Goal: Task Accomplishment & Management: Manage account settings

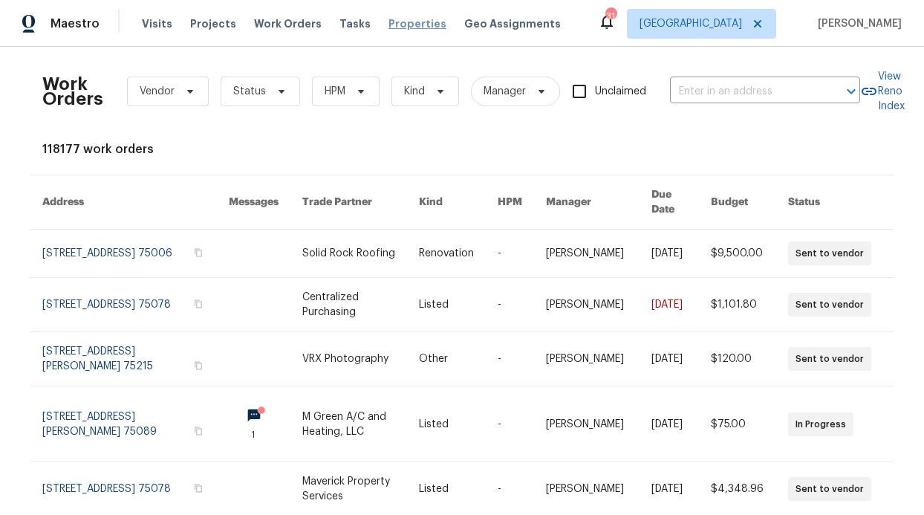
click at [403, 19] on span "Properties" at bounding box center [418, 23] width 58 height 15
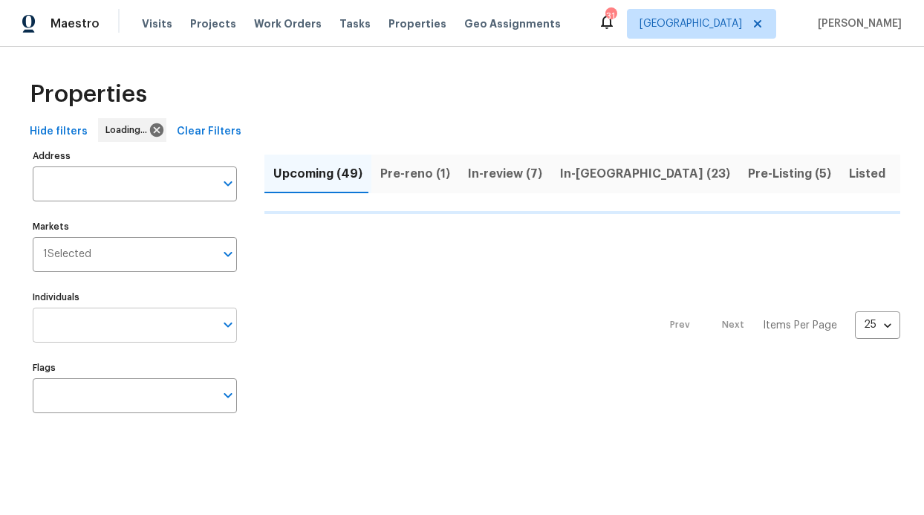
click at [94, 309] on input "Individuals" at bounding box center [124, 325] width 182 height 35
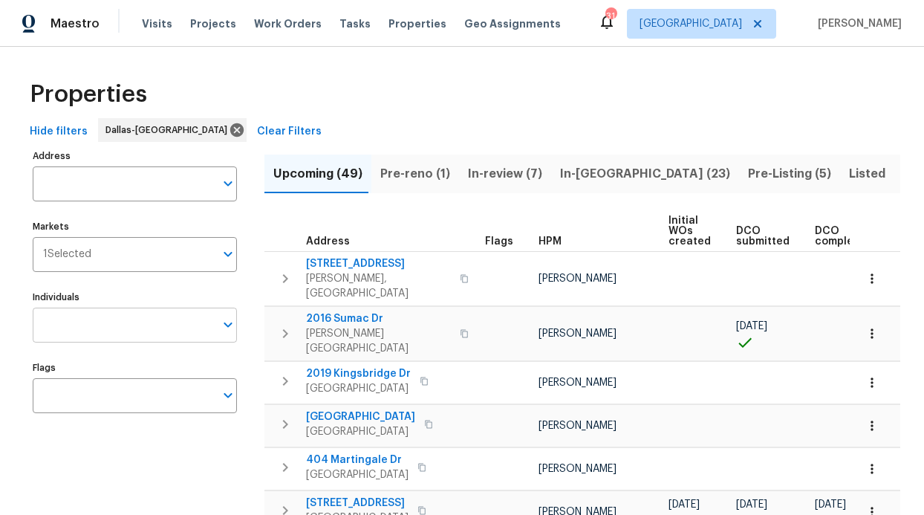
drag, startPoint x: 93, startPoint y: 314, endPoint x: 91, endPoint y: 324, distance: 9.9
click at [91, 324] on input "Individuals" at bounding box center [124, 325] width 182 height 35
click at [89, 323] on input "Individuals" at bounding box center [124, 325] width 182 height 35
click at [91, 323] on input "Individuals" at bounding box center [124, 325] width 182 height 35
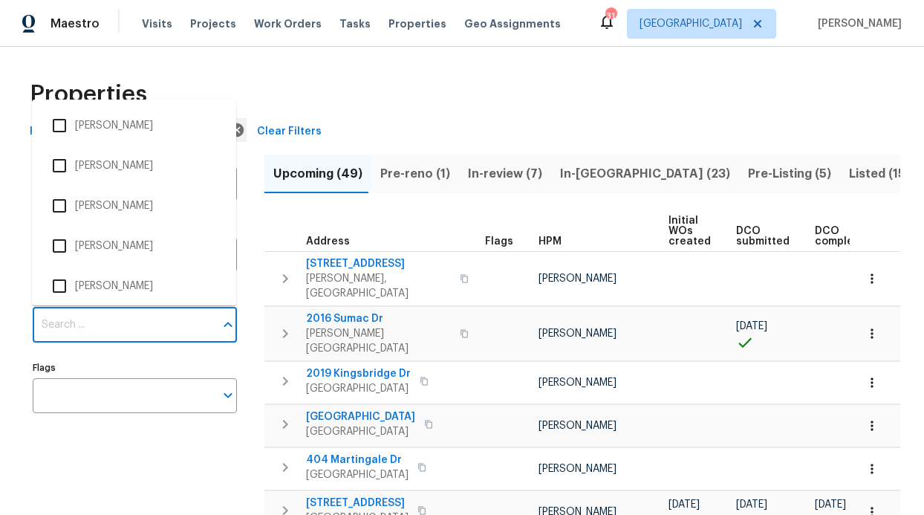
click at [91, 323] on input "Individuals" at bounding box center [124, 325] width 182 height 35
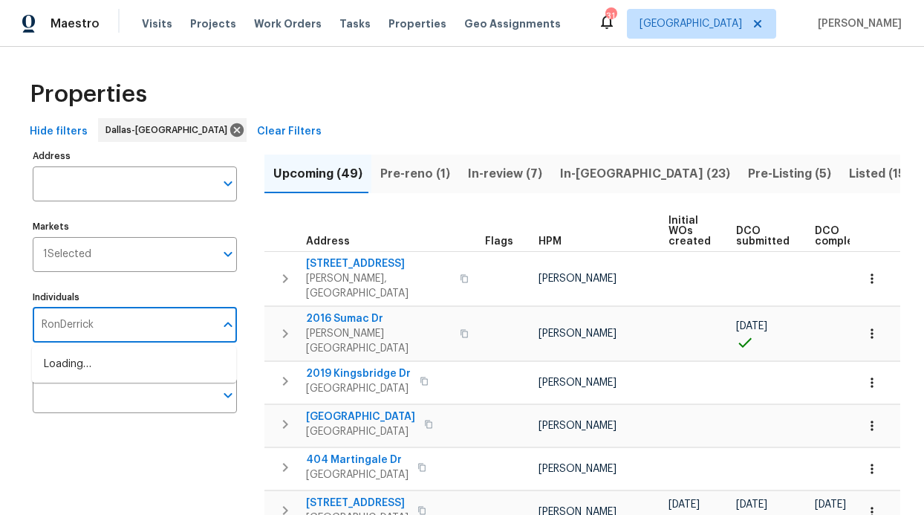
type input "RonDerrick"
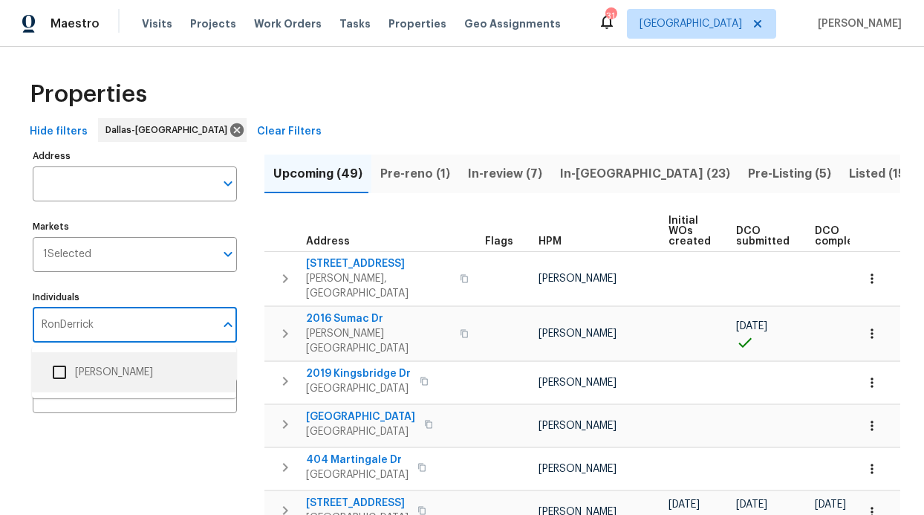
click at [97, 377] on li "[PERSON_NAME]" at bounding box center [134, 372] width 181 height 31
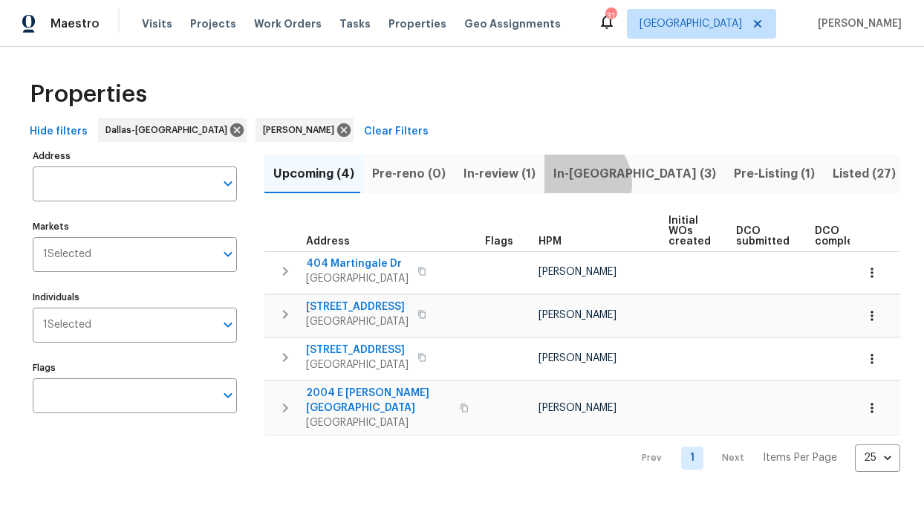
click at [569, 183] on span "In-reno (3)" at bounding box center [634, 173] width 163 height 21
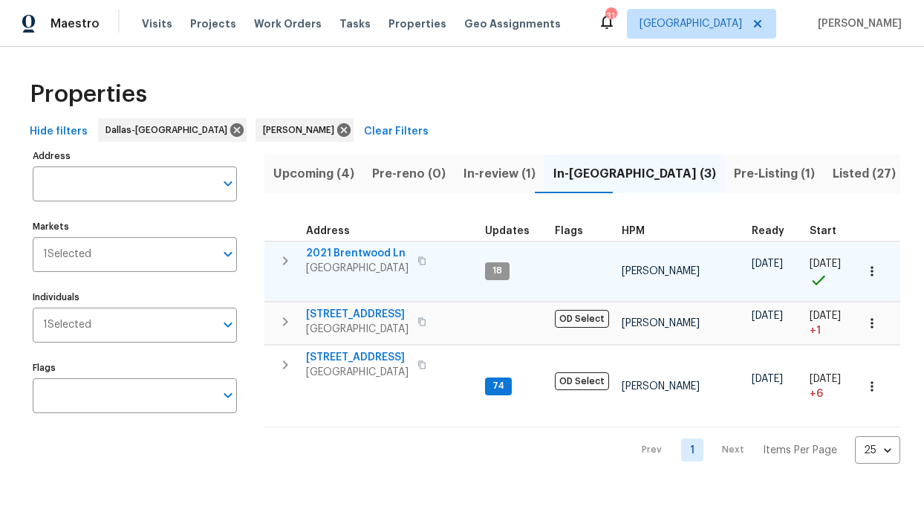
click at [365, 251] on span "2021 Brentwood Ln" at bounding box center [357, 253] width 103 height 15
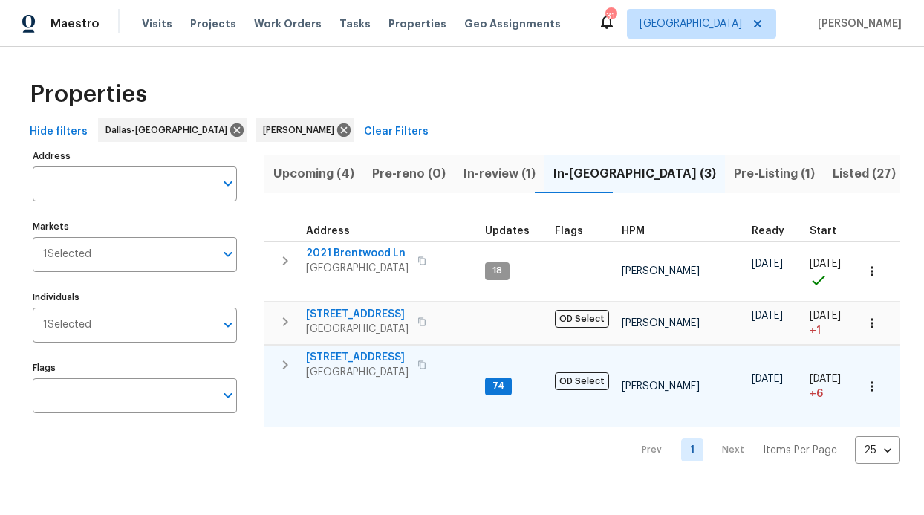
click at [383, 356] on span "6211 Crested Butte Dr" at bounding box center [357, 357] width 103 height 15
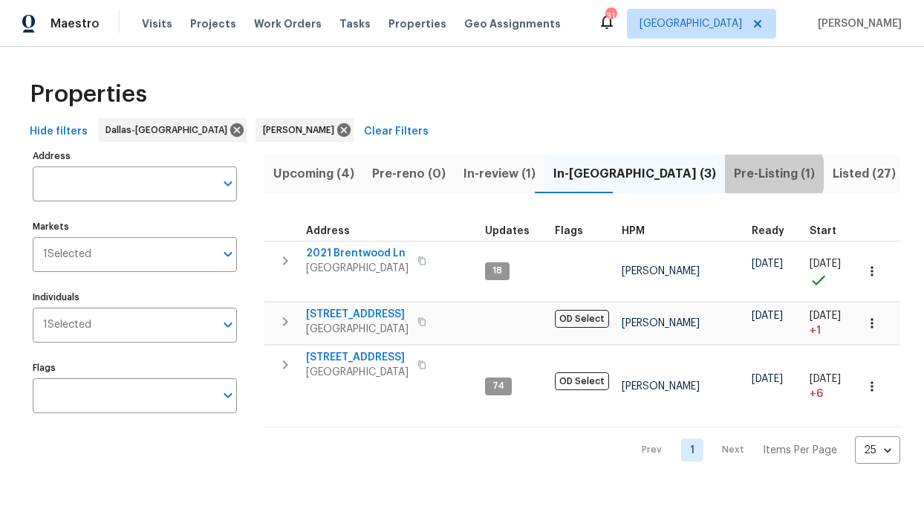
click at [734, 174] on span "Pre-Listing (1)" at bounding box center [774, 173] width 81 height 21
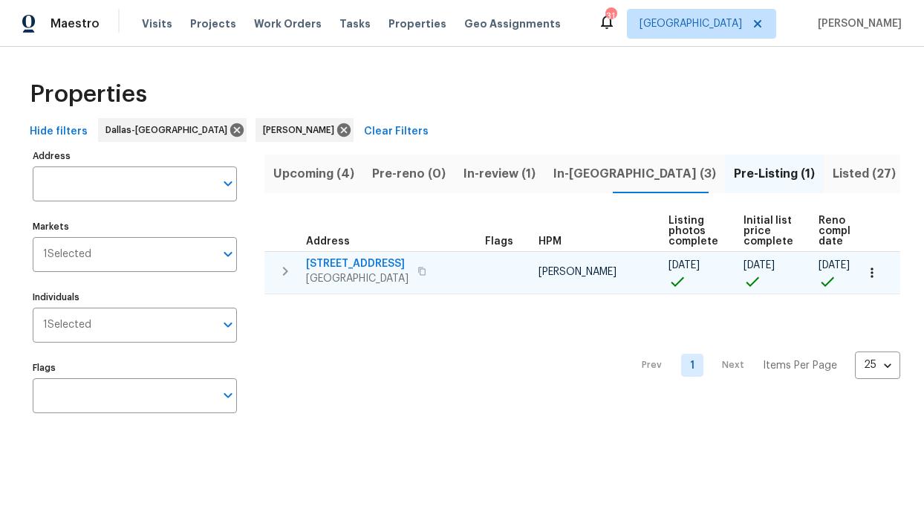
click at [345, 260] on span "720 Lake Grove Dr" at bounding box center [357, 263] width 103 height 15
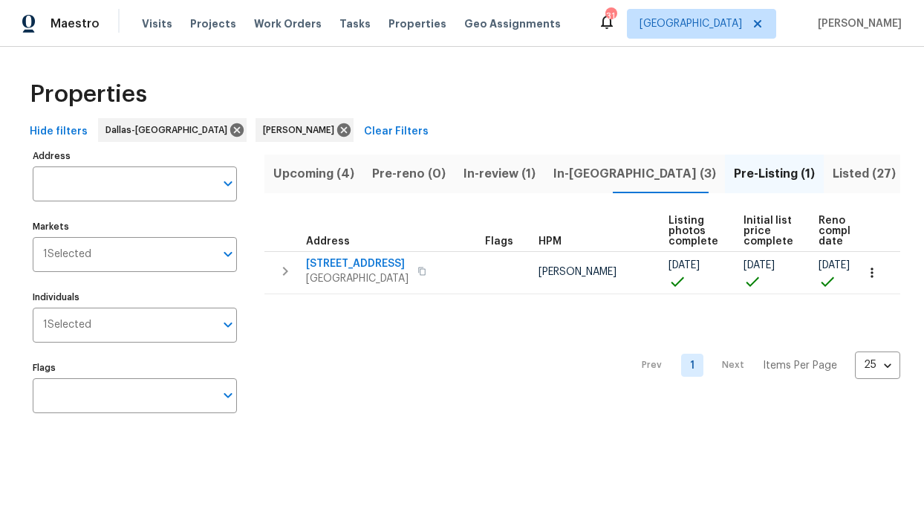
click at [479, 178] on span "In-review (1)" at bounding box center [500, 173] width 72 height 21
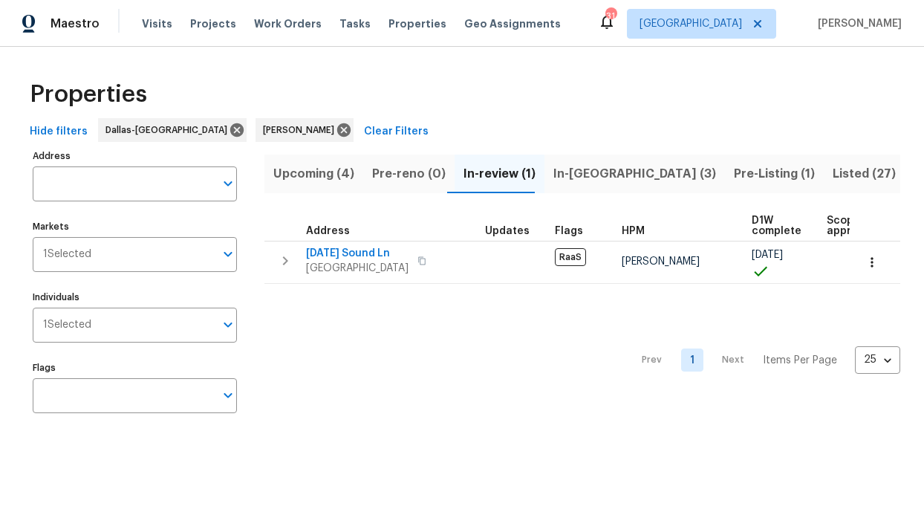
click at [597, 172] on span "In-reno (3)" at bounding box center [634, 173] width 163 height 21
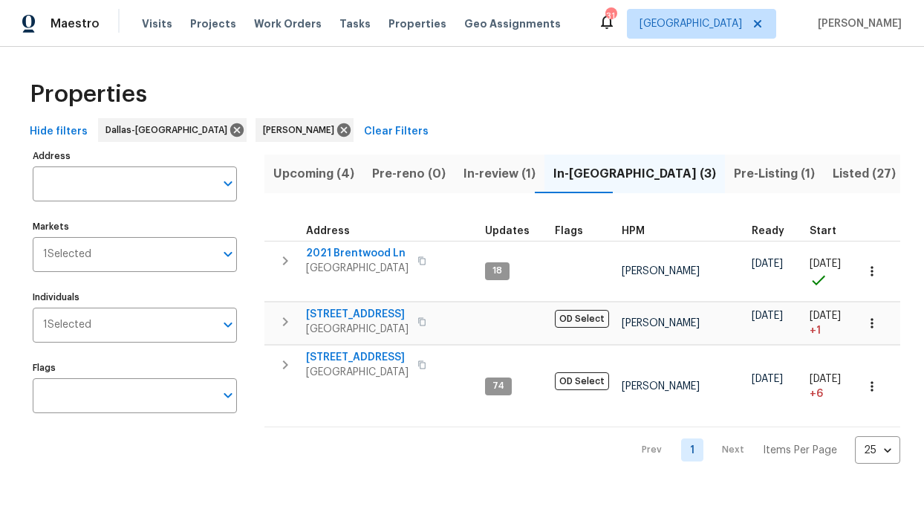
click at [502, 169] on span "In-review (1)" at bounding box center [500, 173] width 72 height 21
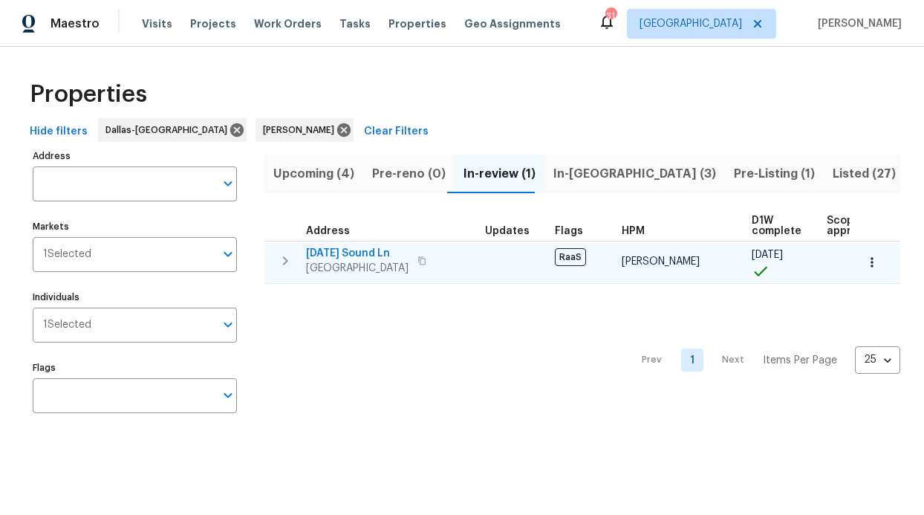
click at [348, 248] on span "2503 April Sound Ln" at bounding box center [357, 253] width 103 height 15
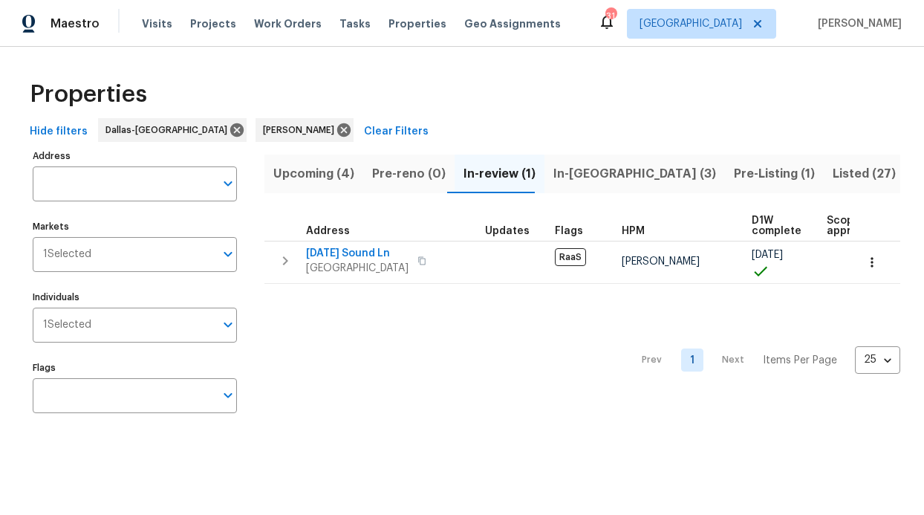
click at [571, 175] on span "In-reno (3)" at bounding box center [634, 173] width 163 height 21
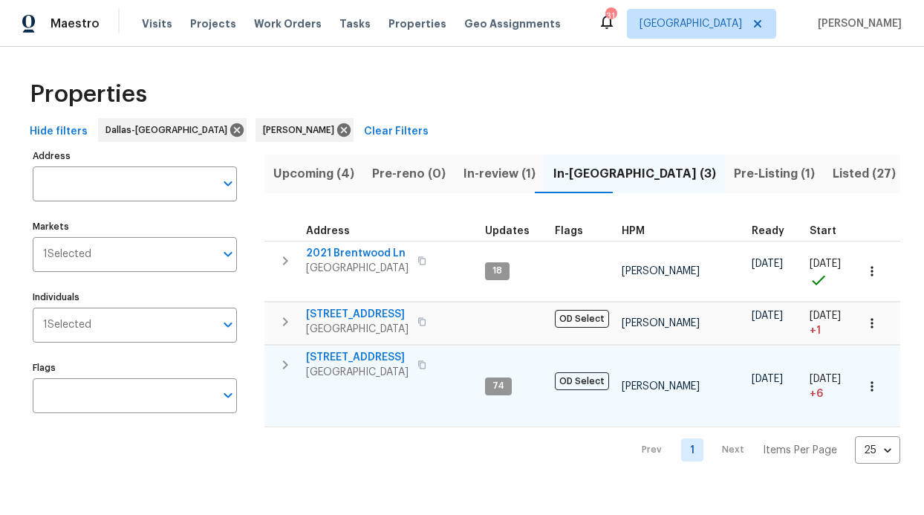
click at [333, 352] on span "6211 Crested Butte Dr" at bounding box center [357, 357] width 103 height 15
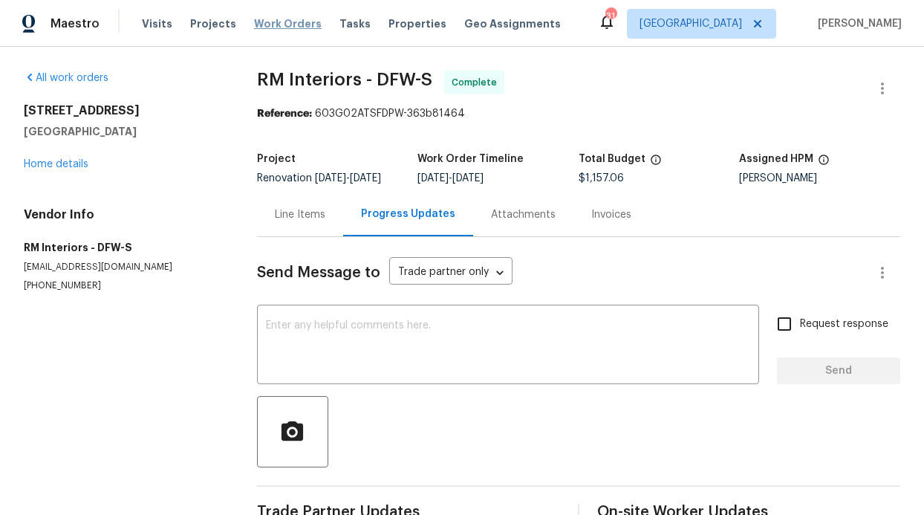
click at [244, 15] on div "Visits Projects Work Orders Tasks Properties Geo Assignments" at bounding box center [360, 24] width 437 height 30
click at [254, 22] on span "Work Orders" at bounding box center [288, 23] width 68 height 15
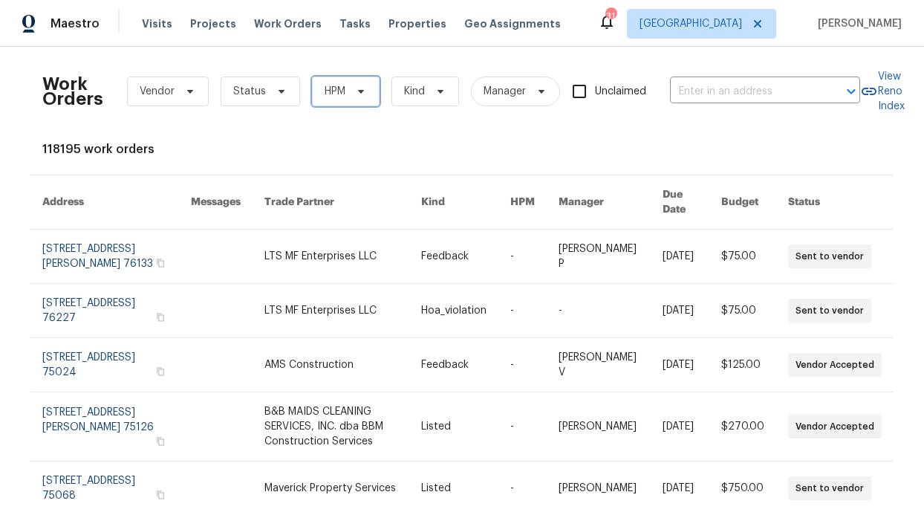
click at [356, 97] on icon at bounding box center [361, 91] width 12 height 12
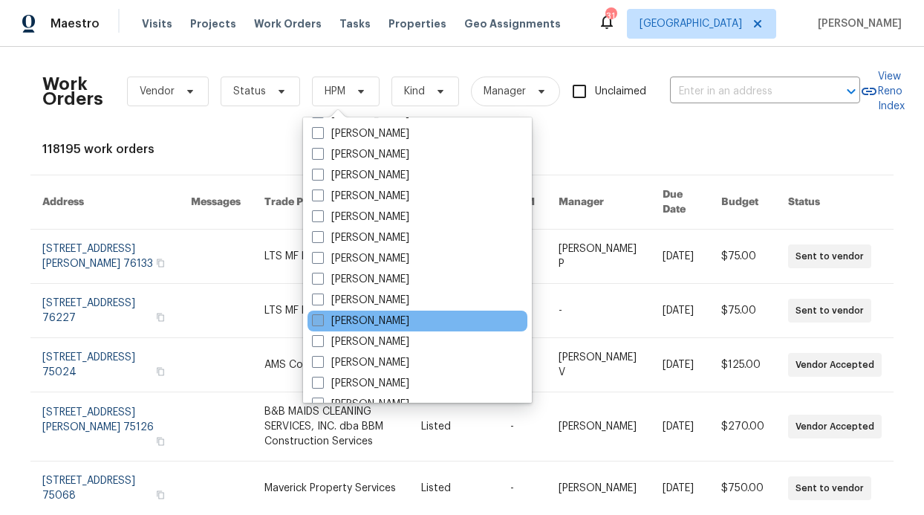
scroll to position [829, 0]
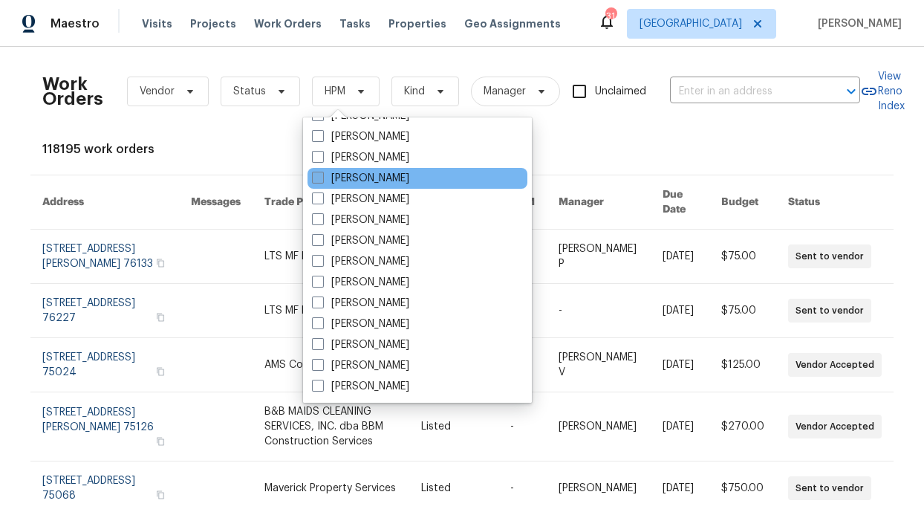
click at [370, 182] on label "[PERSON_NAME]" at bounding box center [360, 178] width 97 height 15
click at [322, 181] on input "[PERSON_NAME]" at bounding box center [317, 176] width 10 height 10
checkbox input "true"
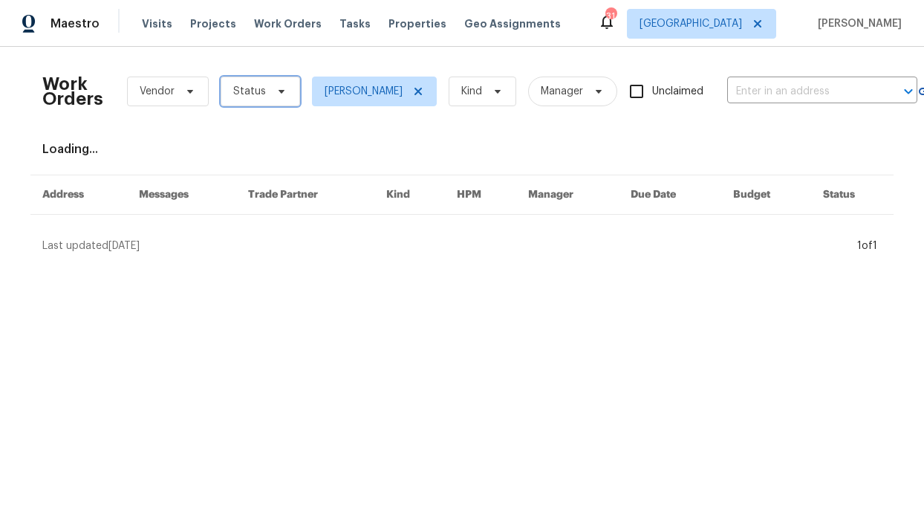
click at [279, 91] on icon at bounding box center [282, 92] width 6 height 4
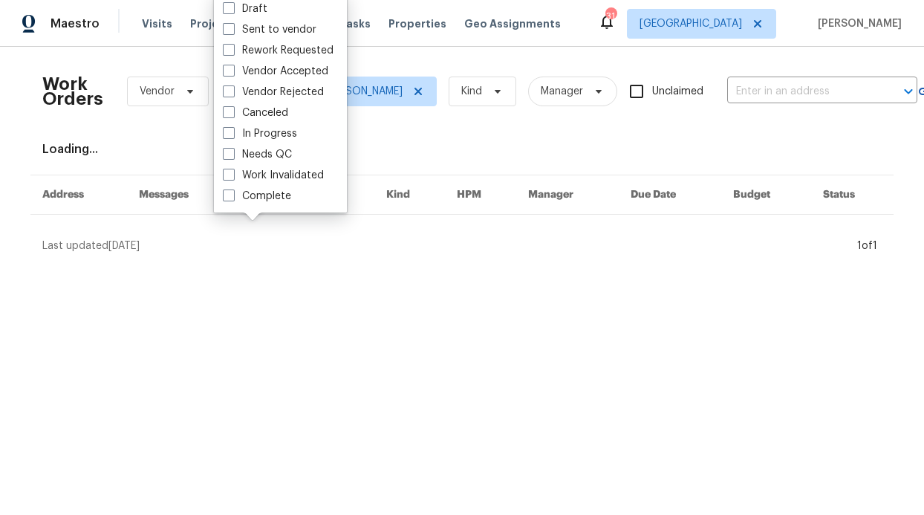
click at [275, 149] on label "Needs QC" at bounding box center [257, 154] width 69 height 15
click at [233, 149] on input "Needs QC" at bounding box center [228, 152] width 10 height 10
checkbox input "true"
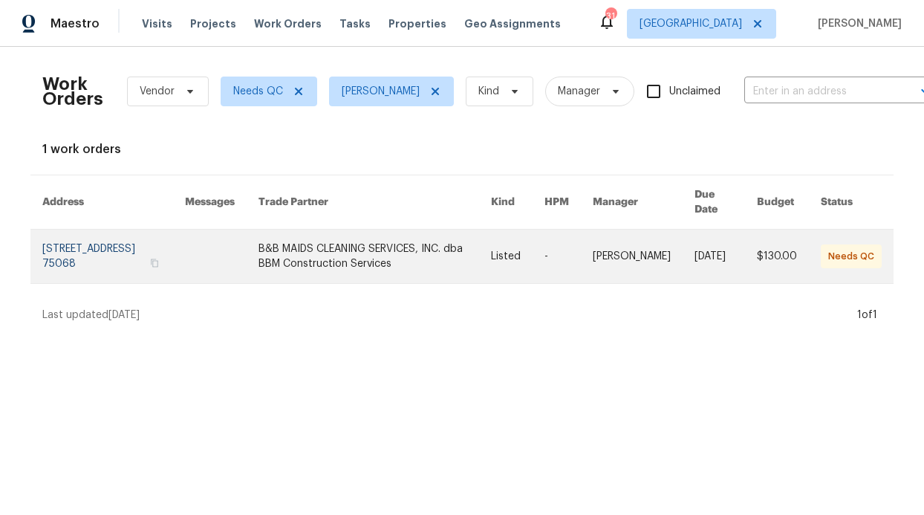
click at [433, 233] on link at bounding box center [375, 256] width 233 height 53
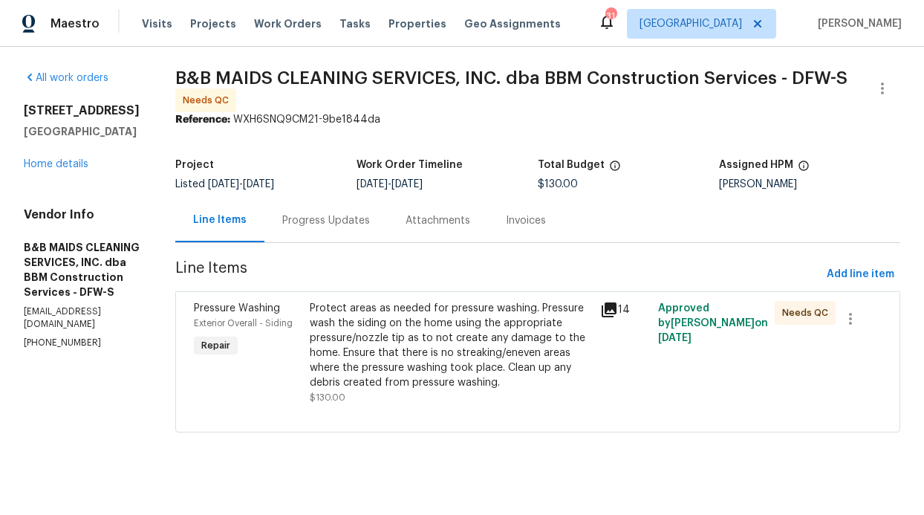
click at [524, 314] on div "Protect areas as needed for pressure washing. Pressure wash the siding on the h…" at bounding box center [451, 345] width 282 height 89
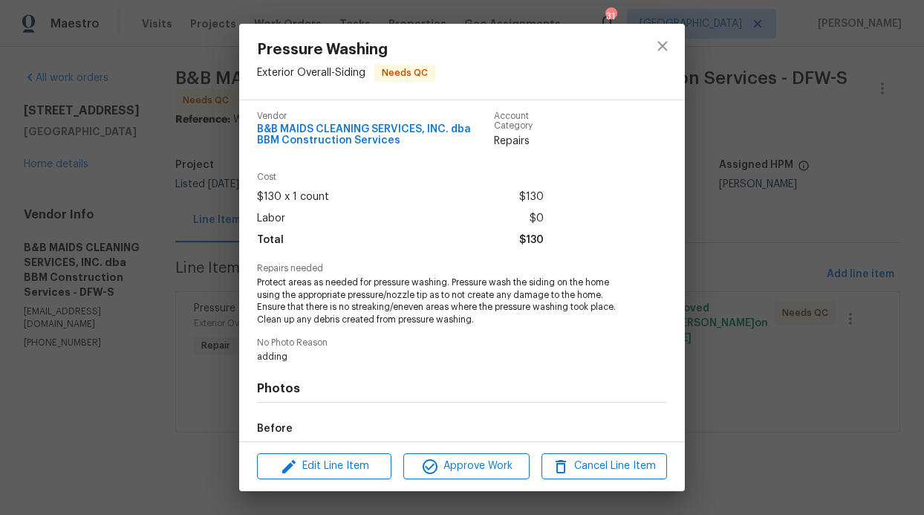
scroll to position [47, 0]
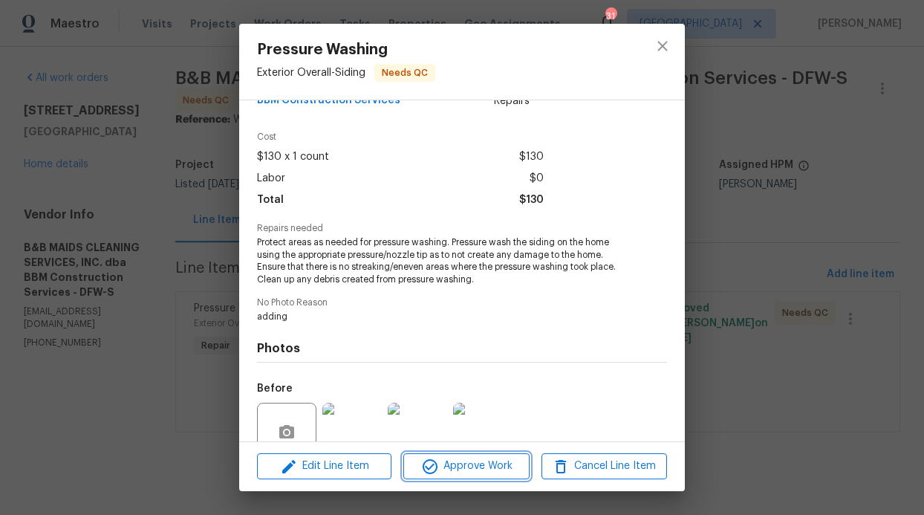
click at [441, 470] on span "Approve Work" at bounding box center [466, 466] width 117 height 19
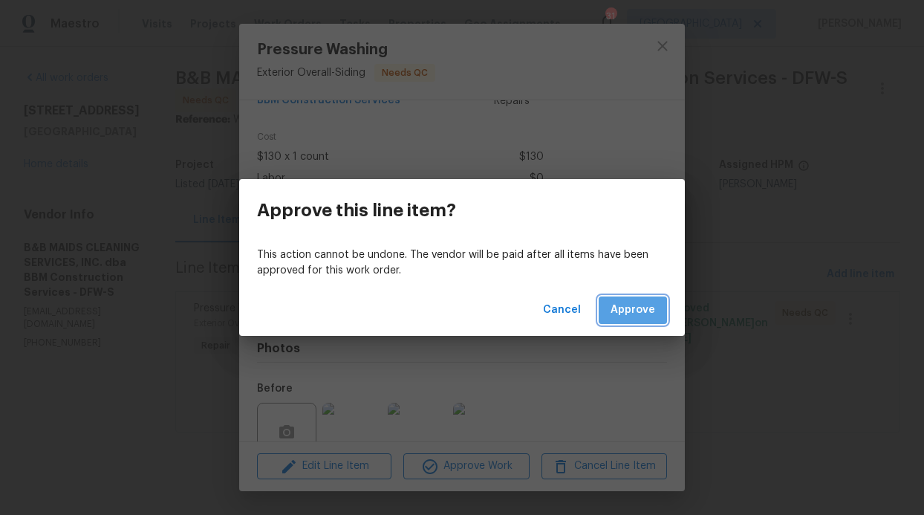
click at [623, 305] on span "Approve" at bounding box center [633, 310] width 45 height 19
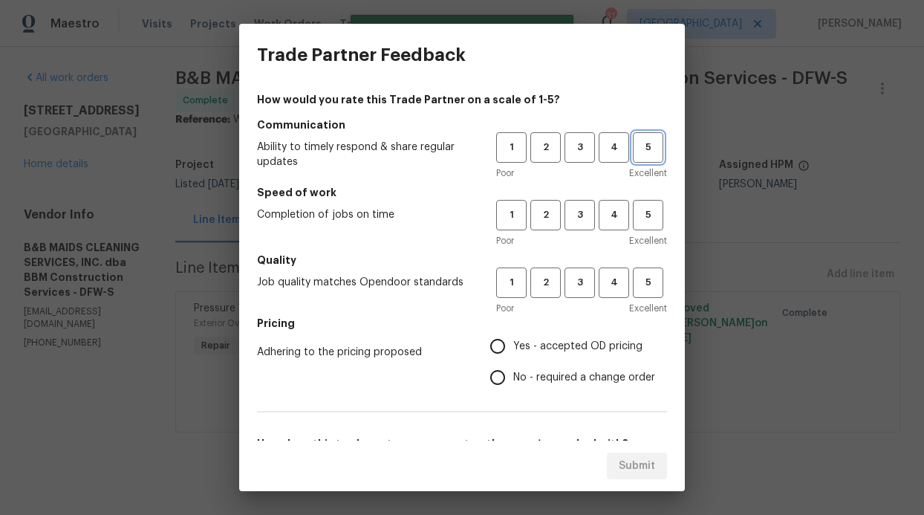
click at [639, 143] on span "5" at bounding box center [647, 147] width 27 height 17
click at [643, 205] on button "5" at bounding box center [648, 215] width 30 height 30
drag, startPoint x: 635, startPoint y: 273, endPoint x: 631, endPoint y: 285, distance: 11.7
click at [635, 274] on span "5" at bounding box center [647, 282] width 27 height 17
click at [558, 357] on label "Yes - accepted OD pricing" at bounding box center [568, 346] width 173 height 31
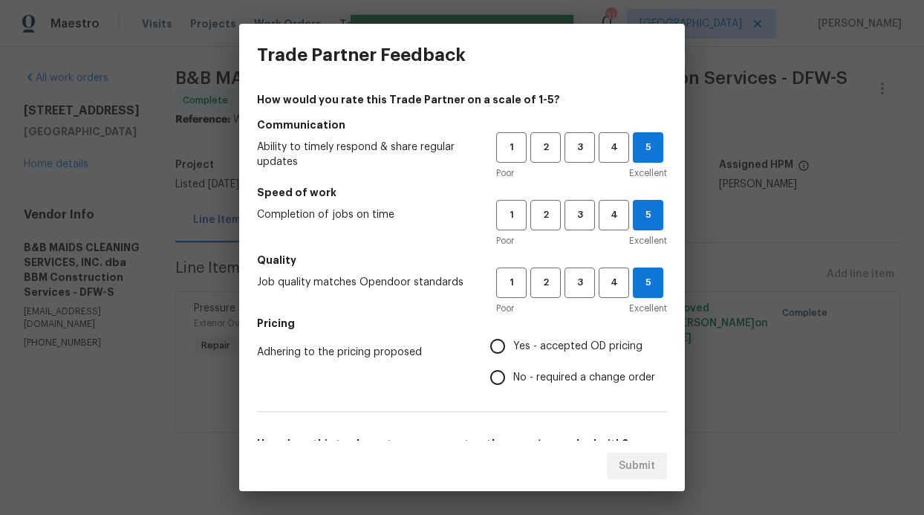
click at [513, 357] on input "Yes - accepted OD pricing" at bounding box center [497, 346] width 31 height 31
radio input "true"
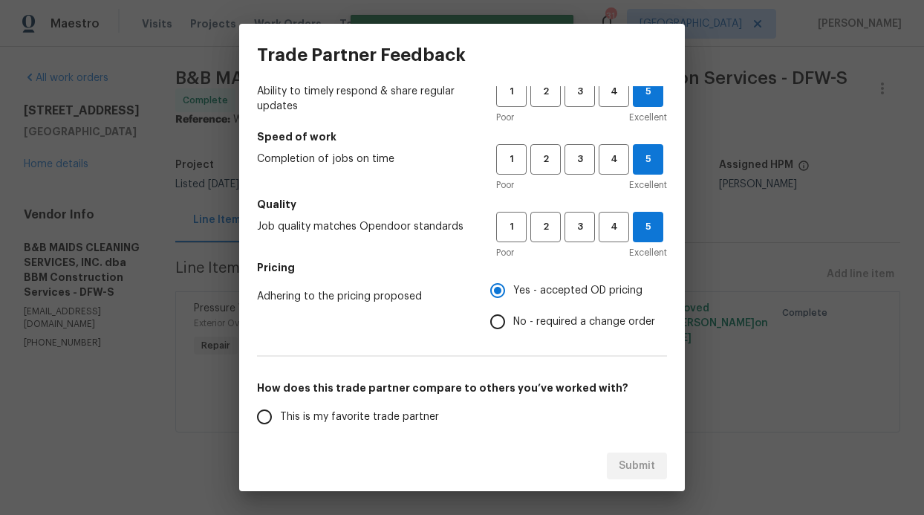
scroll to position [133, 0]
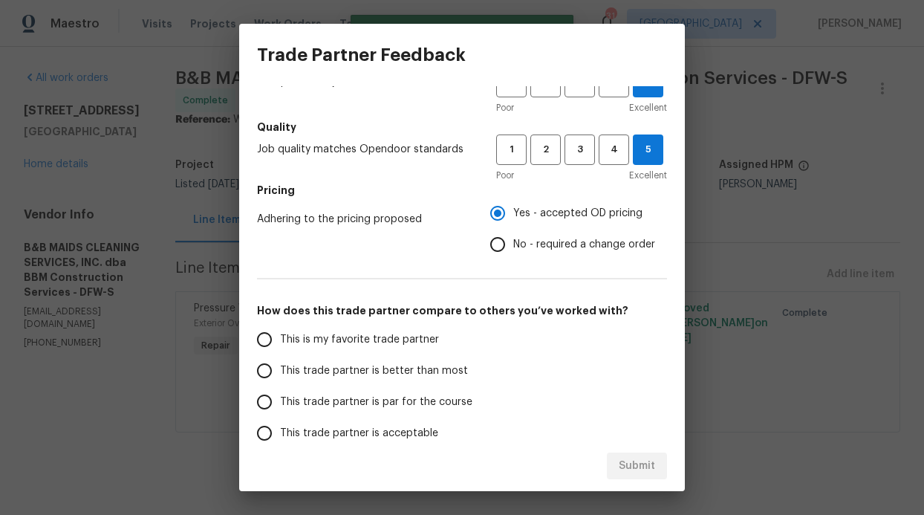
click at [353, 370] on span "This trade partner is better than most" at bounding box center [374, 371] width 188 height 16
click at [280, 370] on input "This trade partner is better than most" at bounding box center [264, 370] width 31 height 31
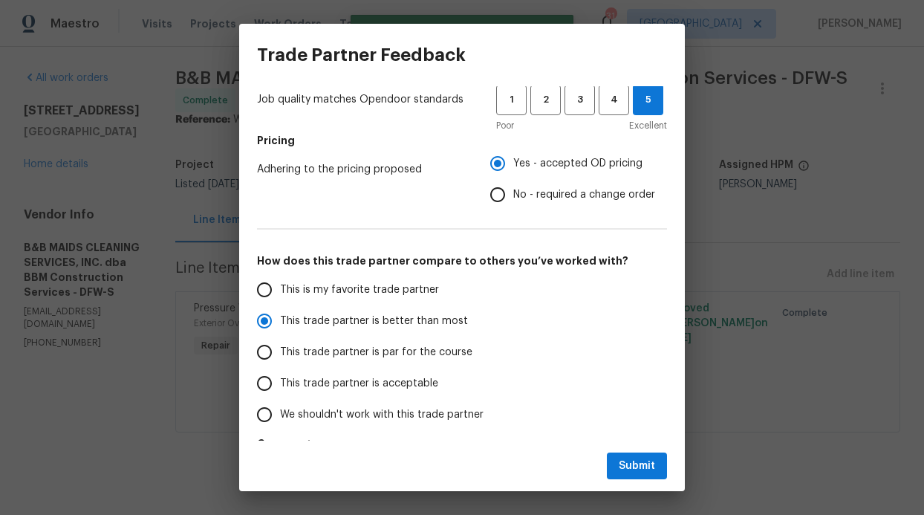
scroll to position [239, 0]
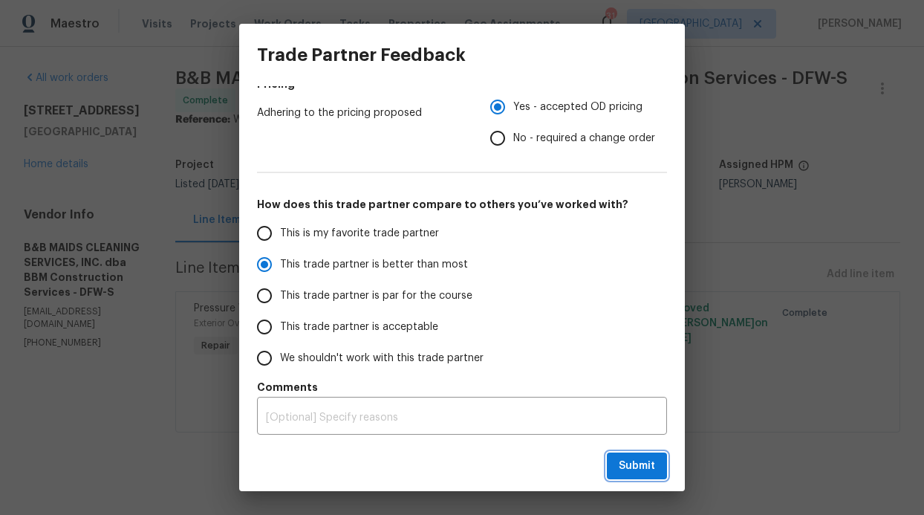
click at [638, 467] on span "Submit" at bounding box center [637, 466] width 36 height 19
radio input "true"
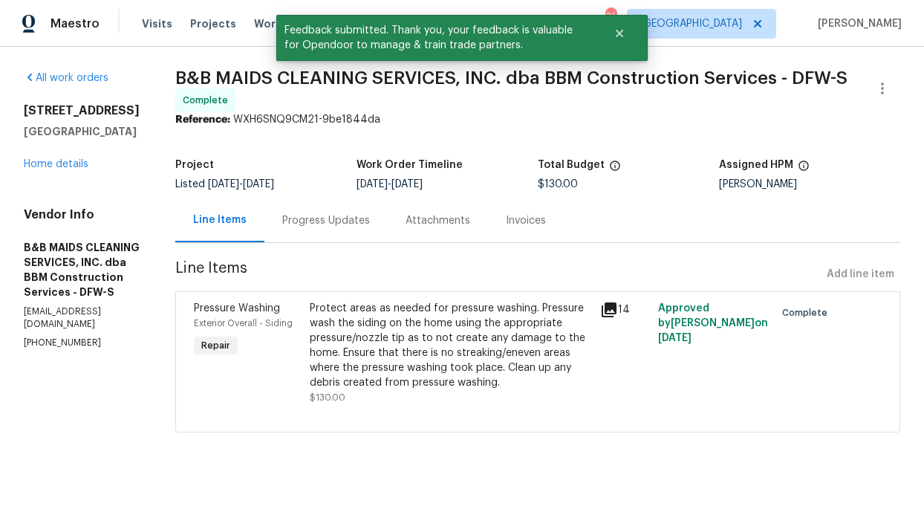
click at [140, 189] on div "All work orders 825 Lake Worth Trl Little Elm, TX 75068 Home details Vendor Inf…" at bounding box center [82, 210] width 116 height 279
click at [256, 18] on span "Work Orders" at bounding box center [288, 23] width 68 height 15
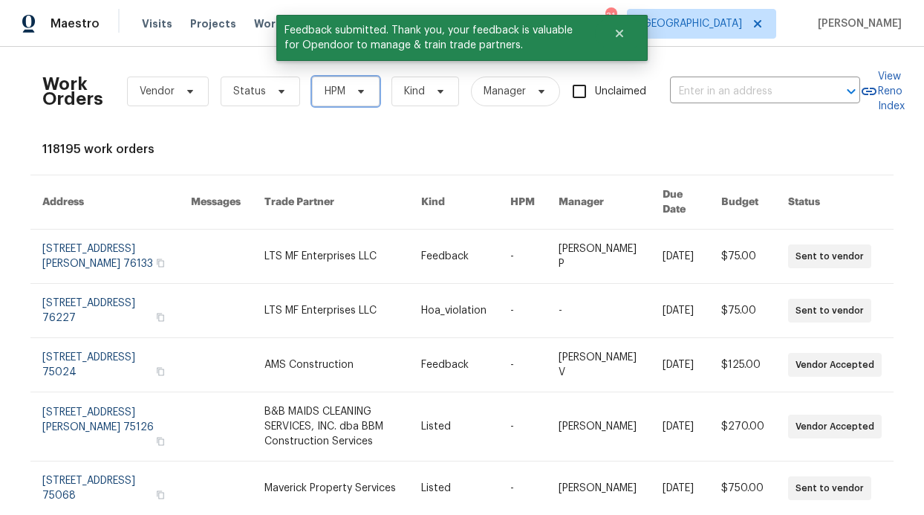
click at [313, 91] on span "HPM" at bounding box center [346, 92] width 68 height 30
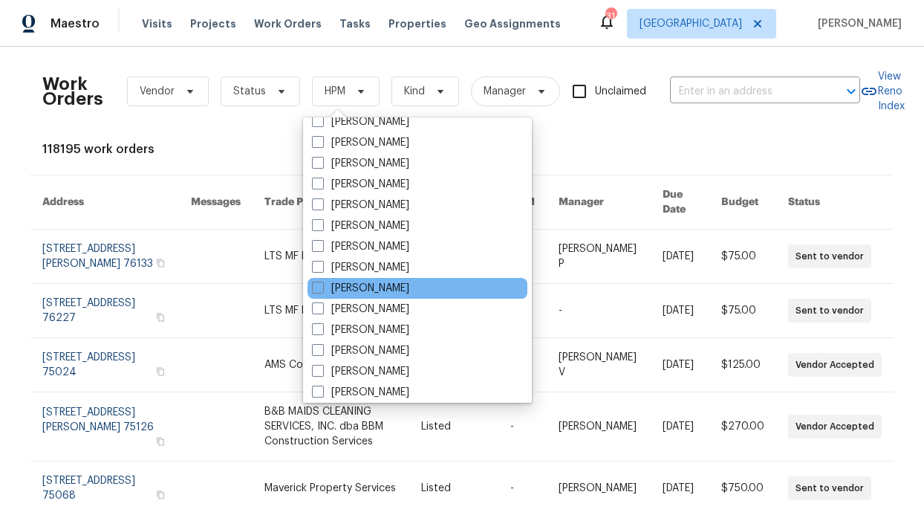
scroll to position [829, 0]
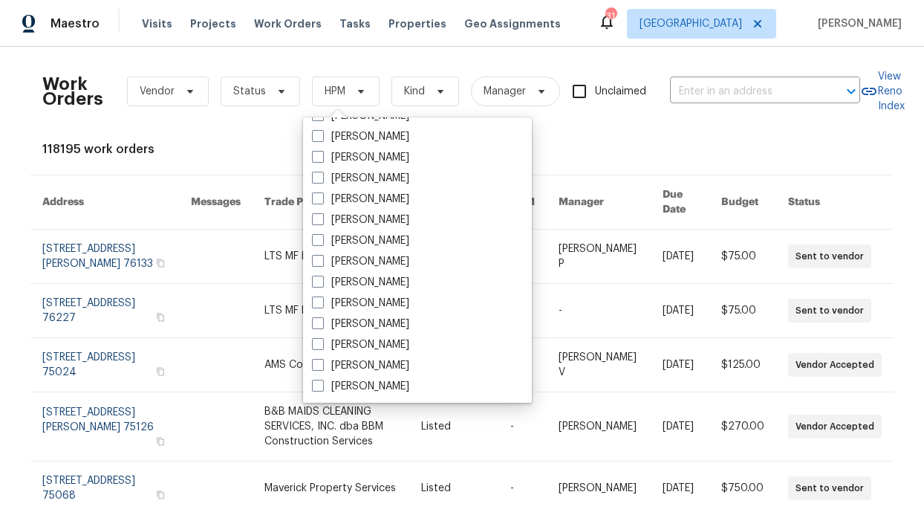
drag, startPoint x: 396, startPoint y: 174, endPoint x: 386, endPoint y: 173, distance: 10.4
click at [397, 174] on label "[PERSON_NAME]" at bounding box center [360, 178] width 97 height 15
click at [322, 174] on input "[PERSON_NAME]" at bounding box center [317, 176] width 10 height 10
checkbox input "true"
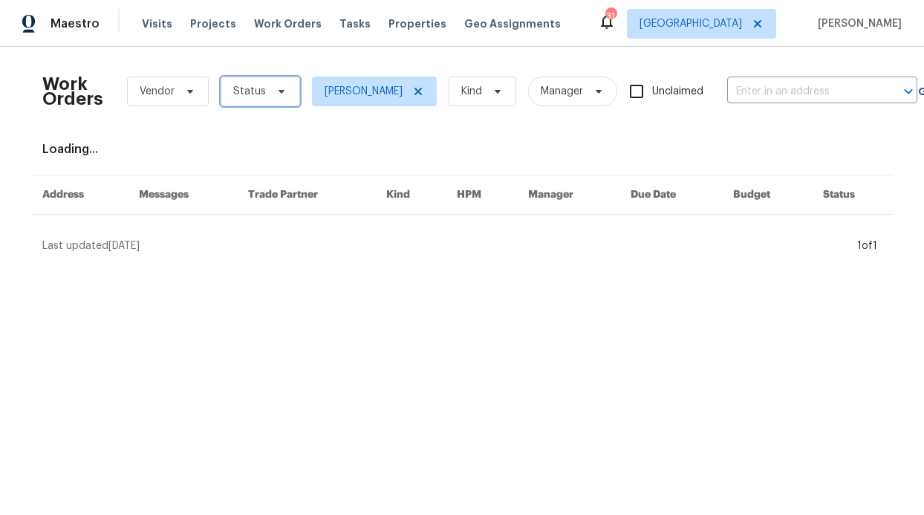
click at [272, 100] on span "Status" at bounding box center [260, 92] width 79 height 30
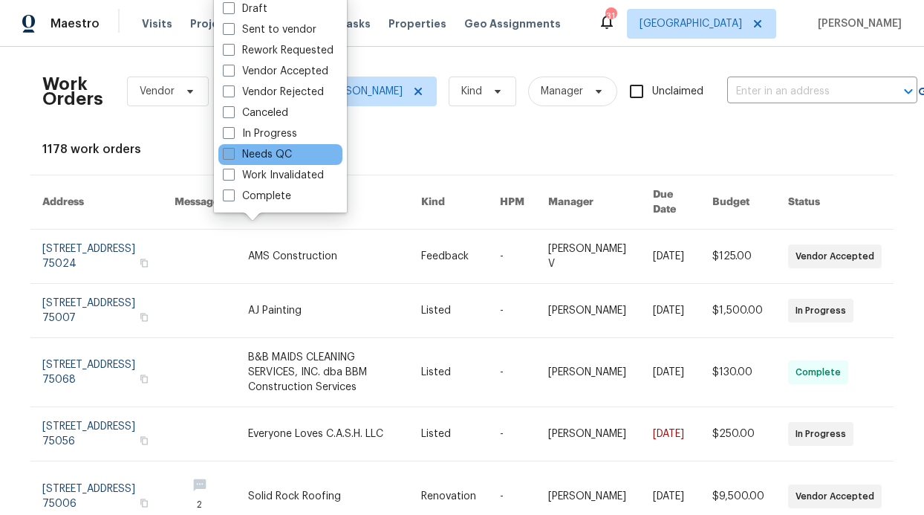
click at [276, 149] on label "Needs QC" at bounding box center [257, 154] width 69 height 15
click at [233, 149] on input "Needs QC" at bounding box center [228, 152] width 10 height 10
checkbox input "true"
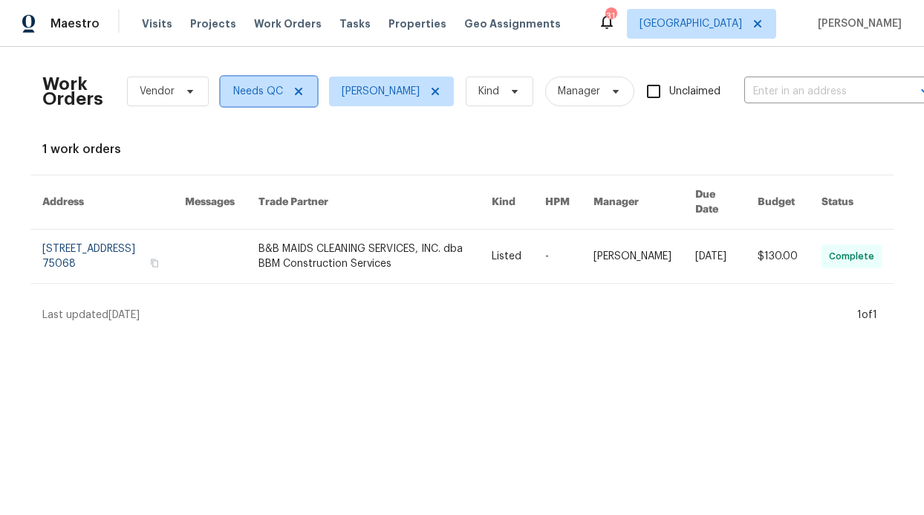
click at [292, 82] on span "Needs QC" at bounding box center [269, 92] width 97 height 30
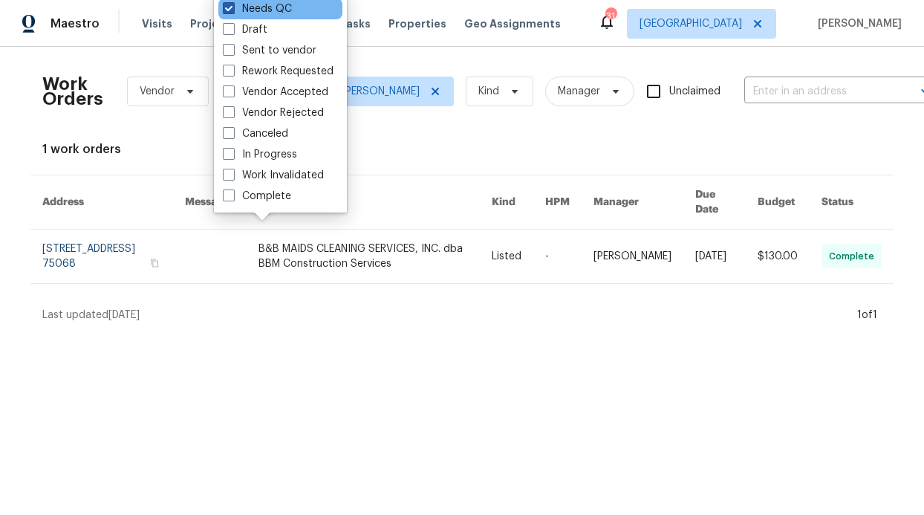
click at [241, 11] on label "Needs QC" at bounding box center [257, 8] width 69 height 15
click at [233, 11] on input "Needs QC" at bounding box center [228, 6] width 10 height 10
checkbox input "false"
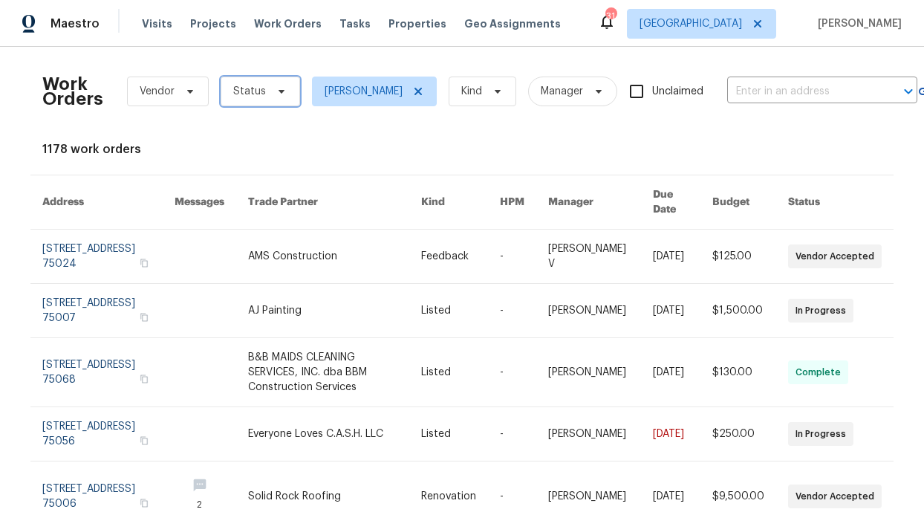
click at [257, 95] on span "Status" at bounding box center [260, 92] width 79 height 30
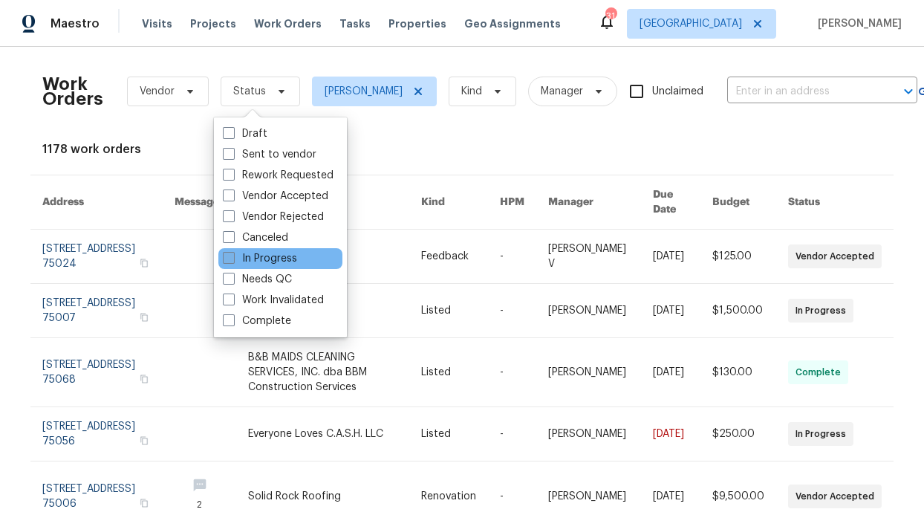
click at [268, 254] on label "In Progress" at bounding box center [260, 258] width 74 height 15
click at [233, 254] on input "In Progress" at bounding box center [228, 256] width 10 height 10
checkbox input "true"
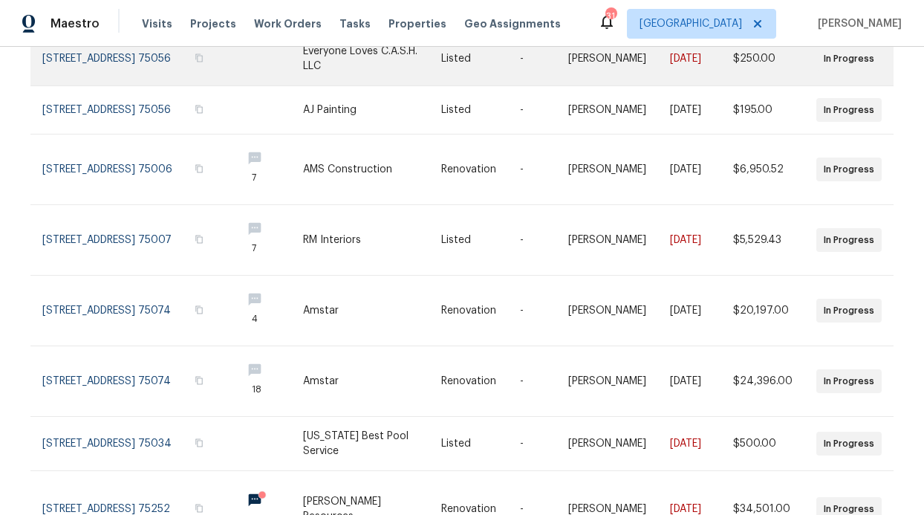
scroll to position [389, 0]
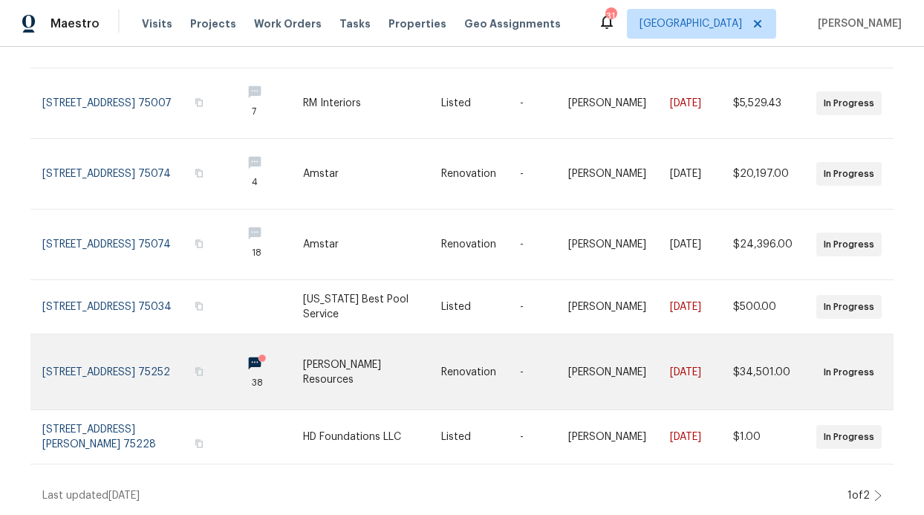
click at [259, 354] on circle at bounding box center [262, 357] width 7 height 7
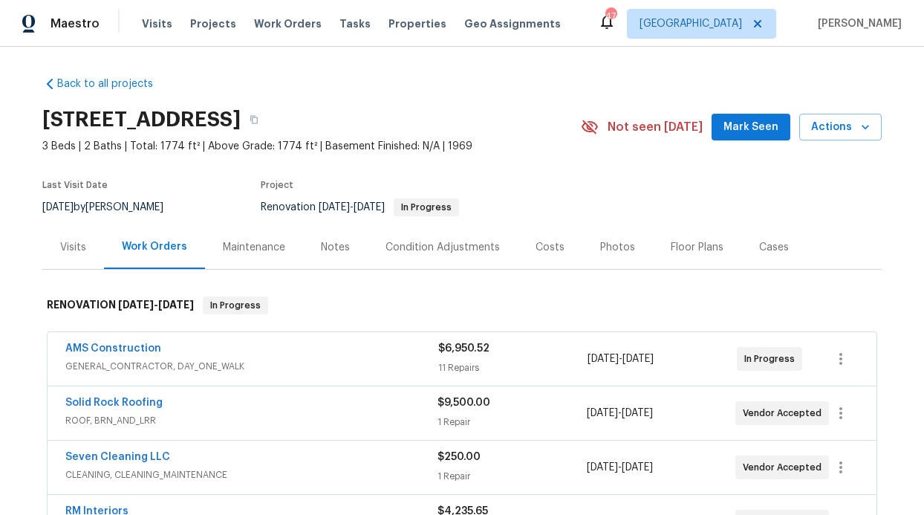
click at [347, 247] on div "Notes" at bounding box center [335, 247] width 65 height 44
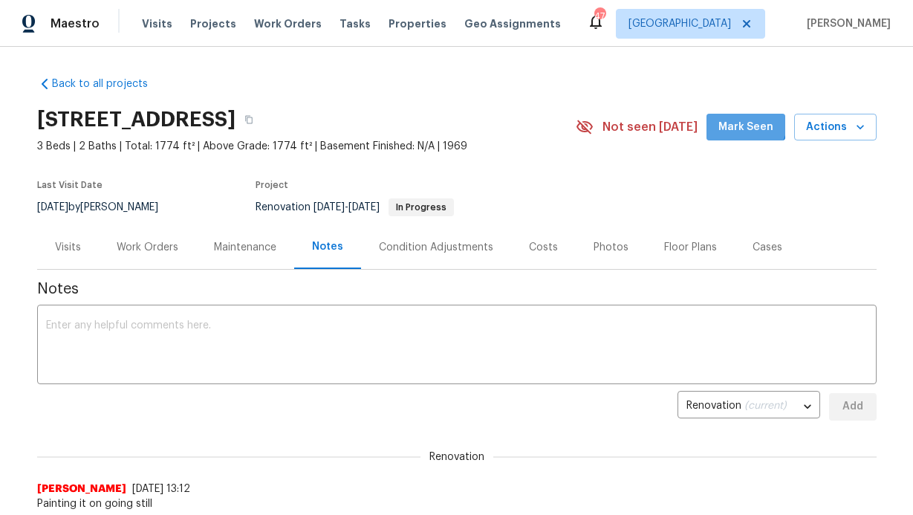
click at [740, 120] on span "Mark Seen" at bounding box center [745, 127] width 55 height 19
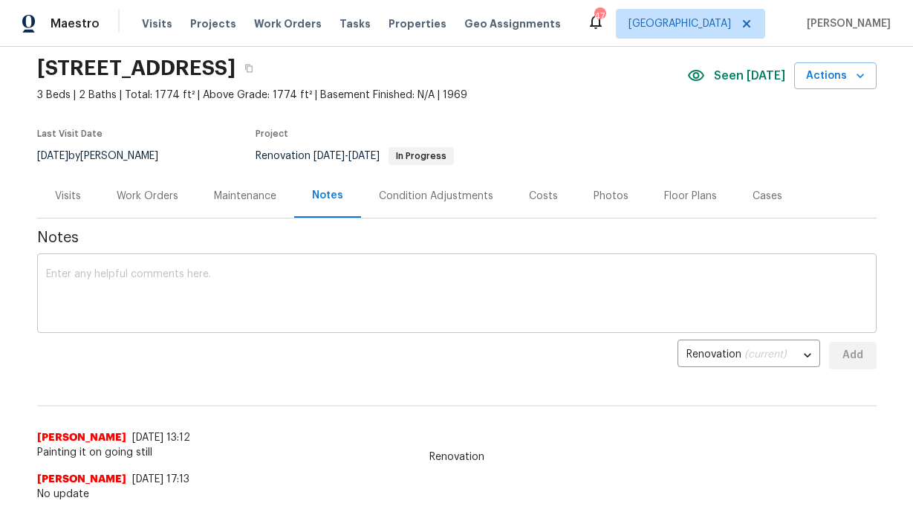
scroll to position [111, 0]
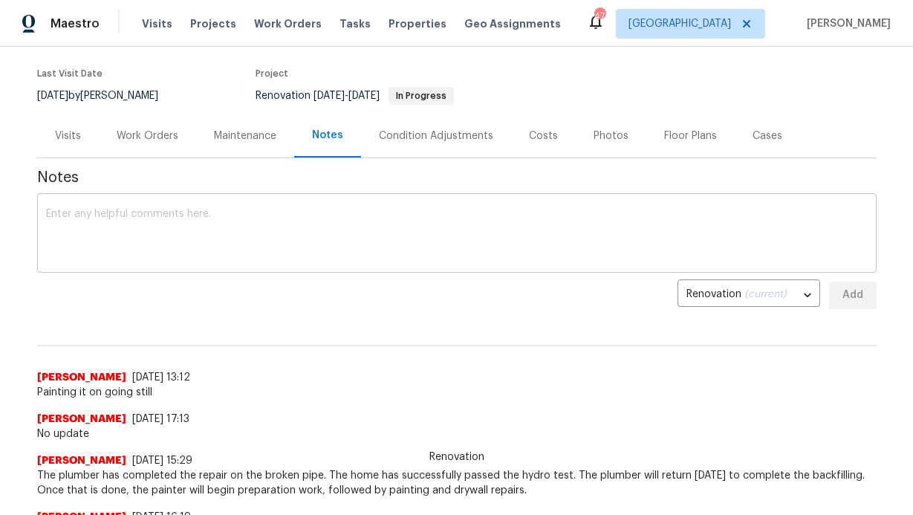
click at [332, 230] on textarea at bounding box center [457, 235] width 822 height 52
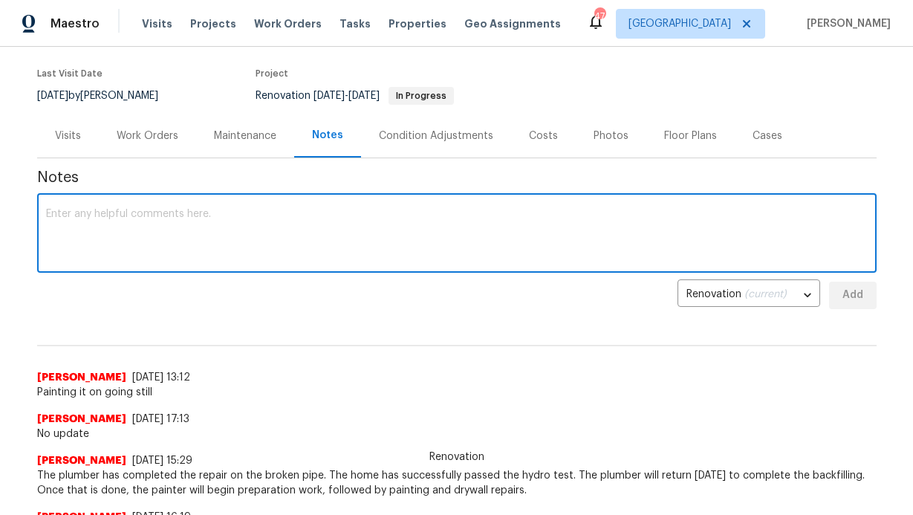
type textarea "E"
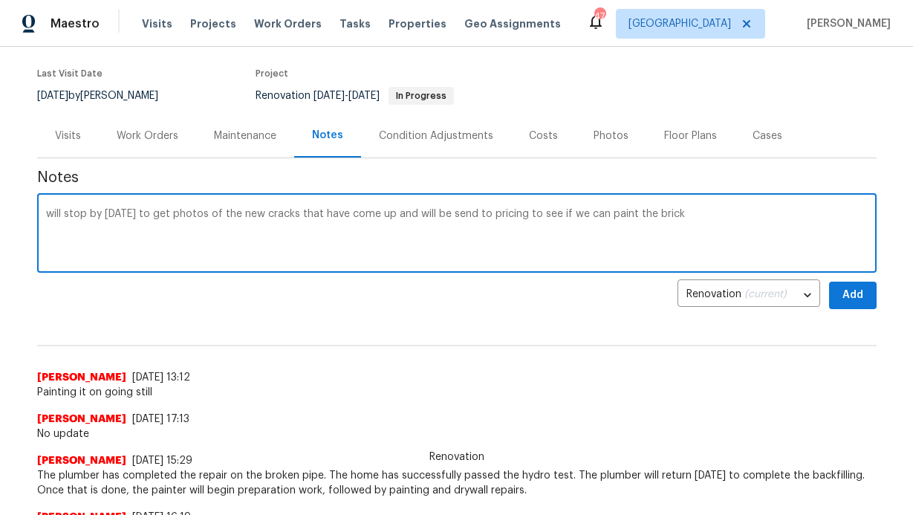
type textarea "will stop by tomorrow to get photos of the new cracks that have come up and wil…"
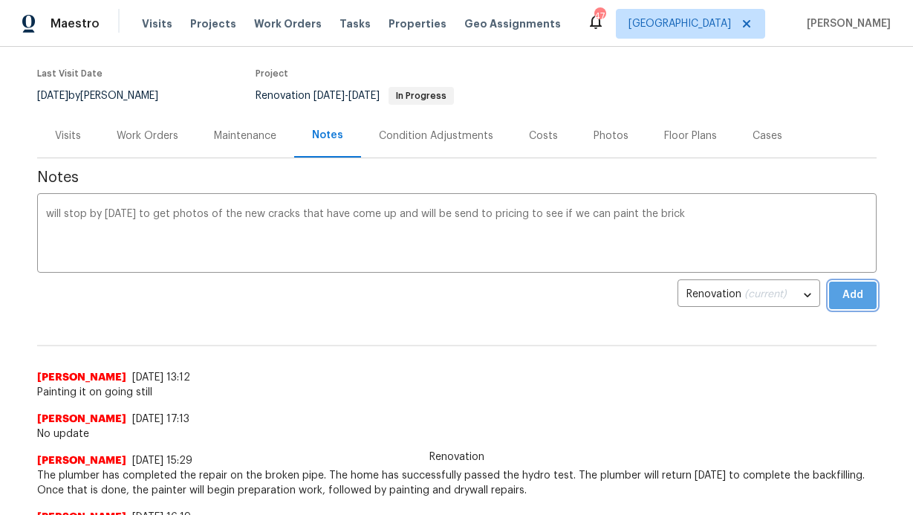
click at [862, 300] on button "Add" at bounding box center [853, 295] width 48 height 27
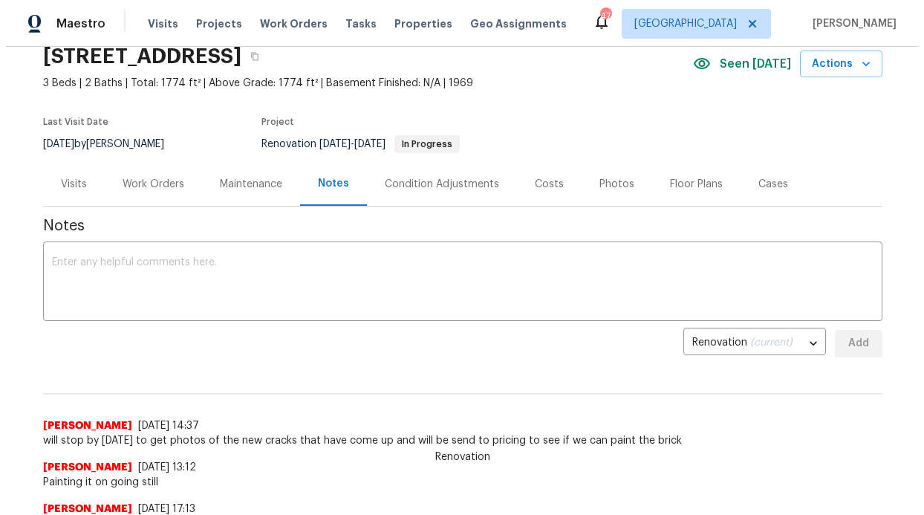
scroll to position [0, 0]
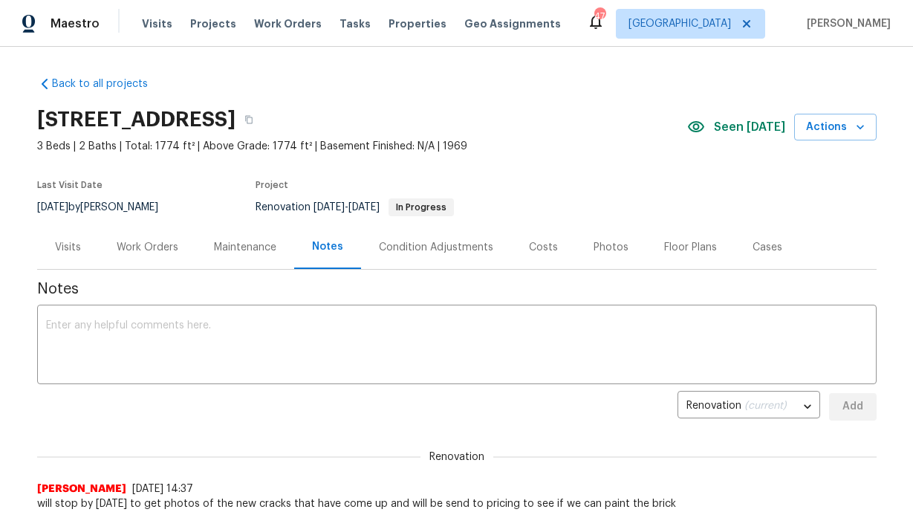
click at [339, 29] on div "Tasks" at bounding box center [354, 24] width 31 height 16
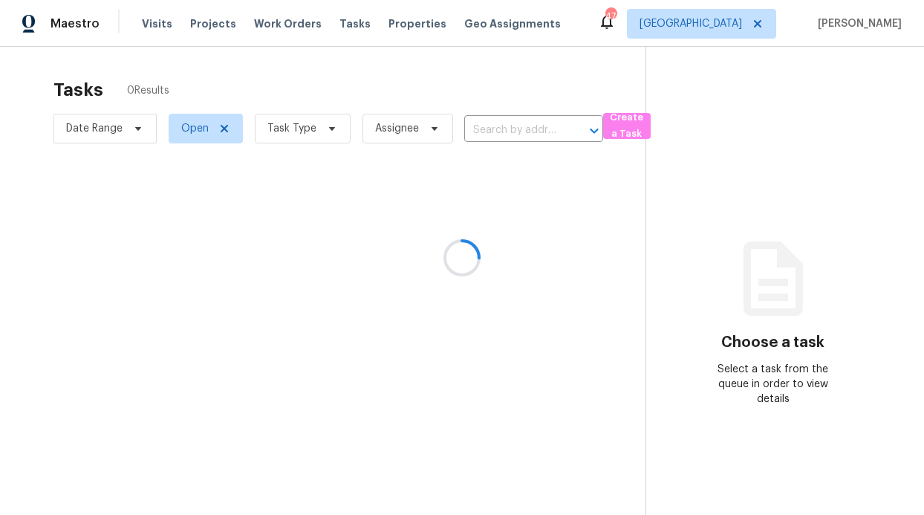
click at [337, 27] on div at bounding box center [462, 257] width 924 height 515
click at [332, 22] on div at bounding box center [462, 257] width 924 height 515
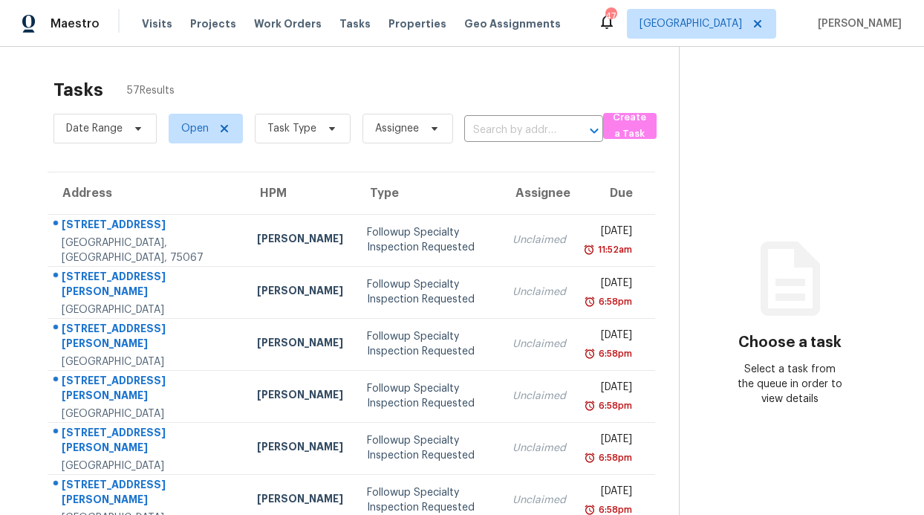
click at [294, 13] on div "Visits Projects Work Orders Tasks Properties Geo Assignments" at bounding box center [360, 24] width 437 height 30
click at [295, 22] on span "Work Orders" at bounding box center [288, 23] width 68 height 15
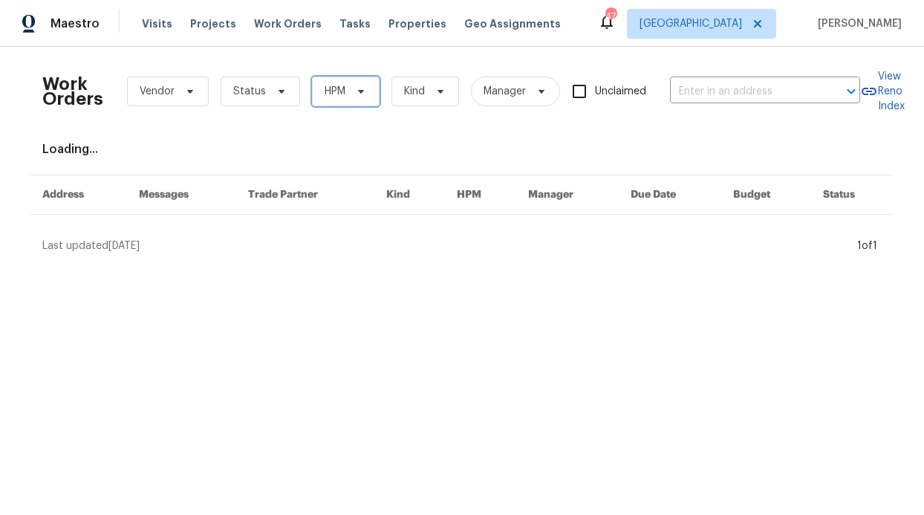
click at [355, 91] on icon at bounding box center [361, 91] width 12 height 12
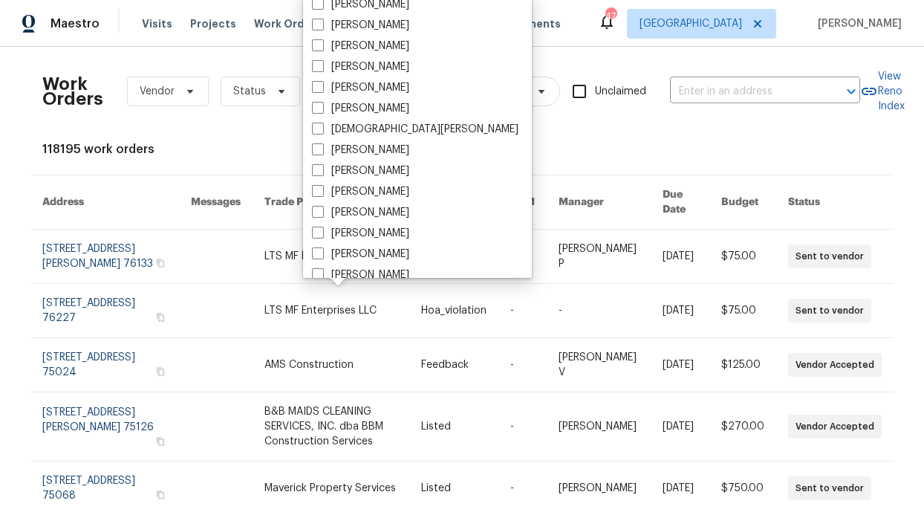
scroll to position [480, 0]
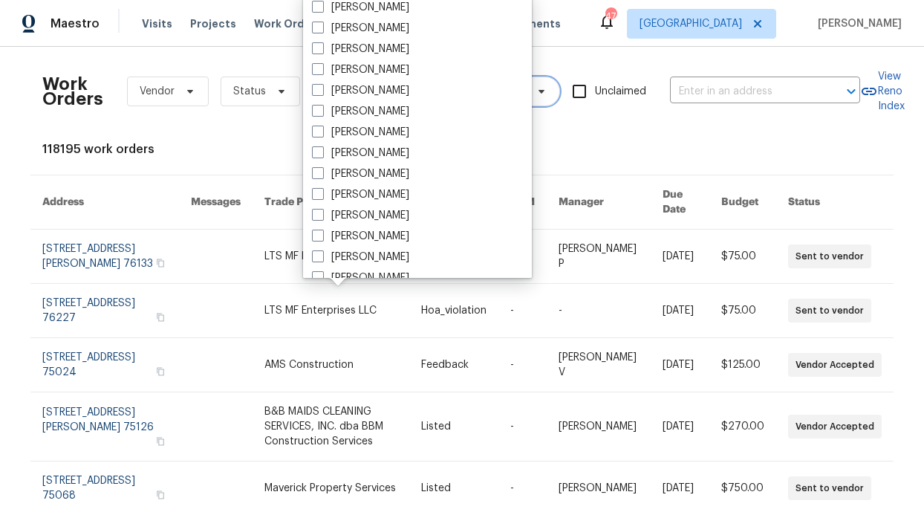
click at [536, 92] on icon at bounding box center [542, 91] width 12 height 12
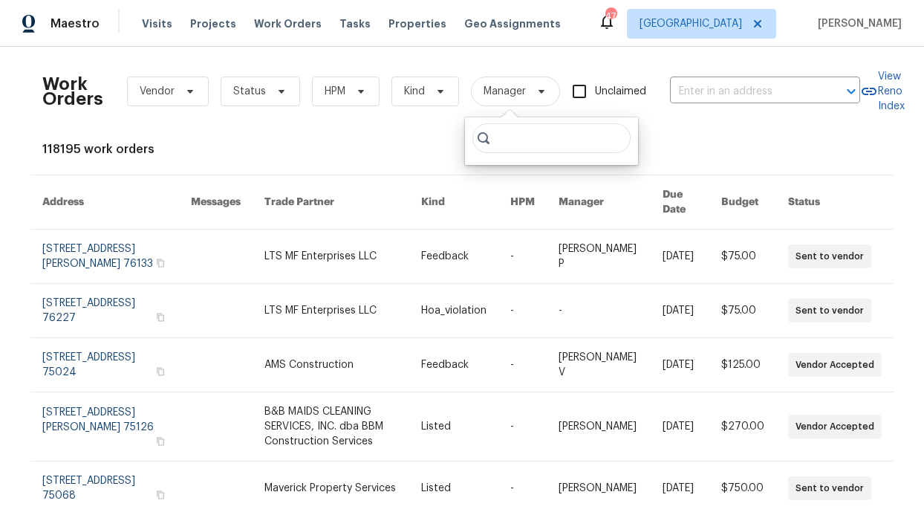
click at [319, 28] on div "Visits Projects Work Orders Tasks Properties Geo Assignments" at bounding box center [360, 24] width 437 height 30
click at [393, 24] on span "Properties" at bounding box center [418, 23] width 58 height 15
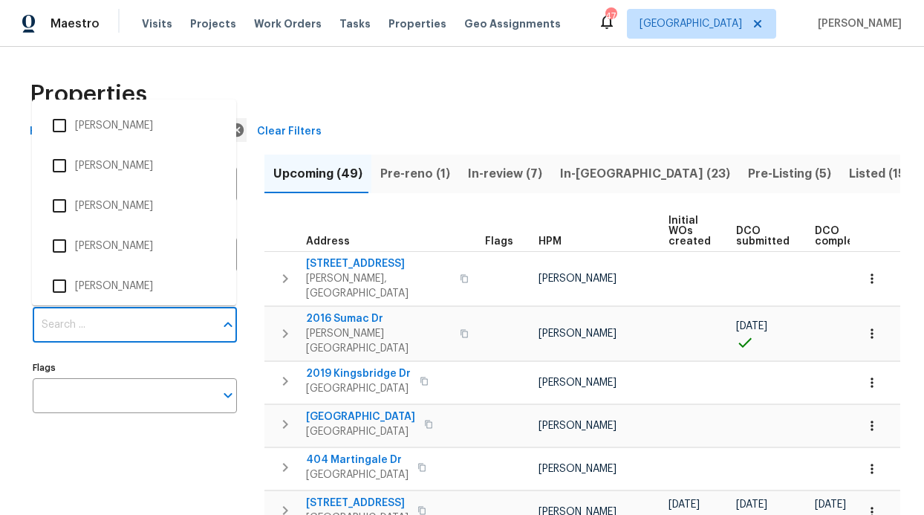
click at [105, 322] on input "Individuals" at bounding box center [124, 325] width 182 height 35
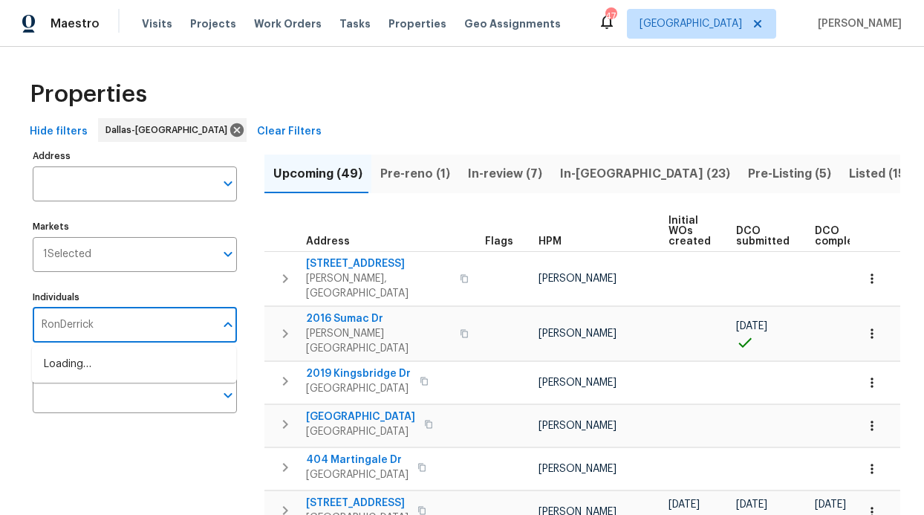
type input "RonDerrick"
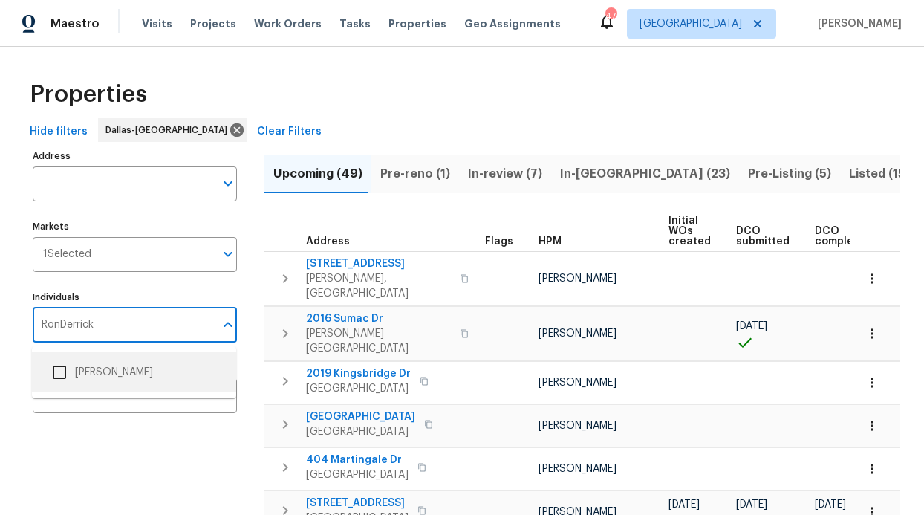
click at [115, 378] on li "[PERSON_NAME]" at bounding box center [134, 372] width 181 height 31
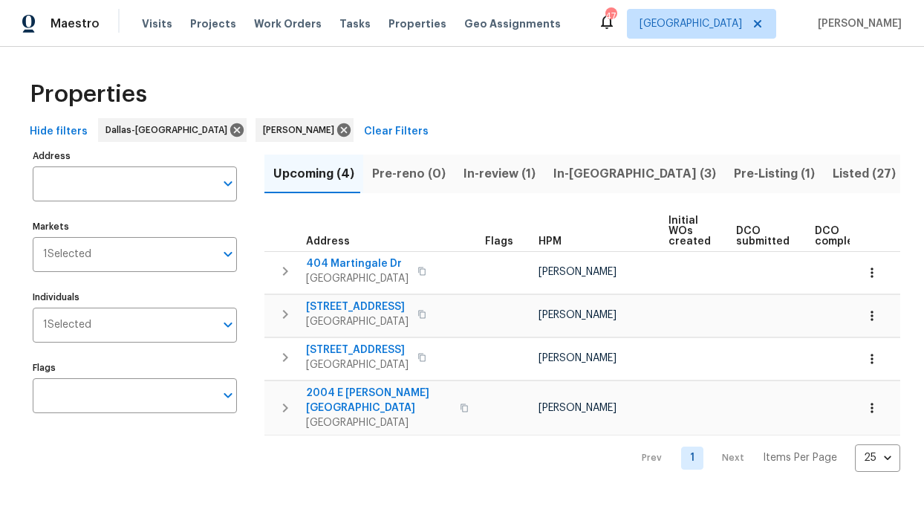
click at [557, 167] on span "In-reno (3)" at bounding box center [634, 173] width 163 height 21
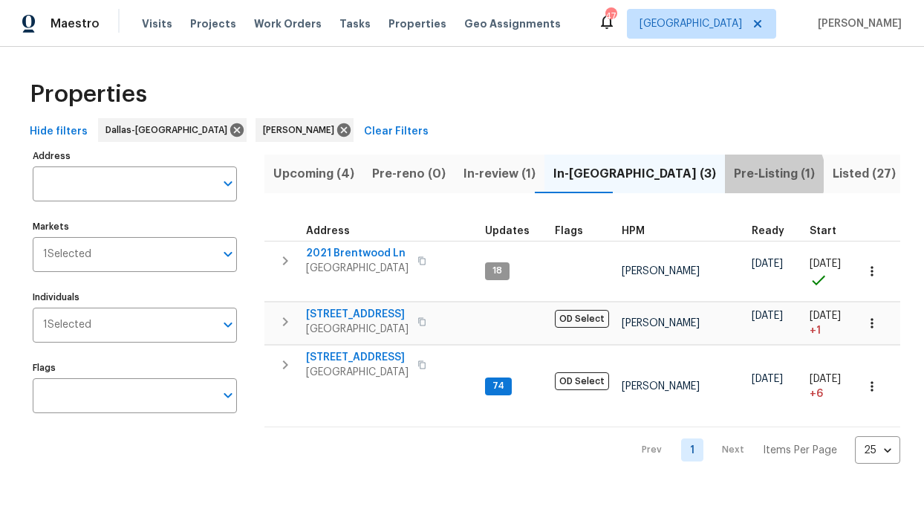
click at [734, 175] on span "Pre-Listing (1)" at bounding box center [774, 173] width 81 height 21
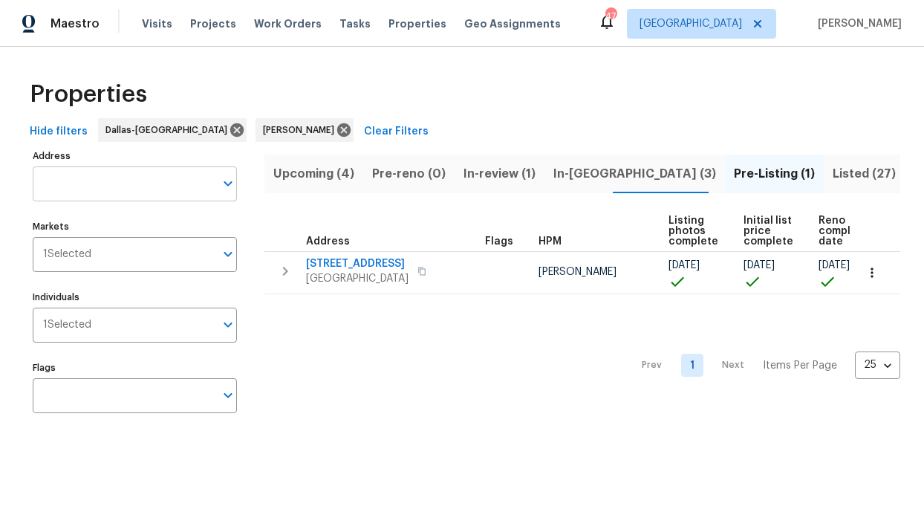
click at [131, 189] on input "Address" at bounding box center [124, 183] width 182 height 35
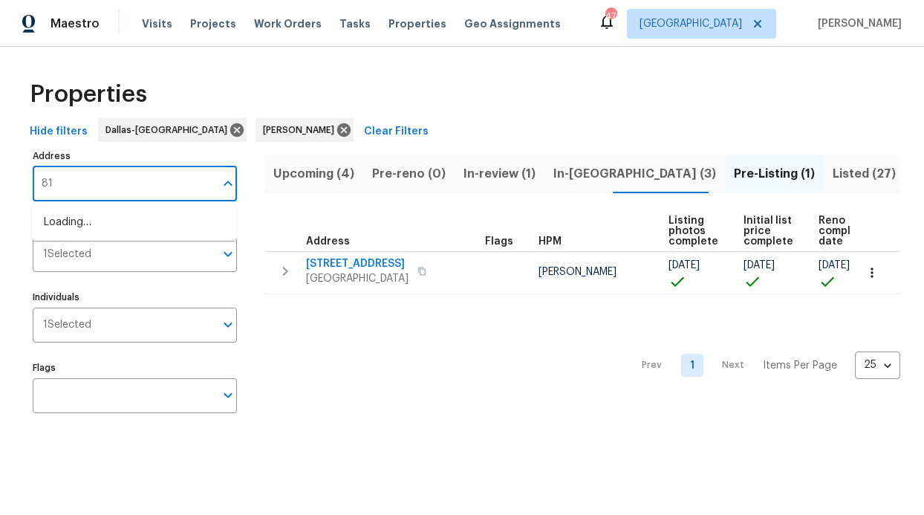
type input "8"
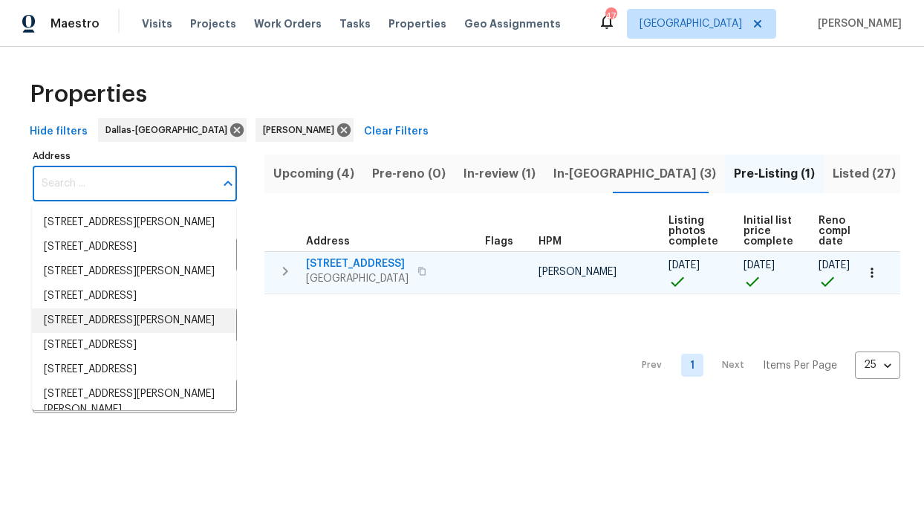
scroll to position [1, 0]
click at [417, 271] on icon "button" at bounding box center [421, 271] width 9 height 9
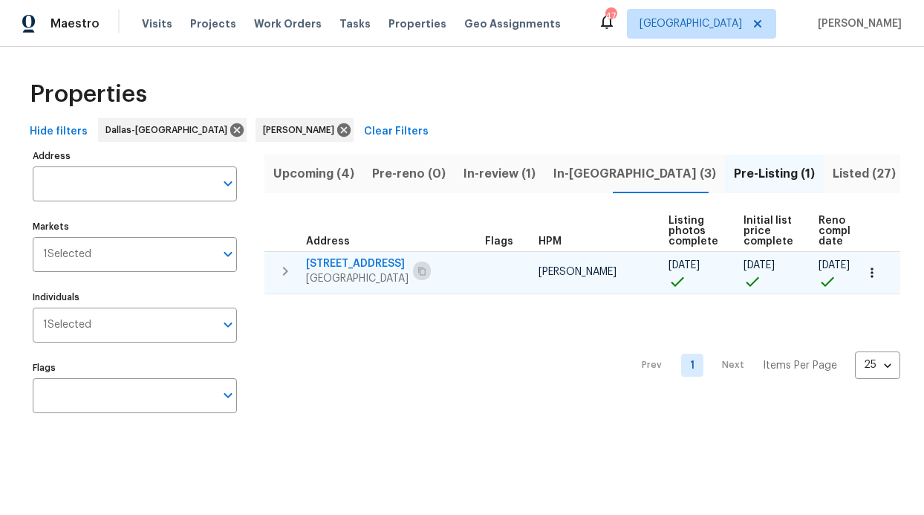
click at [417, 271] on icon "button" at bounding box center [421, 271] width 9 height 9
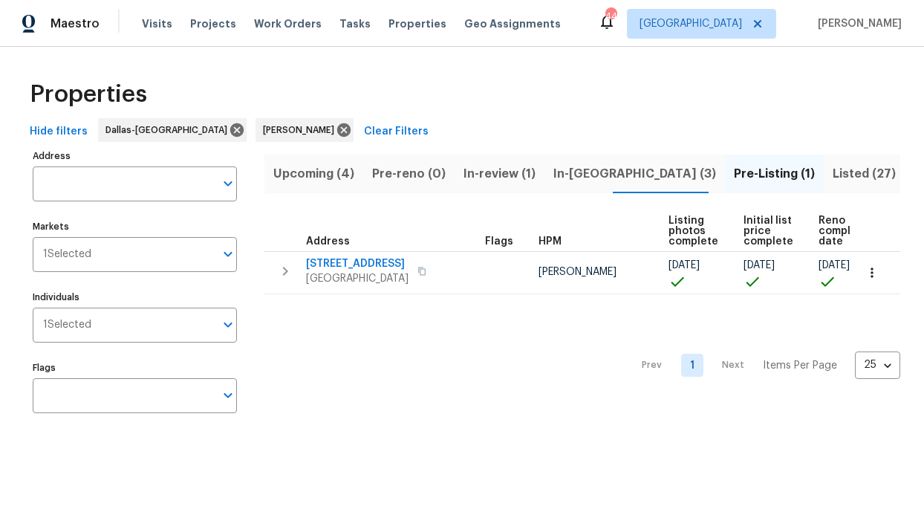
click at [564, 172] on span "In-reno (3)" at bounding box center [634, 173] width 163 height 21
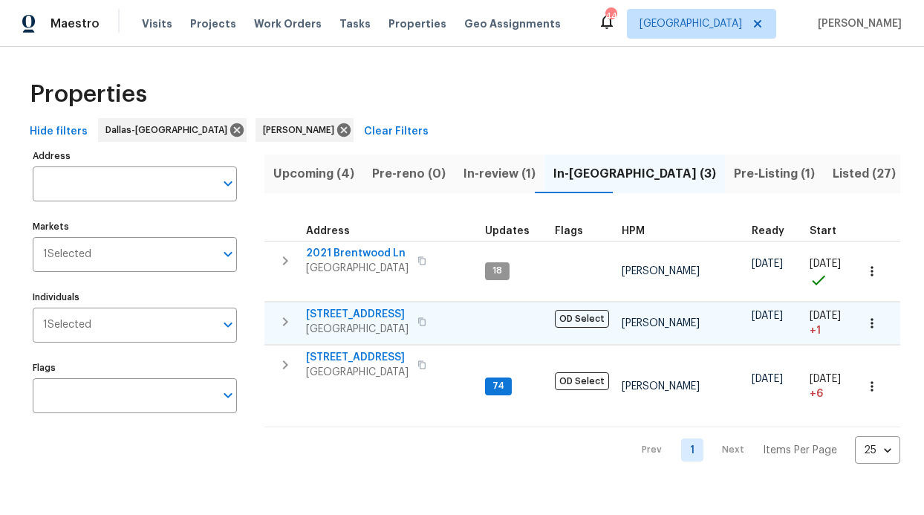
click at [348, 313] on span "2813 E 15th St" at bounding box center [357, 314] width 103 height 15
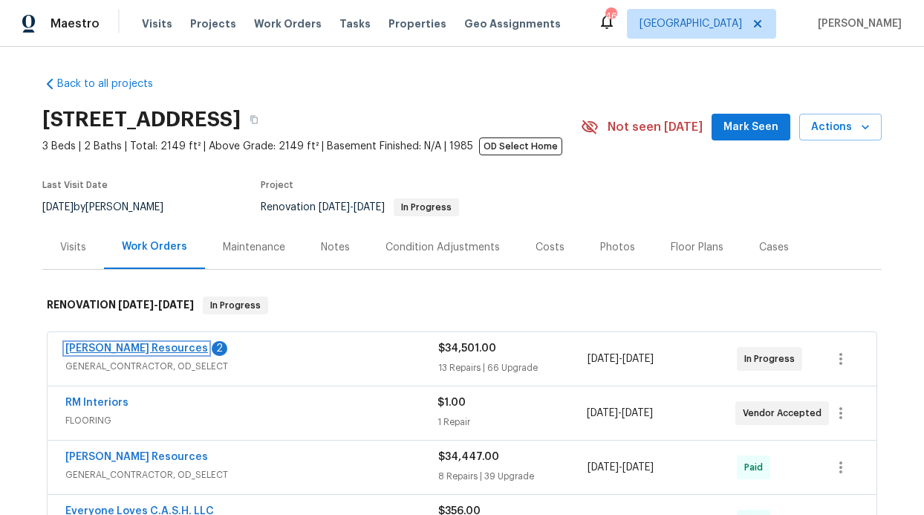
click at [109, 348] on link "Lawrence Resources" at bounding box center [136, 348] width 143 height 10
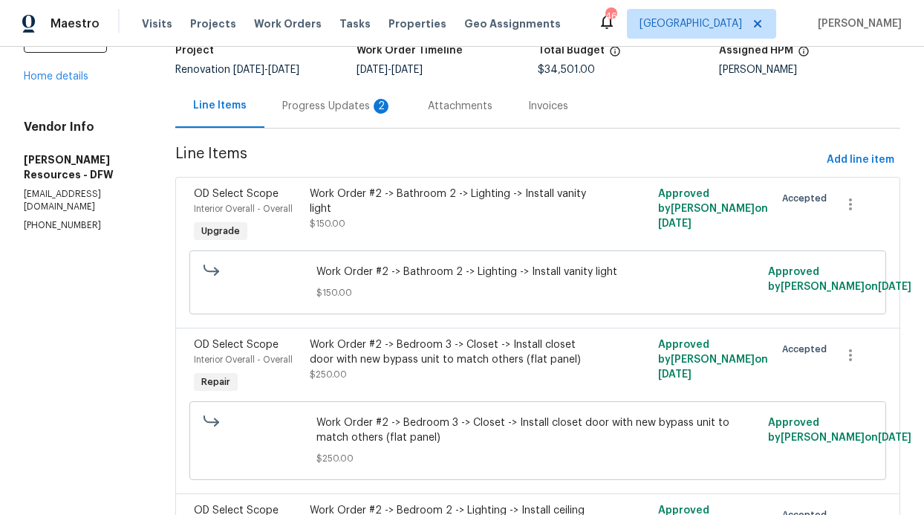
click at [343, 117] on div "Progress Updates 2" at bounding box center [337, 106] width 146 height 44
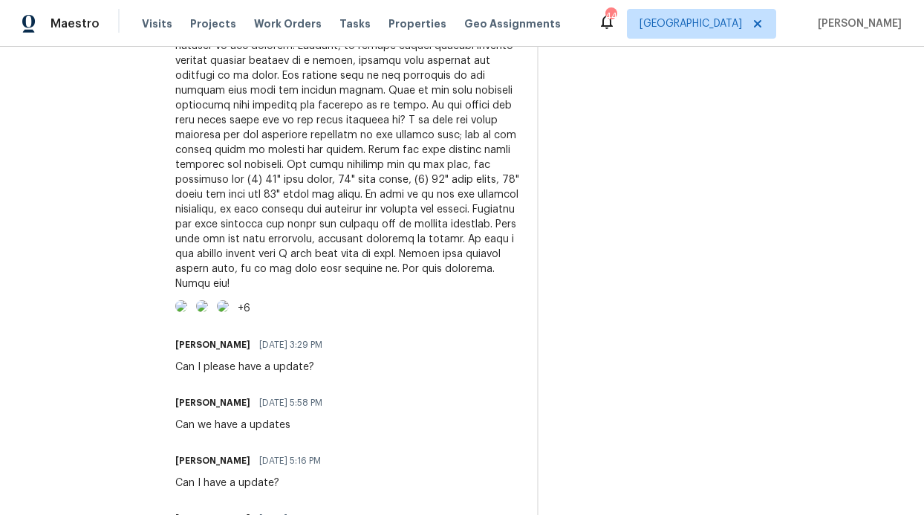
scroll to position [672, 0]
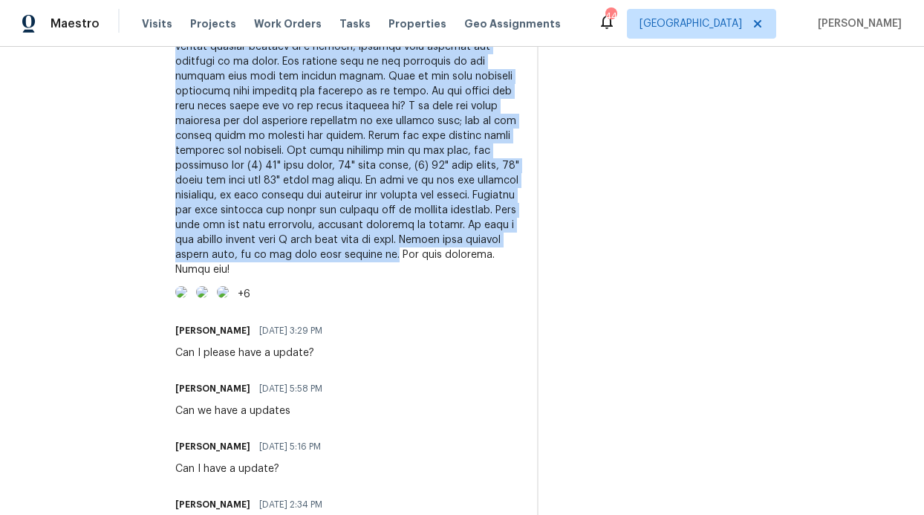
drag, startPoint x: 284, startPoint y: 263, endPoint x: 486, endPoint y: 342, distance: 217.1
click at [486, 277] on div at bounding box center [347, 121] width 344 height 312
copy div "We are about wrapped up with all the tile work here. We needed a few additional…"
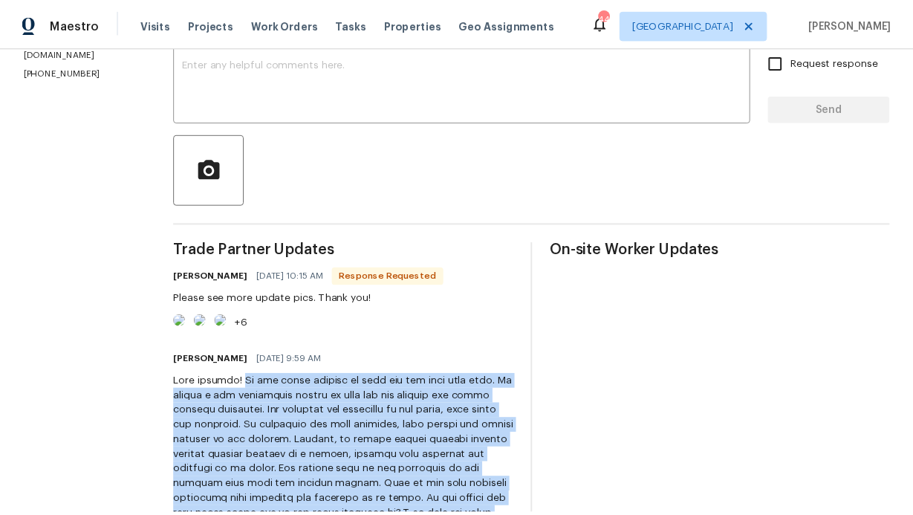
scroll to position [0, 0]
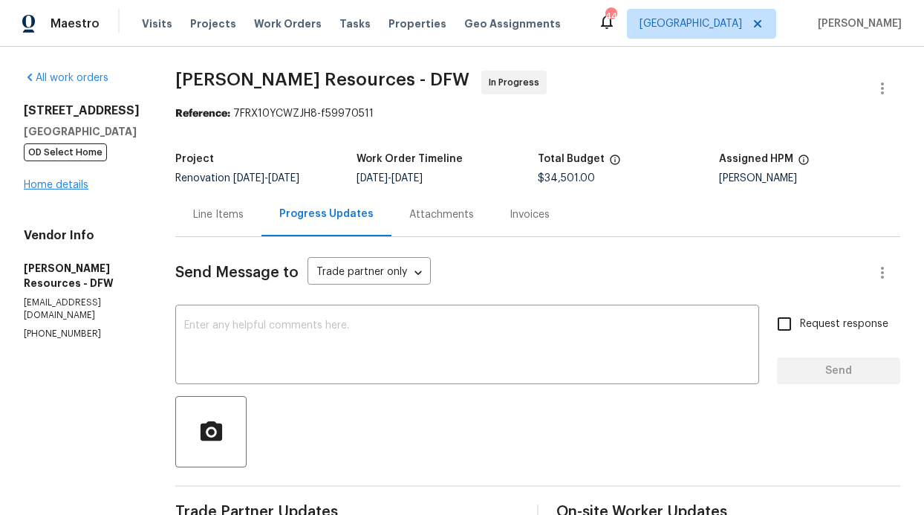
click at [46, 178] on div "6211 Crested Butte Dr Dallas, TX 75252 OD Select Home Home details" at bounding box center [82, 147] width 116 height 89
click at [48, 183] on link "Home details" at bounding box center [56, 185] width 65 height 10
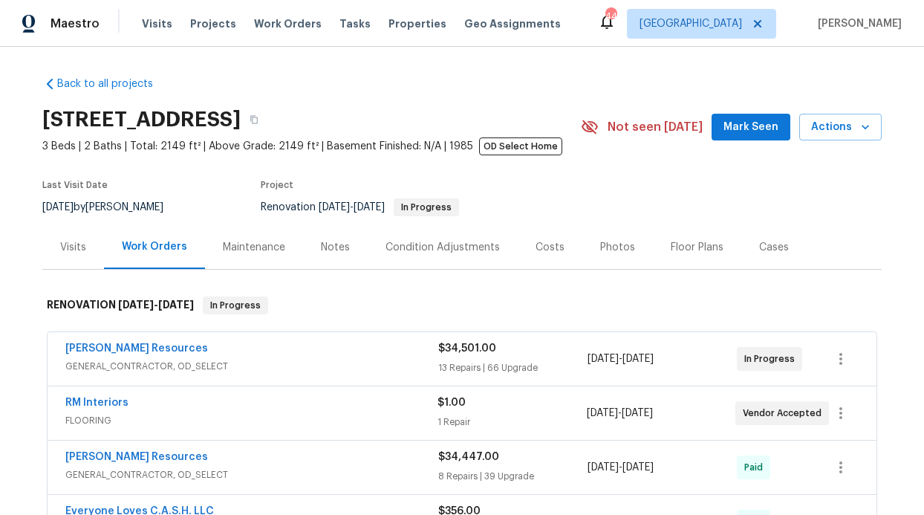
click at [758, 143] on div "6211 Crested Butte Dr, Dallas, TX 75252 3 Beds | 2 Baths | Total: 2149 ft² | Ab…" at bounding box center [461, 126] width 839 height 53
click at [747, 134] on span "Mark Seen" at bounding box center [751, 127] width 55 height 19
click at [336, 259] on div "Notes" at bounding box center [335, 247] width 65 height 44
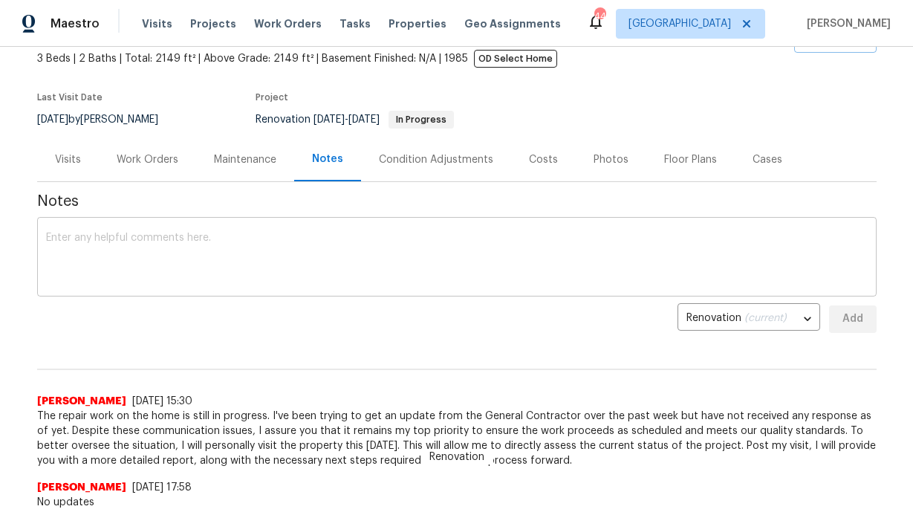
scroll to position [88, 0]
click at [224, 256] on textarea at bounding box center [457, 258] width 822 height 52
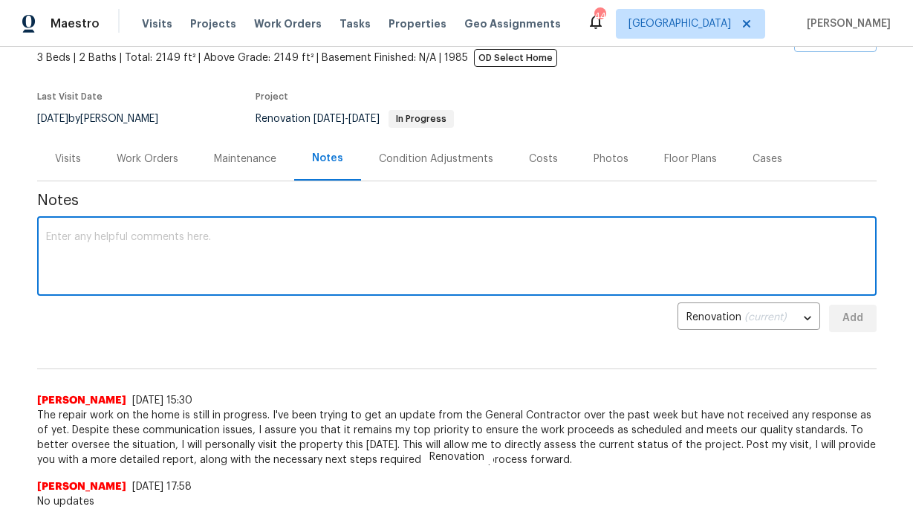
paste textarea "We have a few change orders that I will send over as well. Please send cabinet …"
type textarea "We have a few change orders that I will send over as well. Please send cabinet …"
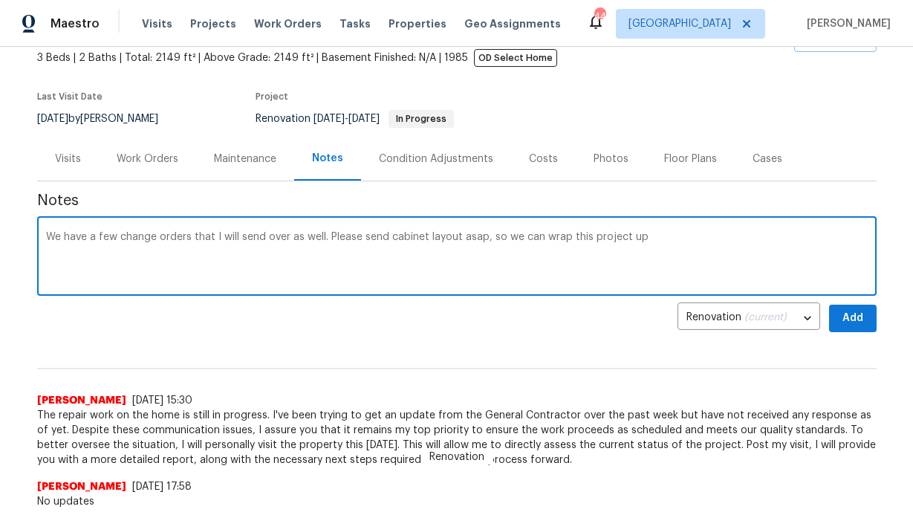
drag, startPoint x: 661, startPoint y: 239, endPoint x: -24, endPoint y: 230, distance: 685.0
click at [0, 230] on html "Maestro Visits Projects Work Orders Tasks Properties Geo Assignments 44 Dallas …" at bounding box center [456, 257] width 913 height 515
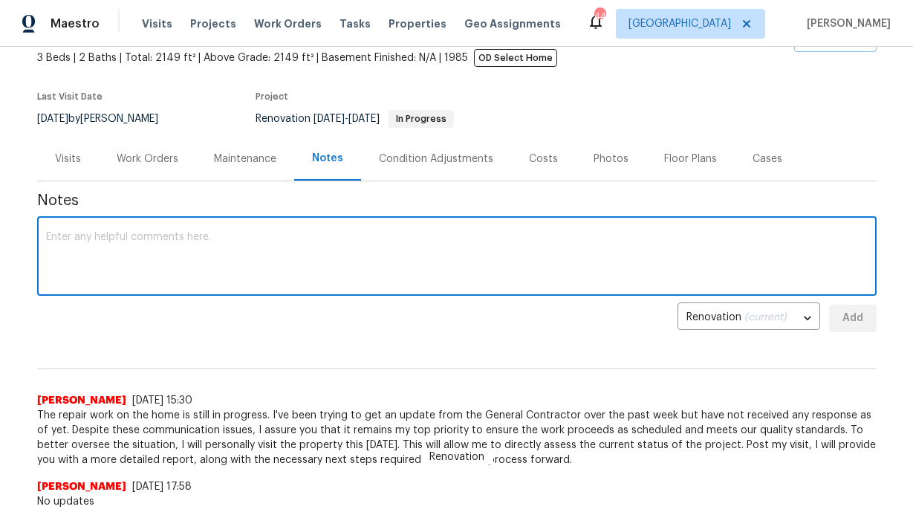
click at [691, 230] on div "x ​" at bounding box center [456, 258] width 839 height 76
paste textarea "per the GC We are about wrapped up with all the tile work here. We needed a few…"
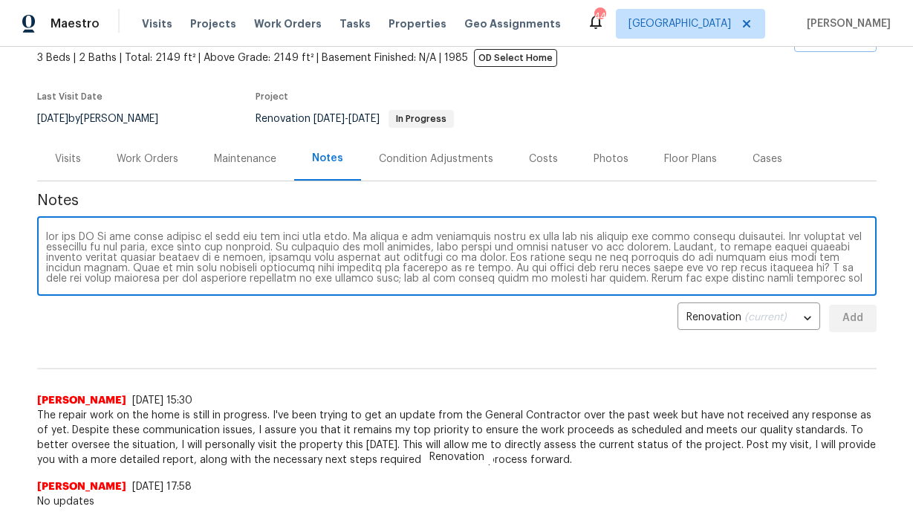
scroll to position [42, 0]
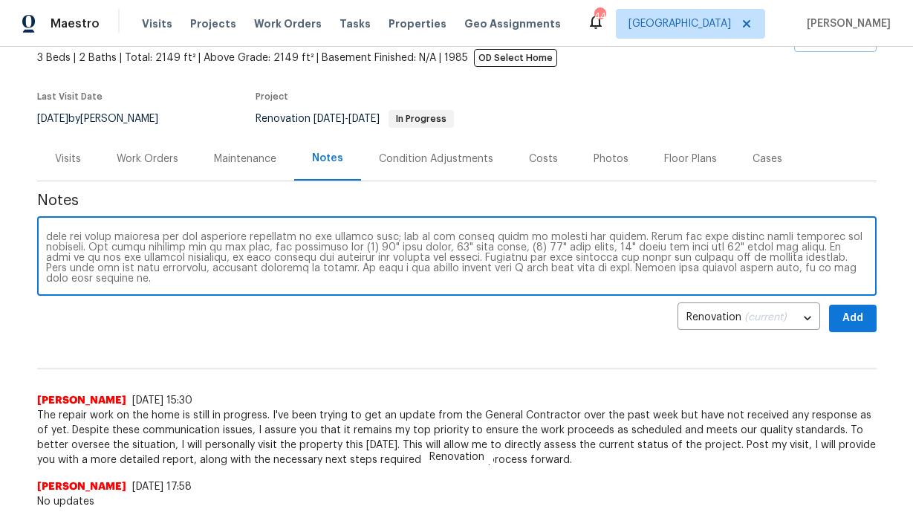
type textarea "per the GC We are about wrapped up with all the tile work here. We needed a few…"
click at [857, 320] on span "Add" at bounding box center [853, 318] width 24 height 19
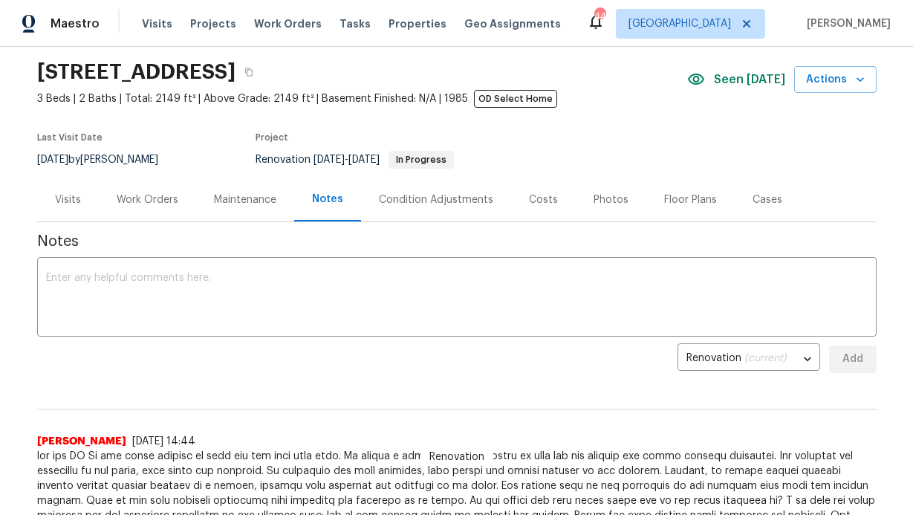
scroll to position [0, 0]
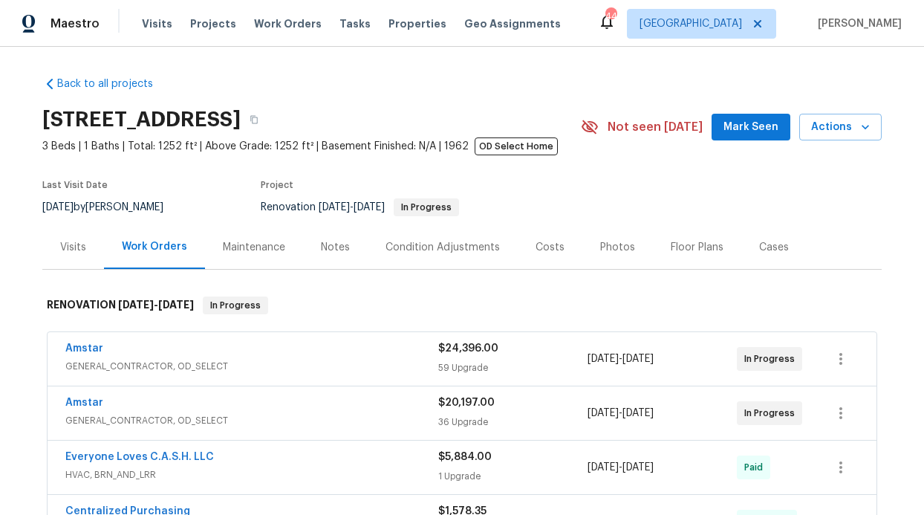
click at [723, 131] on button "Mark Seen" at bounding box center [751, 127] width 79 height 27
click at [329, 245] on div "Notes" at bounding box center [335, 247] width 29 height 15
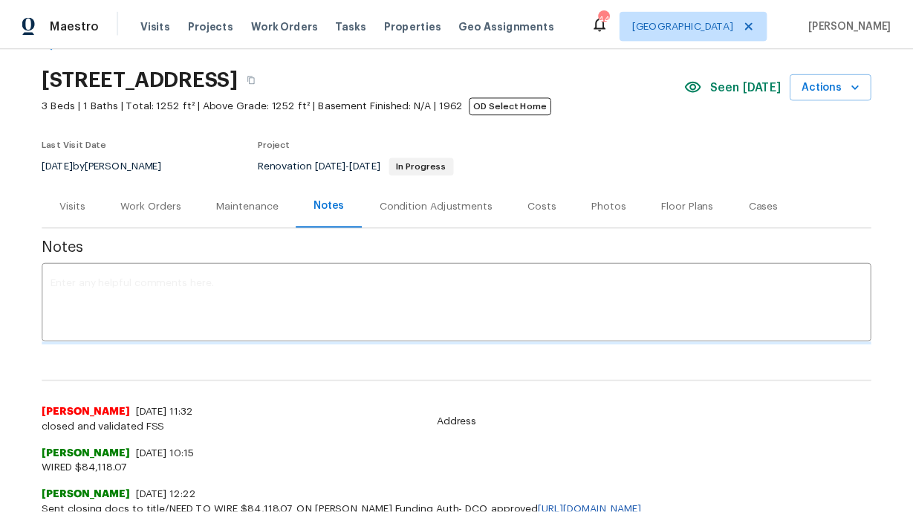
scroll to position [116, 0]
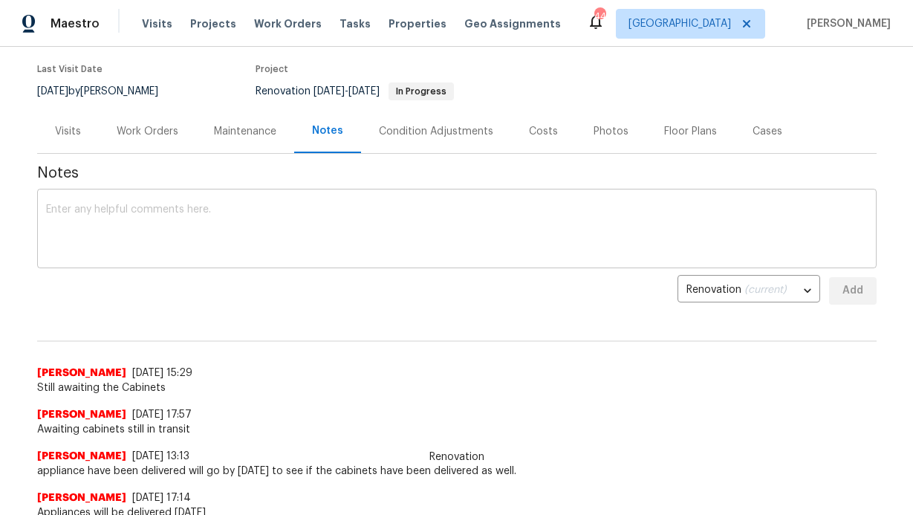
click at [240, 221] on textarea at bounding box center [457, 230] width 822 height 52
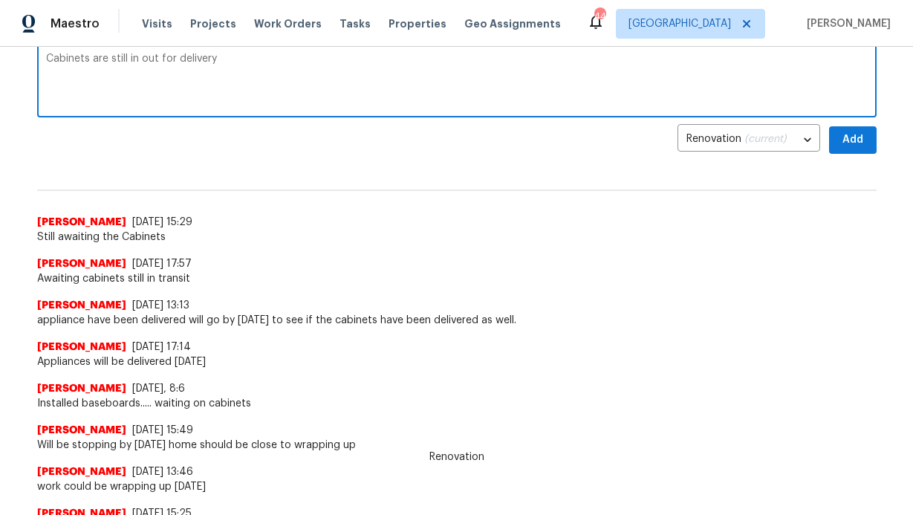
scroll to position [210, 0]
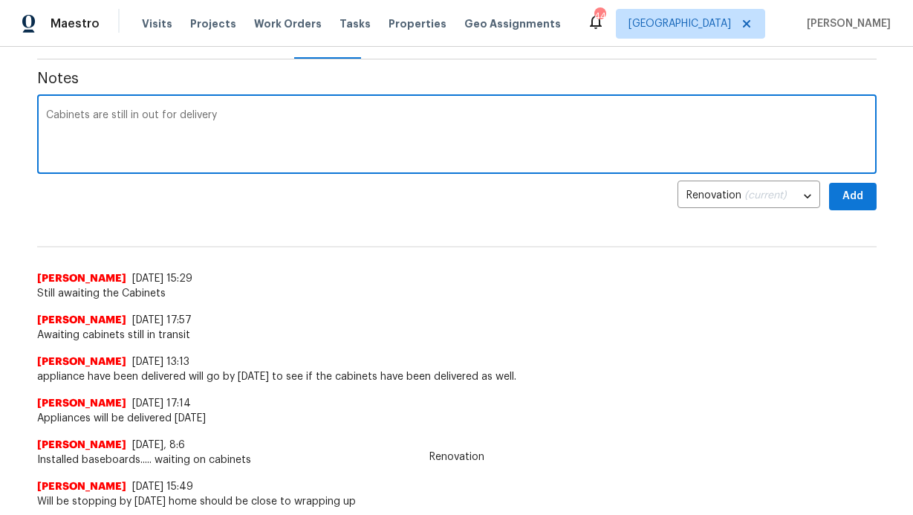
type textarea "Cabinets are still in out for delivery"
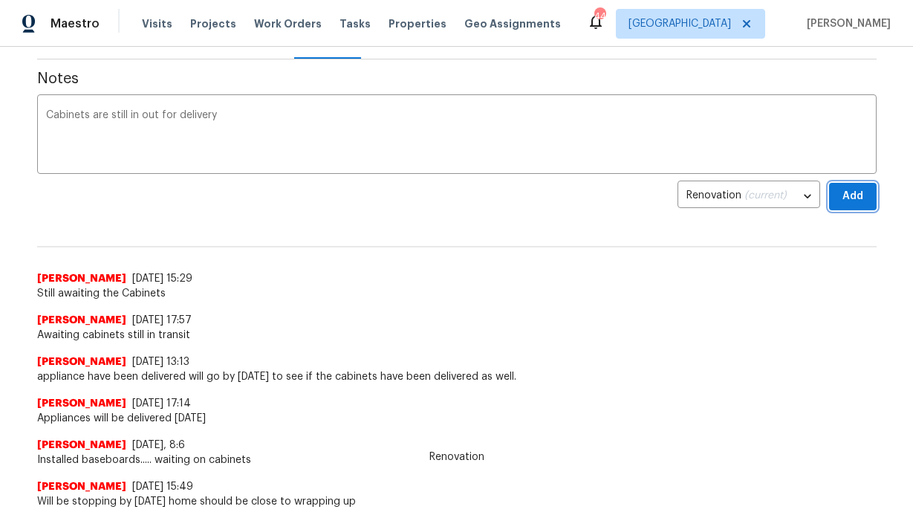
click at [858, 205] on span "Add" at bounding box center [853, 196] width 24 height 19
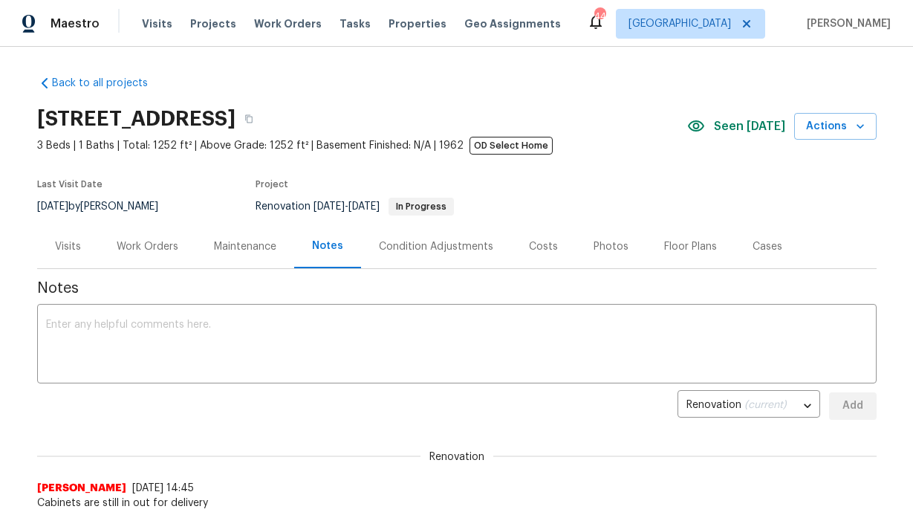
scroll to position [0, 0]
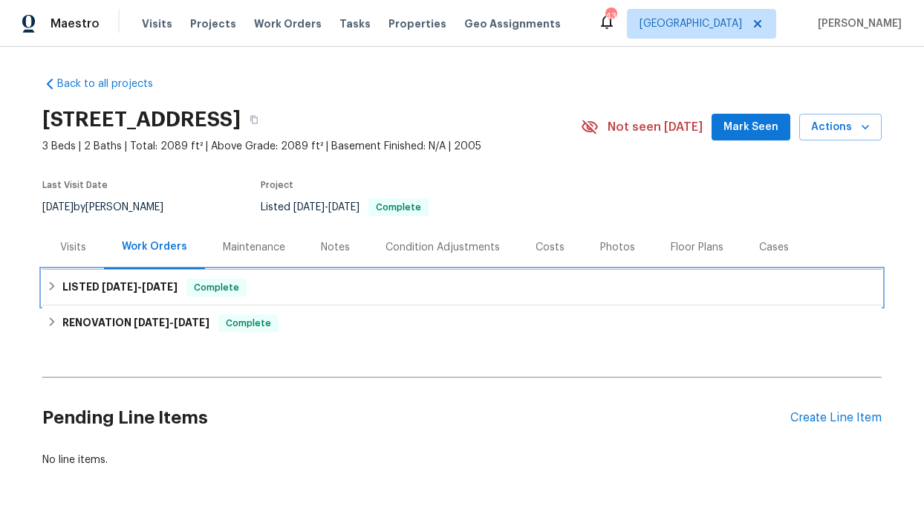
click at [88, 287] on h6 "LISTED [DATE] - [DATE]" at bounding box center [119, 288] width 115 height 18
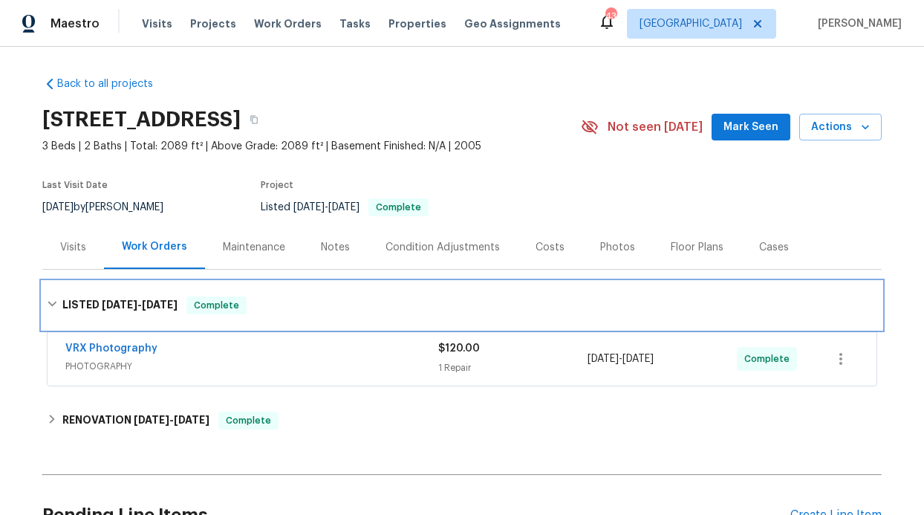
click at [103, 290] on div "LISTED [DATE] - [DATE] Complete" at bounding box center [461, 306] width 839 height 48
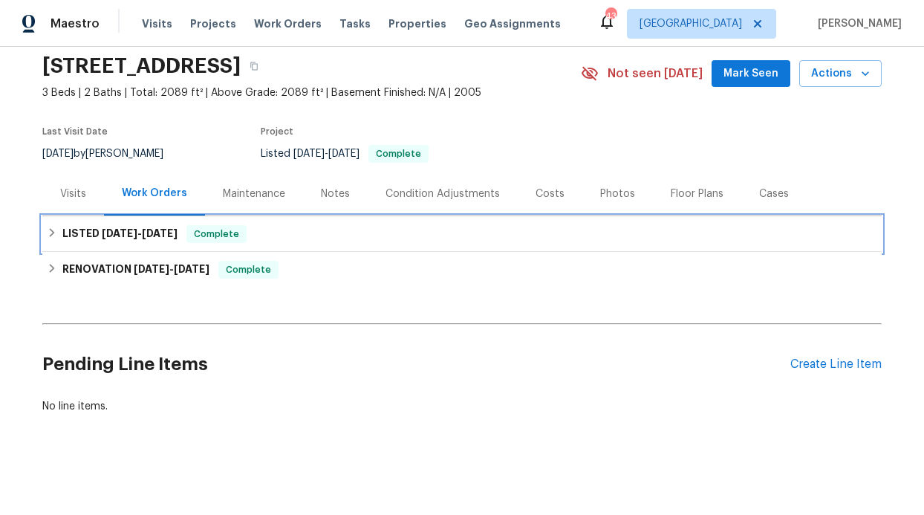
scroll to position [65, 0]
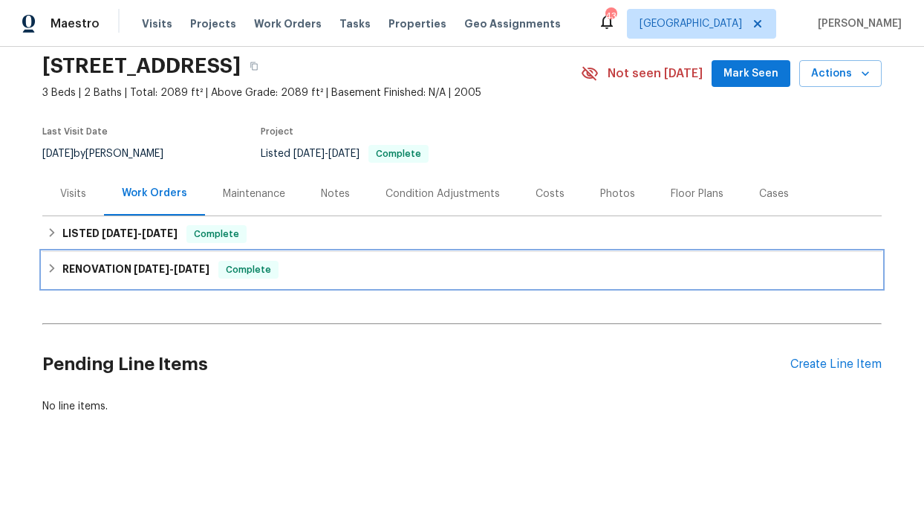
click at [120, 261] on h6 "RENOVATION [DATE] - [DATE]" at bounding box center [135, 270] width 147 height 18
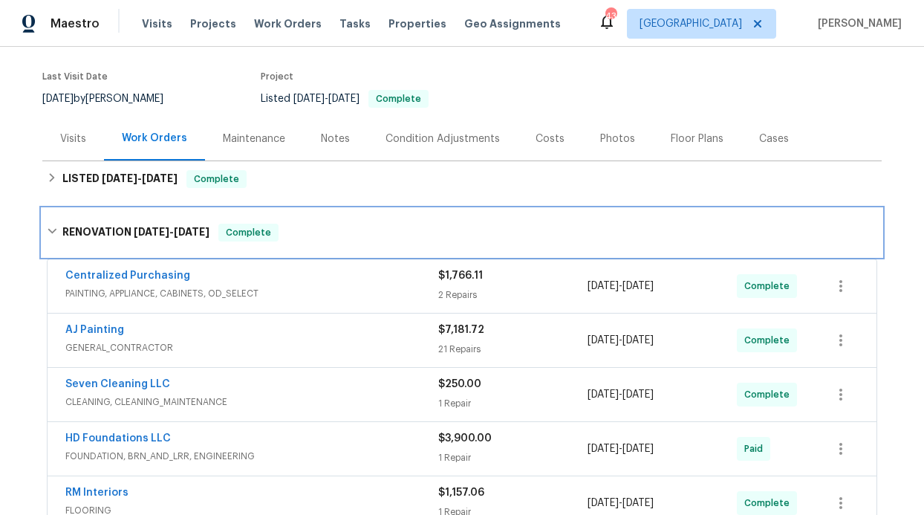
scroll to position [196, 0]
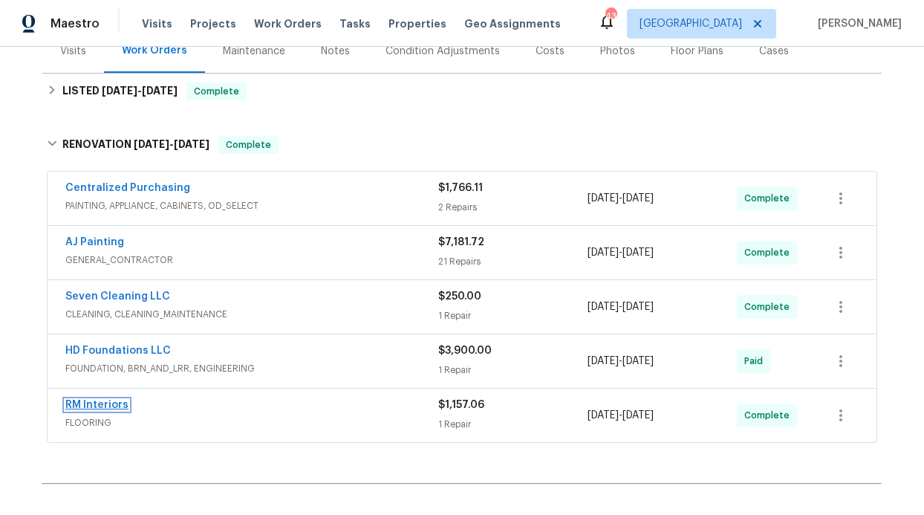
click at [79, 400] on link "RM Interiors" at bounding box center [96, 405] width 63 height 10
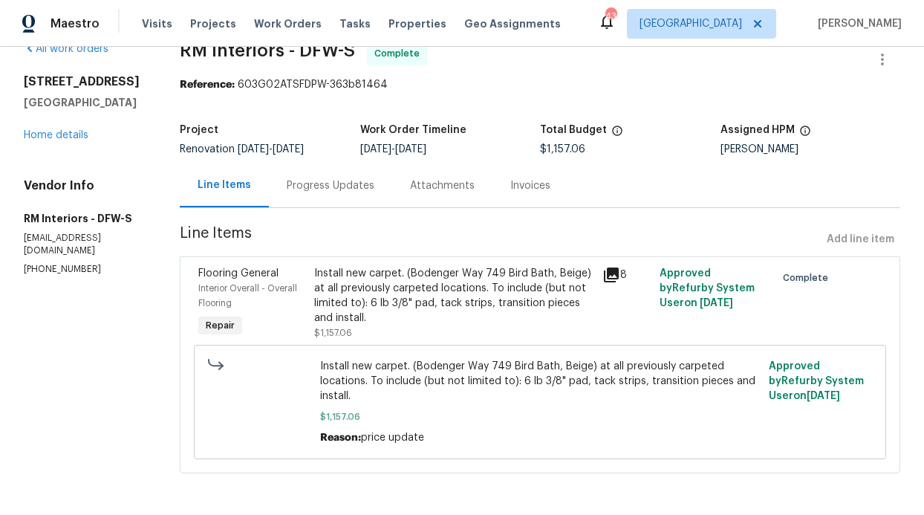
click at [275, 175] on div "Progress Updates" at bounding box center [330, 185] width 123 height 44
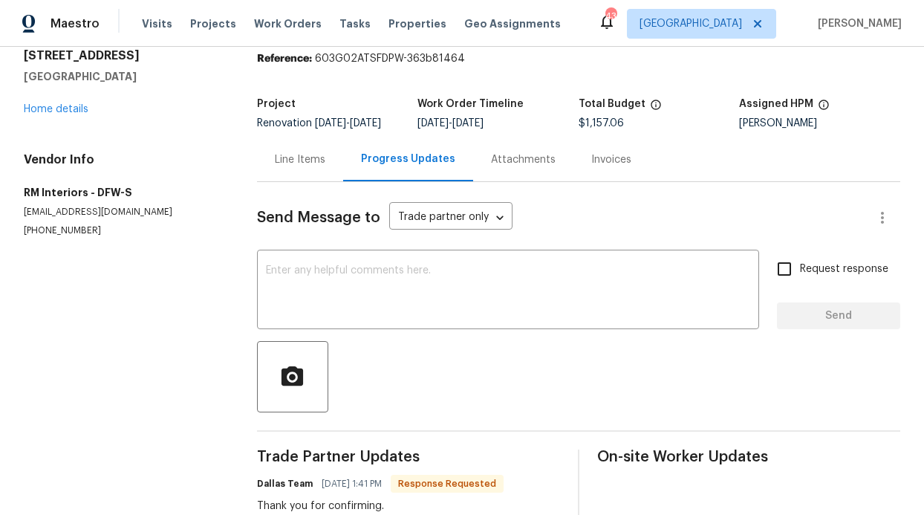
scroll to position [62, 0]
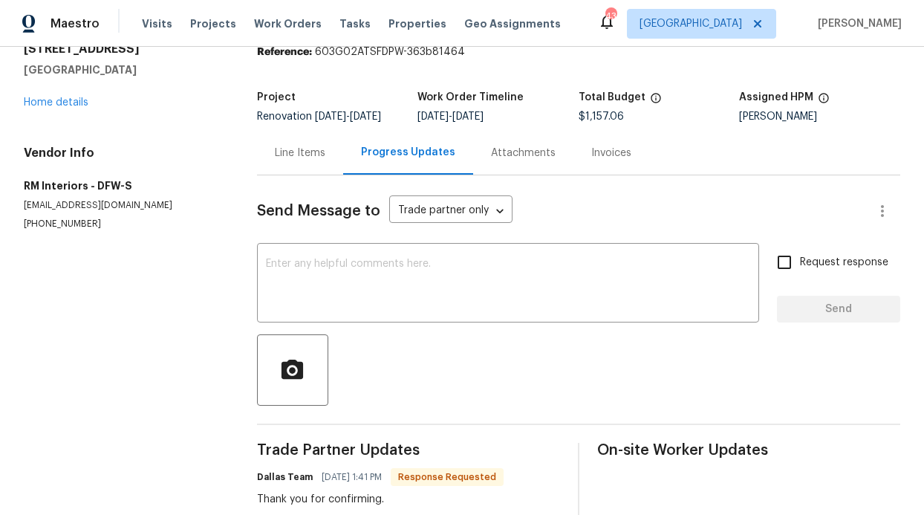
click at [772, 263] on input "Request response" at bounding box center [784, 262] width 31 height 31
checkbox input "true"
click at [536, 282] on textarea at bounding box center [508, 285] width 484 height 52
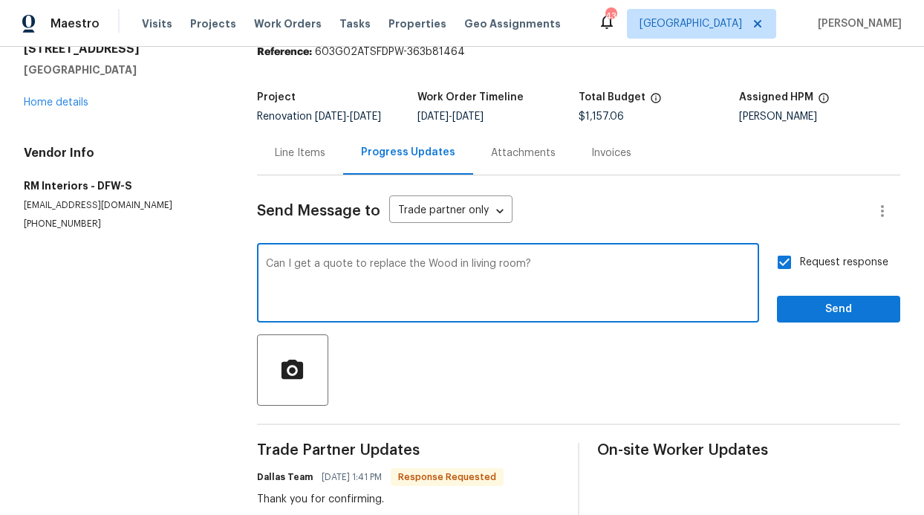
type textarea "Can I get a quote to replace the Wood in living room?"
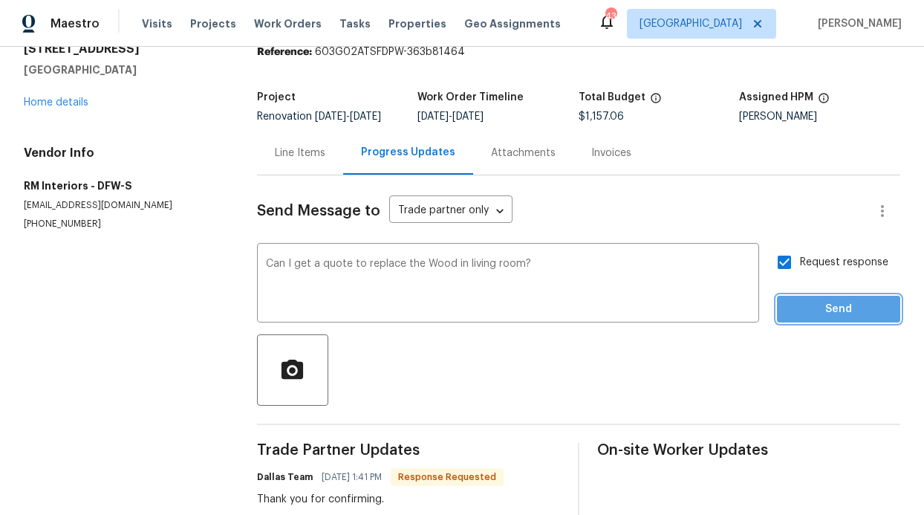
click at [813, 301] on span "Send" at bounding box center [839, 309] width 100 height 19
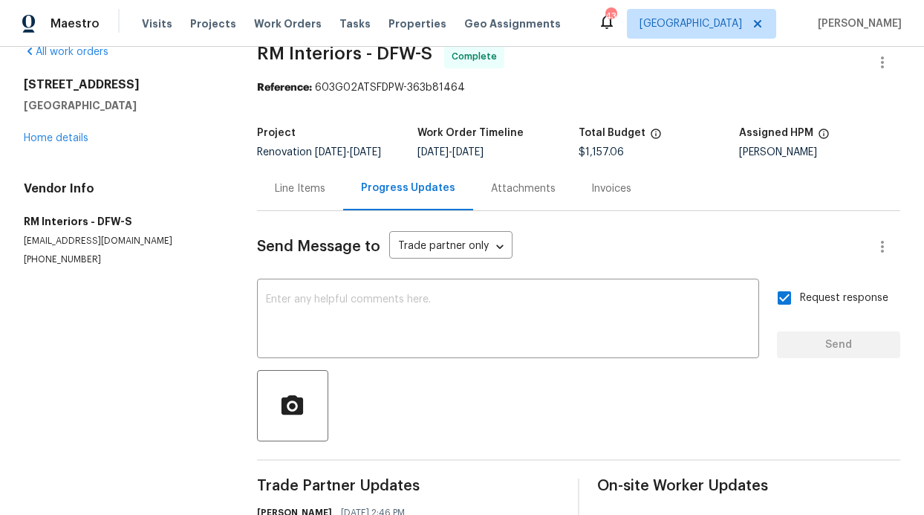
scroll to position [5, 0]
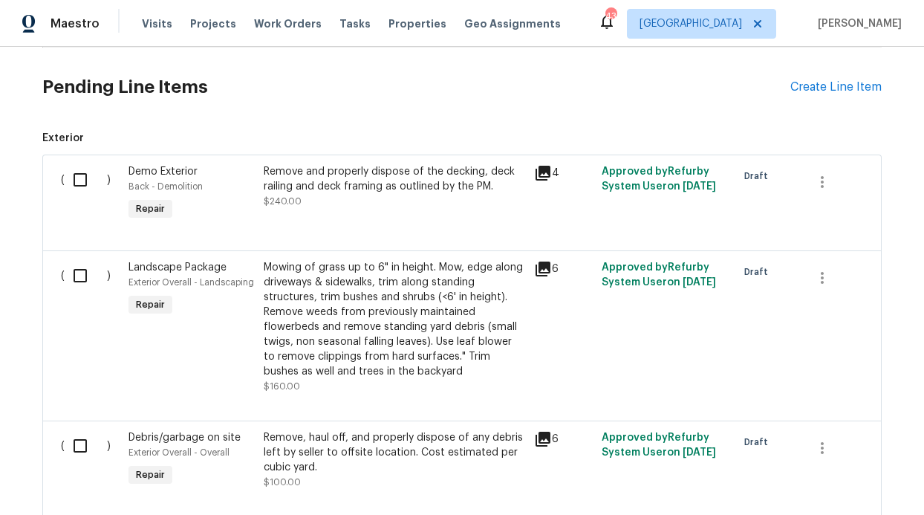
scroll to position [342, 0]
click at [82, 176] on input "checkbox" at bounding box center [86, 178] width 42 height 31
checkbox input "true"
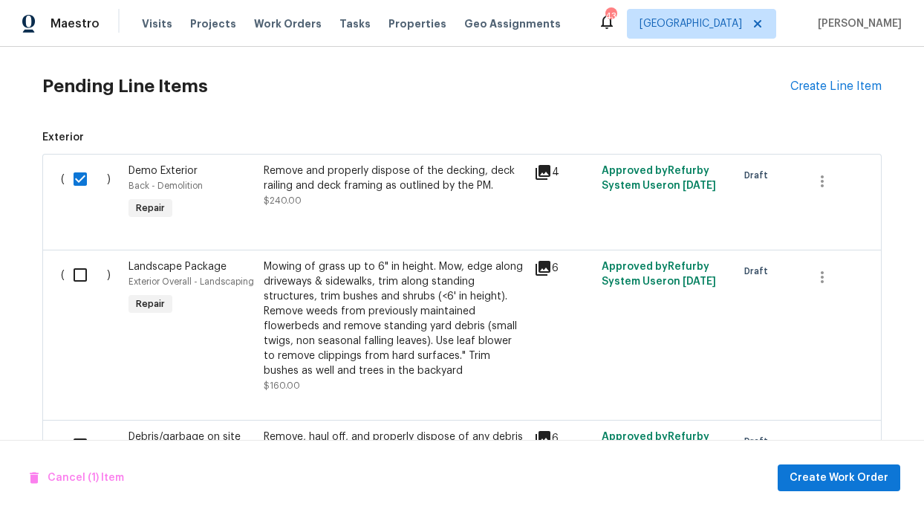
click at [74, 268] on input "checkbox" at bounding box center [86, 274] width 42 height 31
checkbox input "true"
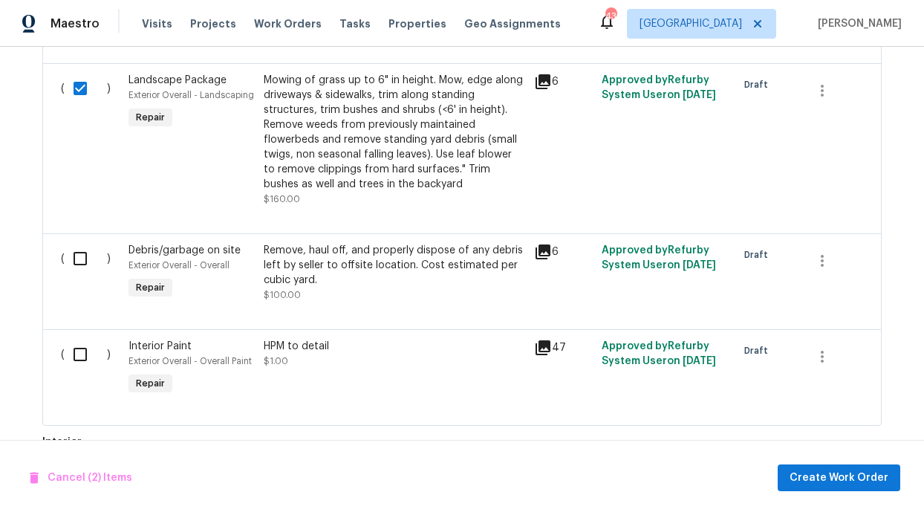
scroll to position [631, 0]
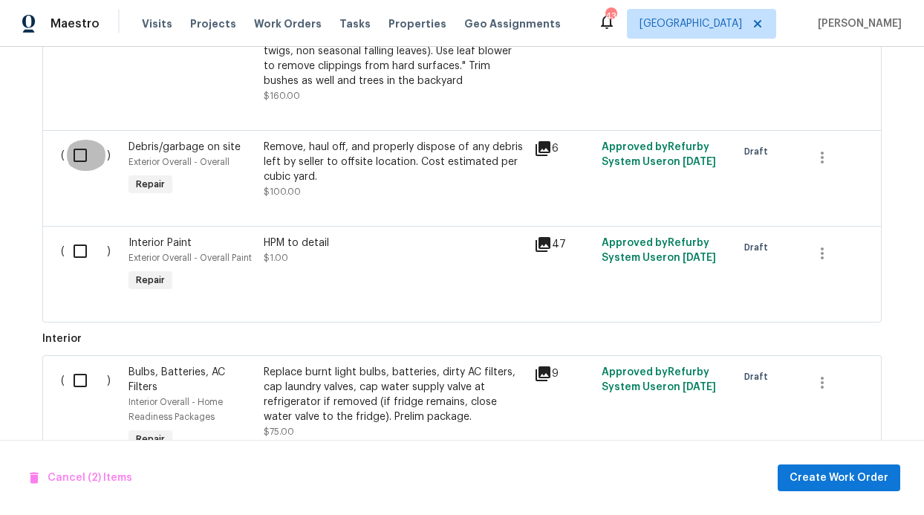
drag, startPoint x: 77, startPoint y: 163, endPoint x: 79, endPoint y: 185, distance: 22.4
click at [78, 163] on input "checkbox" at bounding box center [86, 155] width 42 height 31
checkbox input "true"
click at [74, 263] on input "checkbox" at bounding box center [86, 250] width 42 height 31
checkbox input "true"
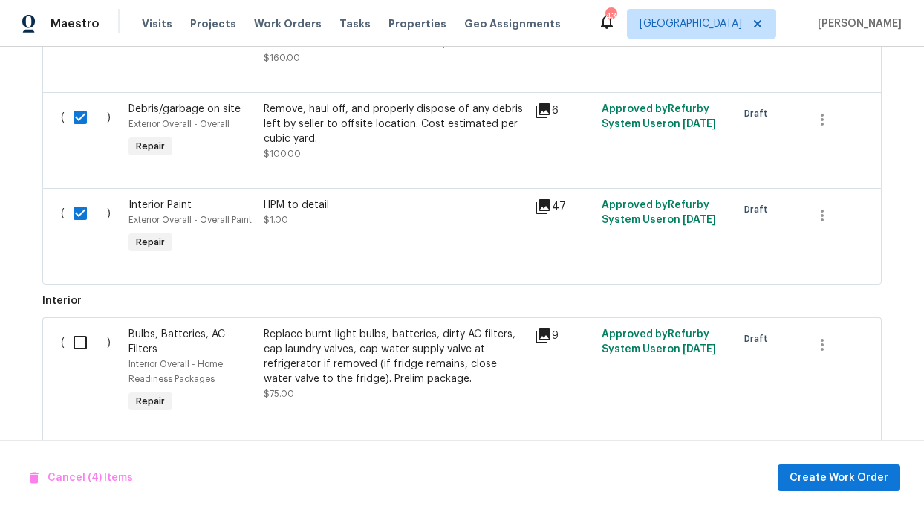
scroll to position [891, 0]
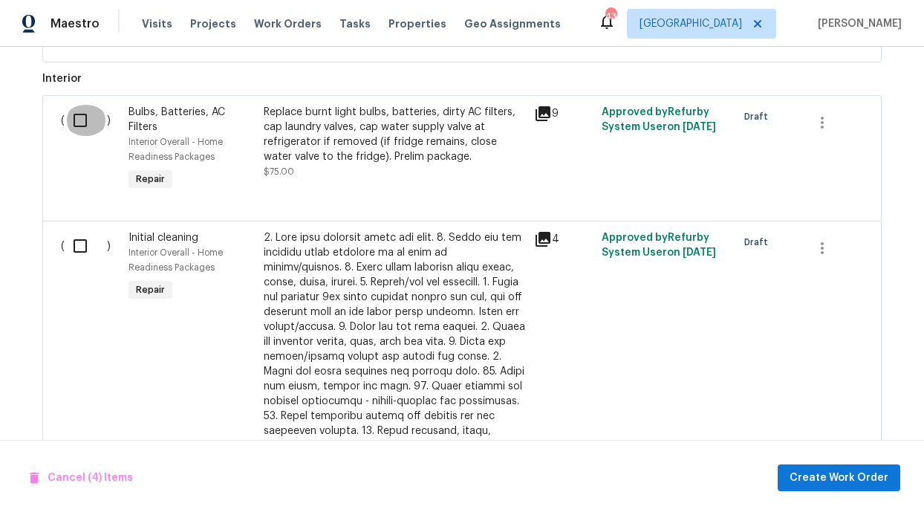
click at [74, 126] on input "checkbox" at bounding box center [86, 120] width 42 height 31
checkbox input "true"
click at [85, 217] on div "( ) Bulbs, Batteries, AC Filters Interior Overall - Home Readiness Packages Rep…" at bounding box center [461, 158] width 839 height 126
click at [80, 246] on input "checkbox" at bounding box center [86, 245] width 42 height 31
checkbox input "true"
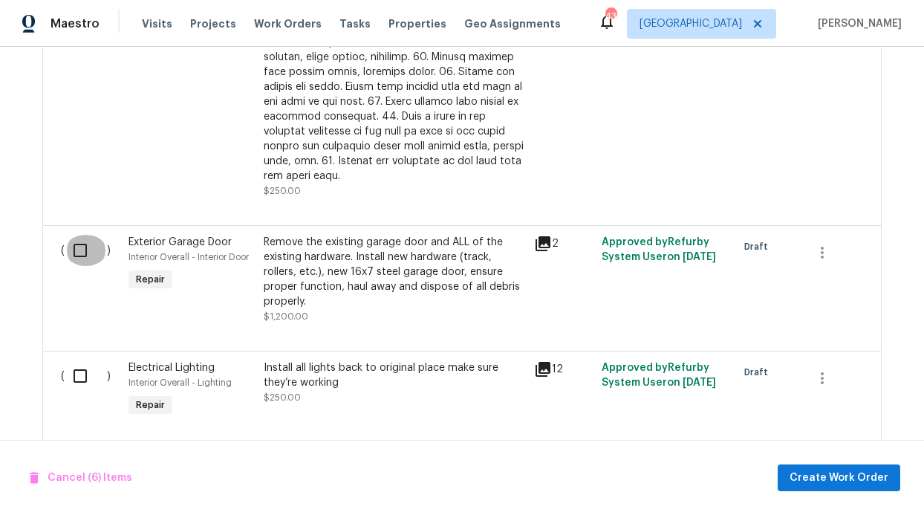
click at [77, 238] on input "checkbox" at bounding box center [86, 250] width 42 height 31
checkbox input "true"
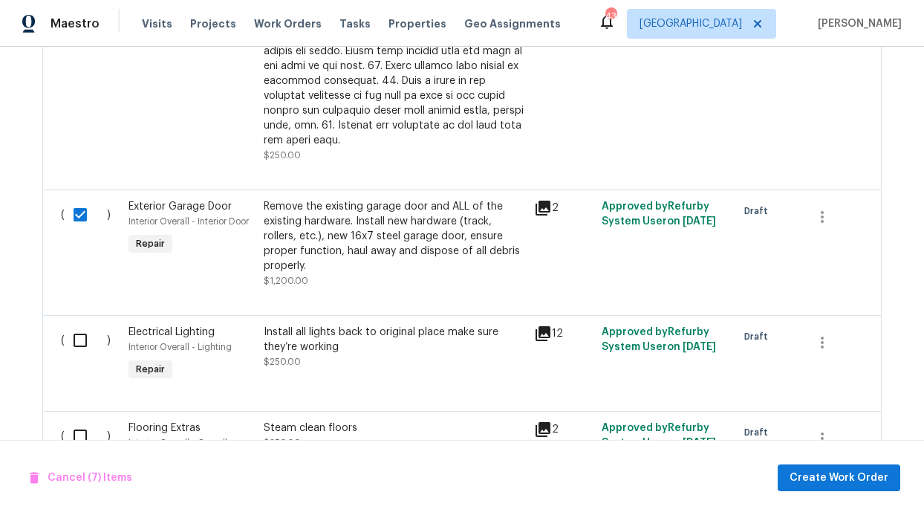
scroll to position [1483, 0]
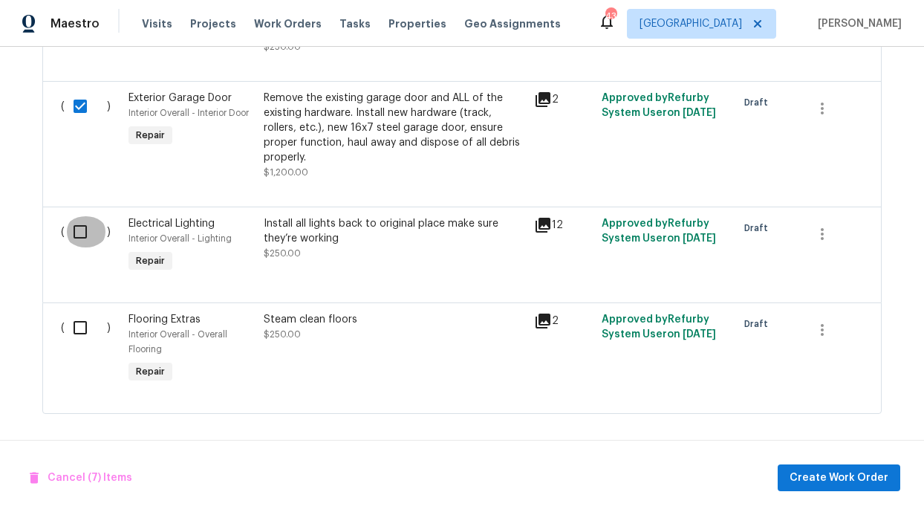
click at [77, 217] on input "checkbox" at bounding box center [86, 231] width 42 height 31
checkbox input "true"
drag, startPoint x: 71, startPoint y: 314, endPoint x: 79, endPoint y: 312, distance: 7.8
click at [72, 314] on input "checkbox" at bounding box center [86, 327] width 42 height 31
checkbox input "true"
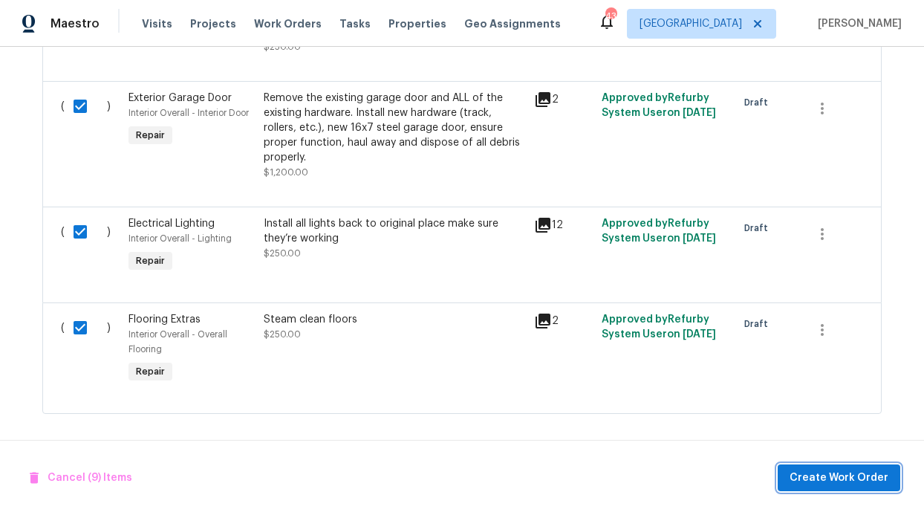
click at [825, 480] on span "Create Work Order" at bounding box center [839, 478] width 99 height 19
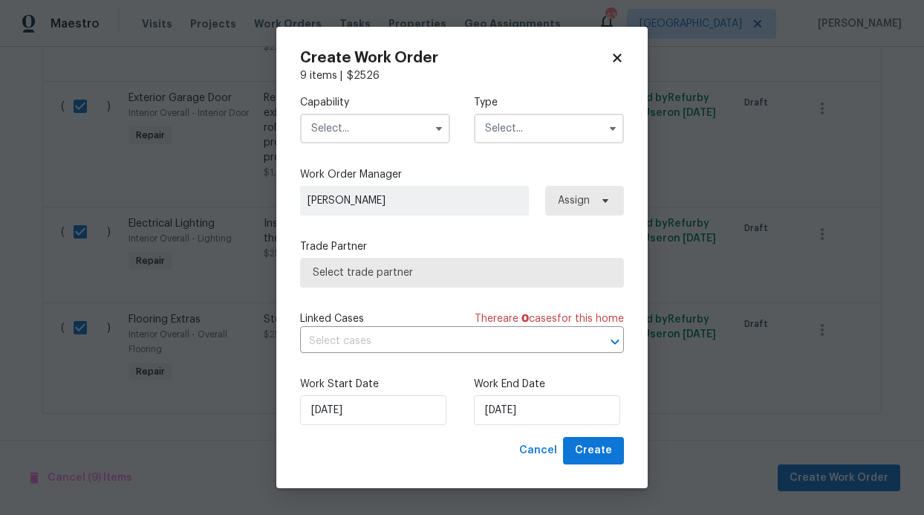
click at [398, 131] on input "text" at bounding box center [375, 129] width 150 height 30
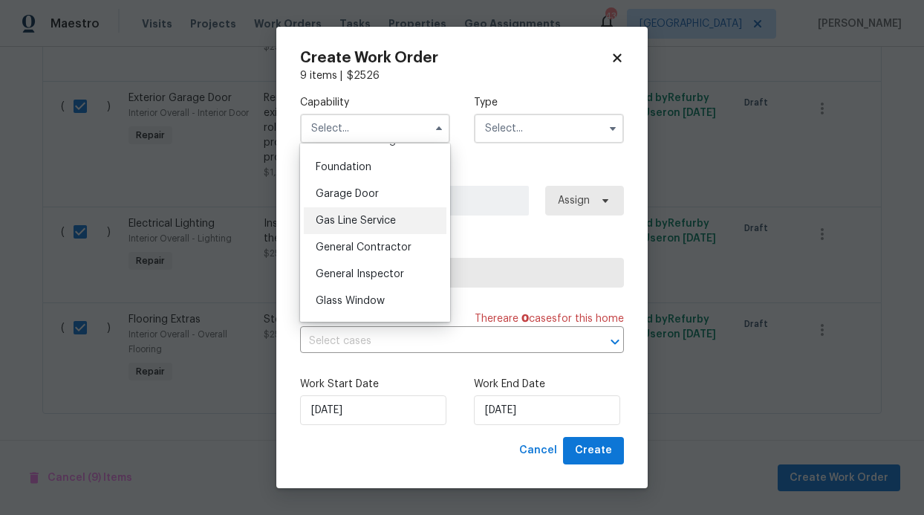
scroll to position [686, 0]
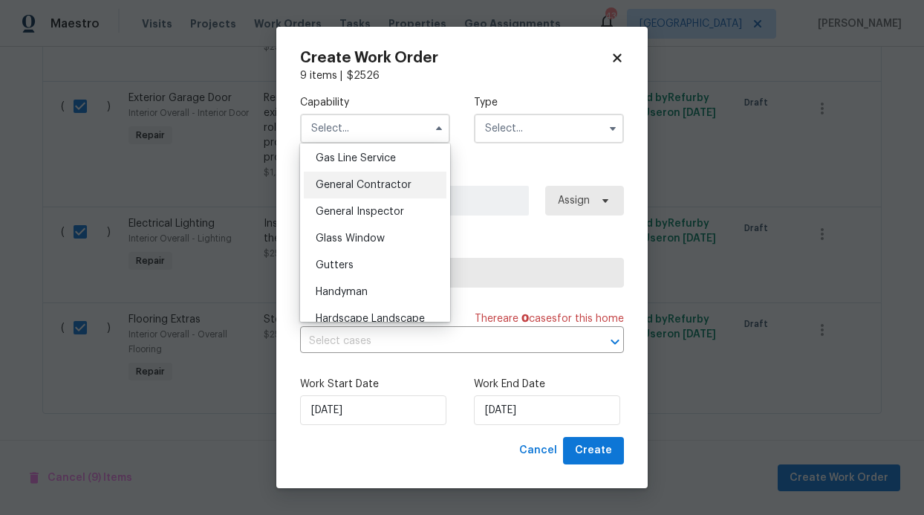
click at [363, 198] on div "General Contractor" at bounding box center [375, 185] width 143 height 27
type input "General Contractor"
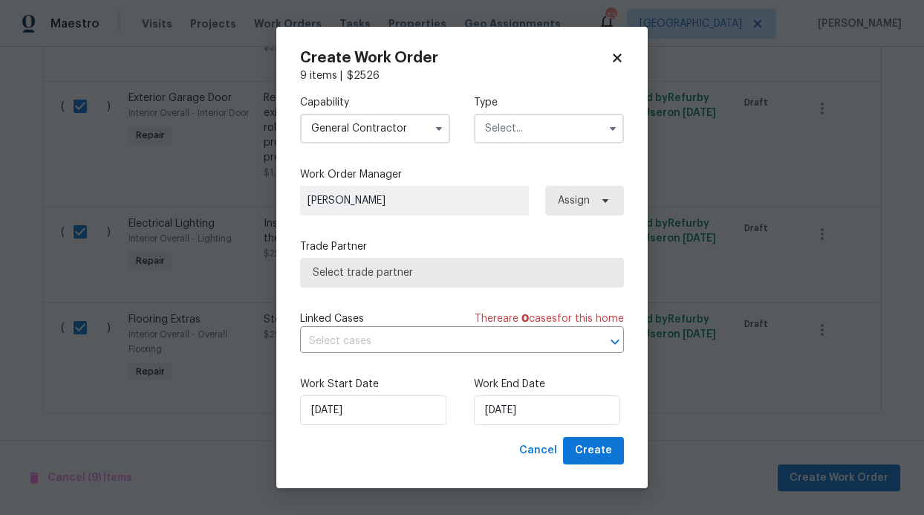
click at [542, 127] on input "text" at bounding box center [549, 129] width 150 height 30
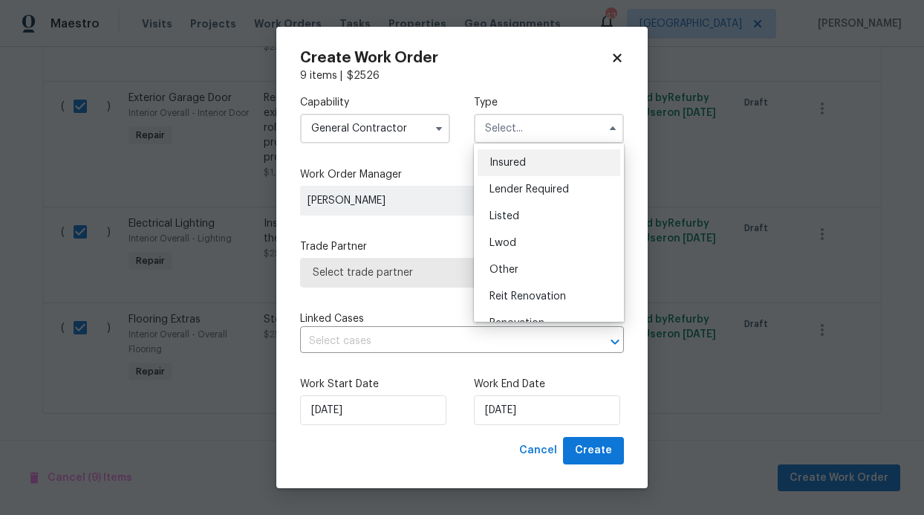
scroll to position [88, 0]
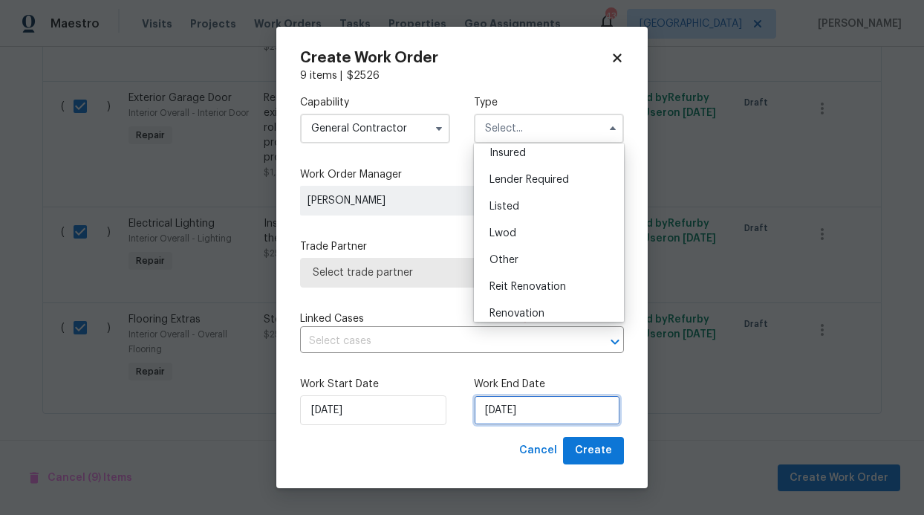
click at [512, 412] on input "[DATE]" at bounding box center [547, 410] width 146 height 30
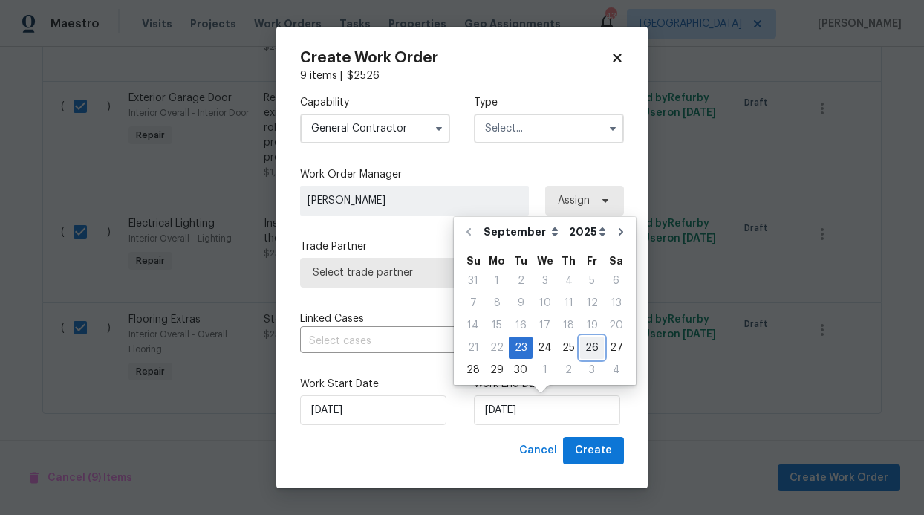
click at [582, 348] on div "26" at bounding box center [592, 347] width 24 height 21
type input "[DATE]"
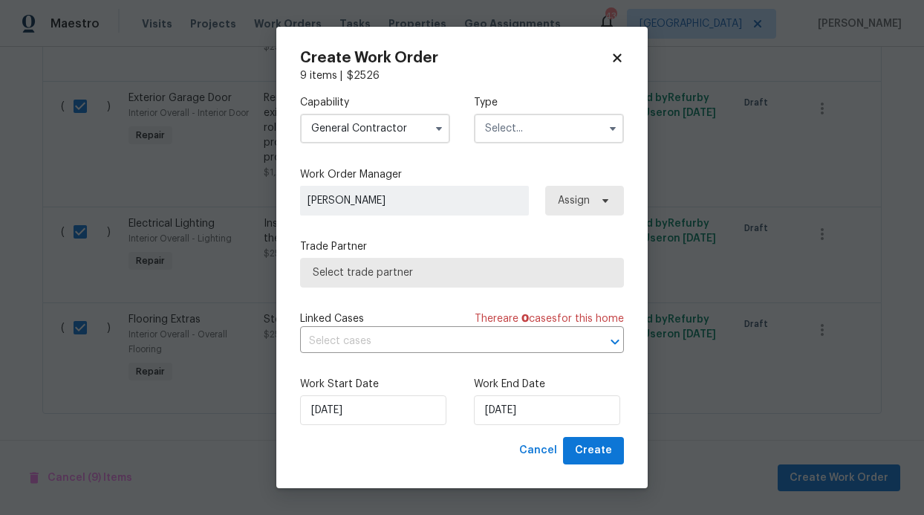
click at [549, 125] on input "text" at bounding box center [549, 129] width 150 height 30
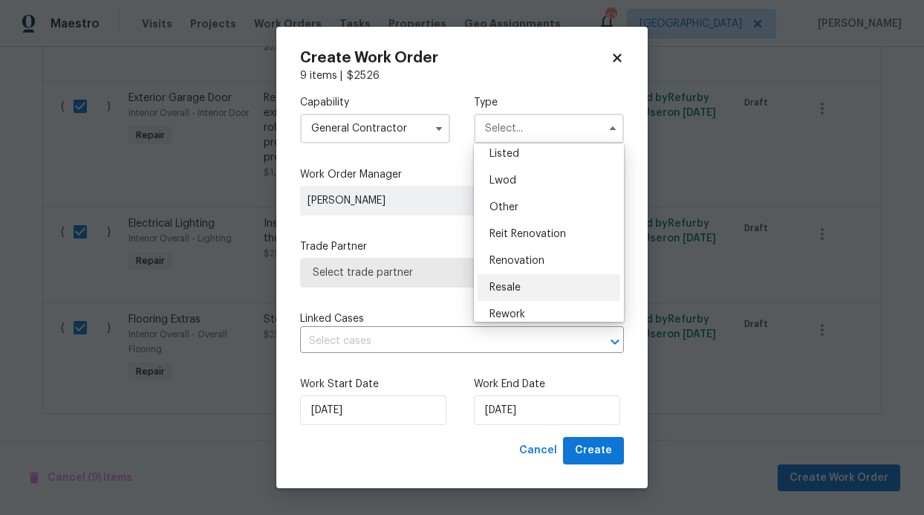
scroll to position [177, 0]
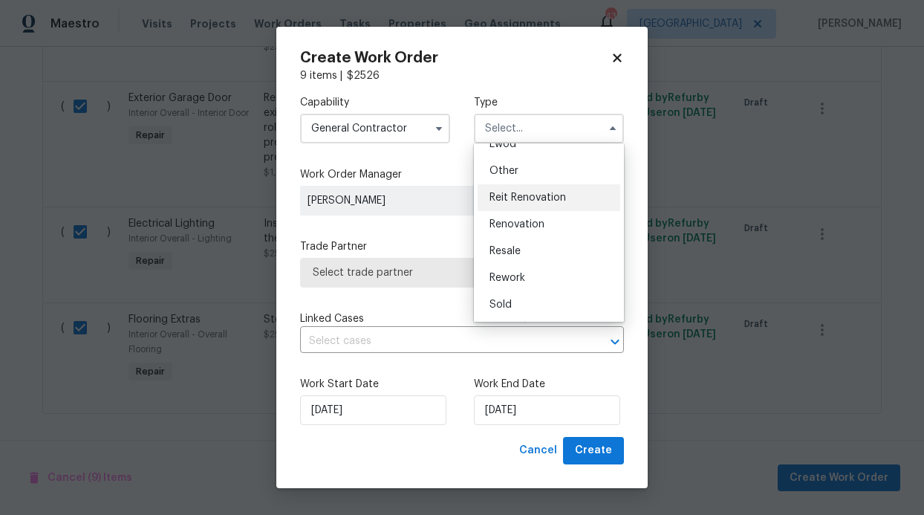
click at [529, 204] on div "Reit Renovation" at bounding box center [549, 197] width 143 height 27
type input "Reit Renovation"
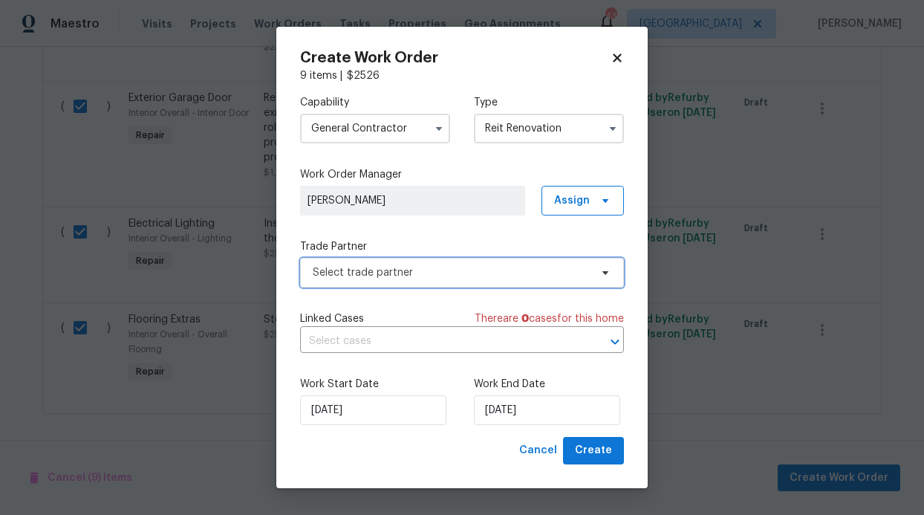
click at [587, 268] on span "Select trade partner" at bounding box center [451, 272] width 277 height 15
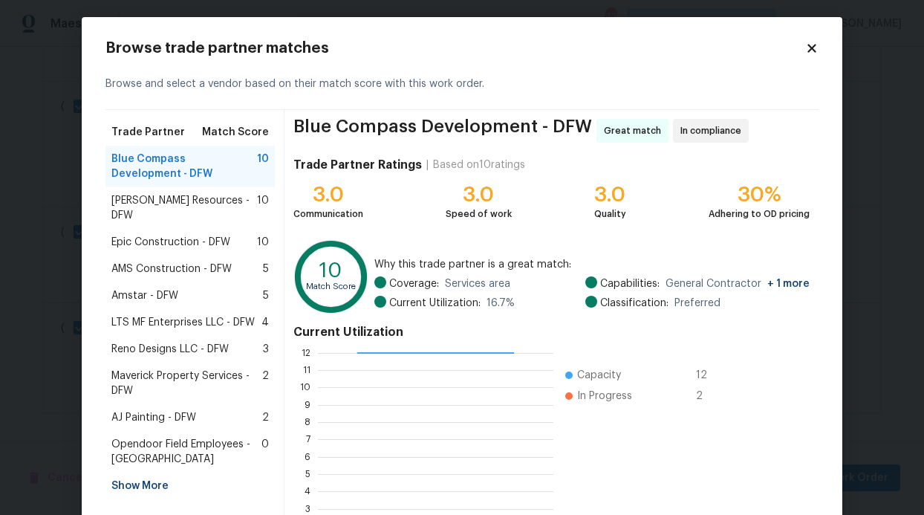
scroll to position [6, 0]
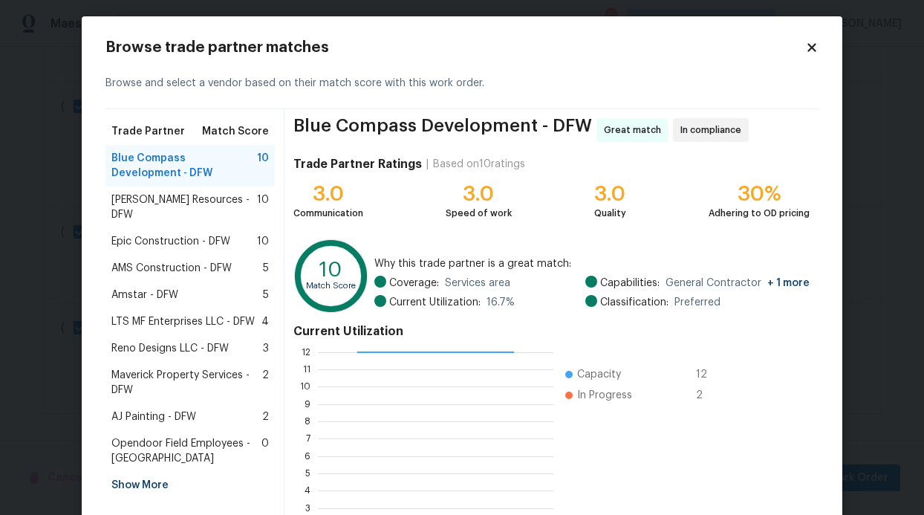
click at [166, 409] on span "AJ Painting - DFW" at bounding box center [153, 416] width 85 height 15
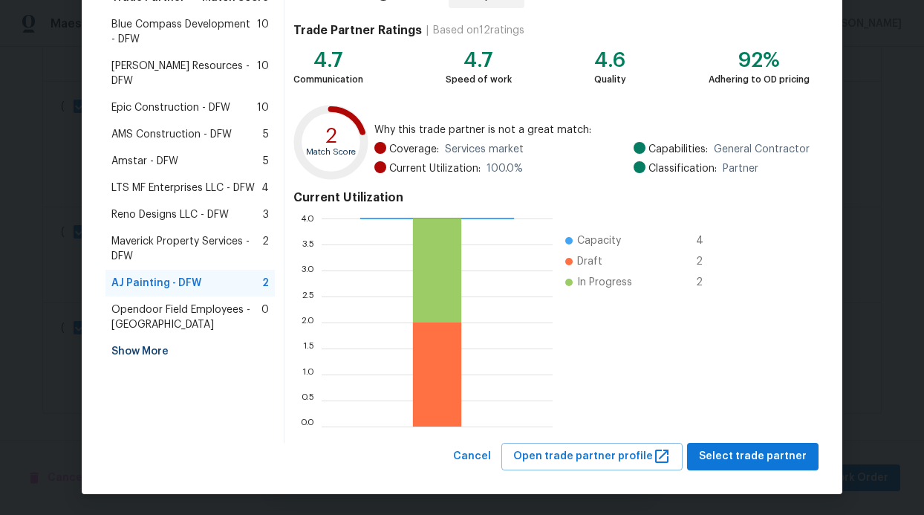
scroll to position [140, 0]
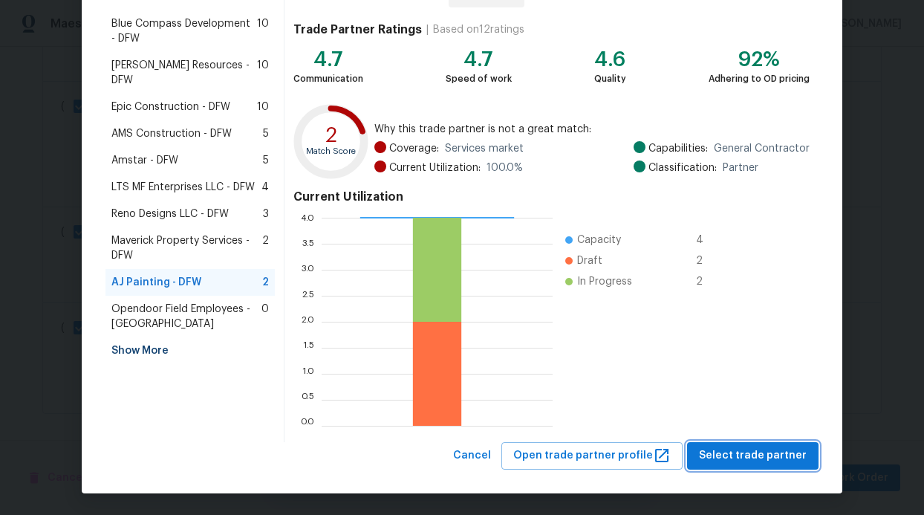
click at [743, 454] on span "Select trade partner" at bounding box center [753, 455] width 108 height 19
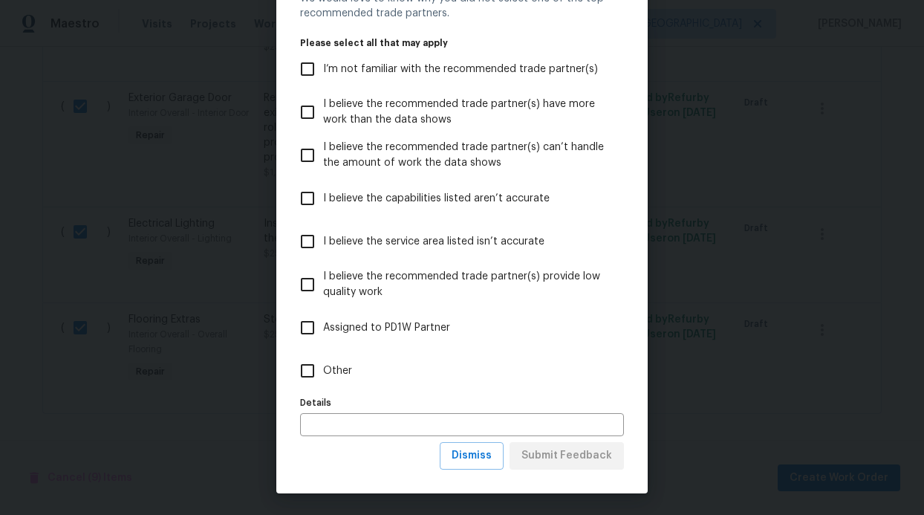
scroll to position [74, 0]
click at [492, 457] on button "Dismiss" at bounding box center [472, 454] width 64 height 27
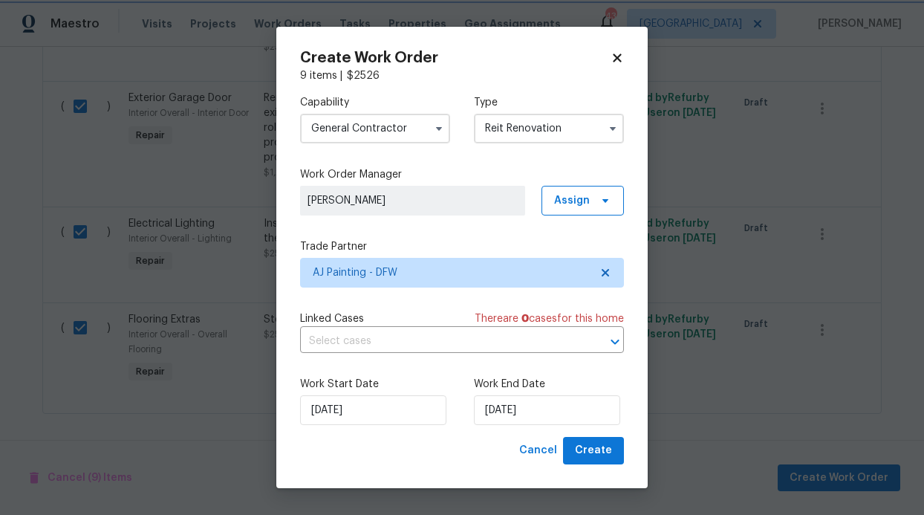
scroll to position [0, 0]
click at [578, 448] on span "Create" at bounding box center [593, 450] width 37 height 19
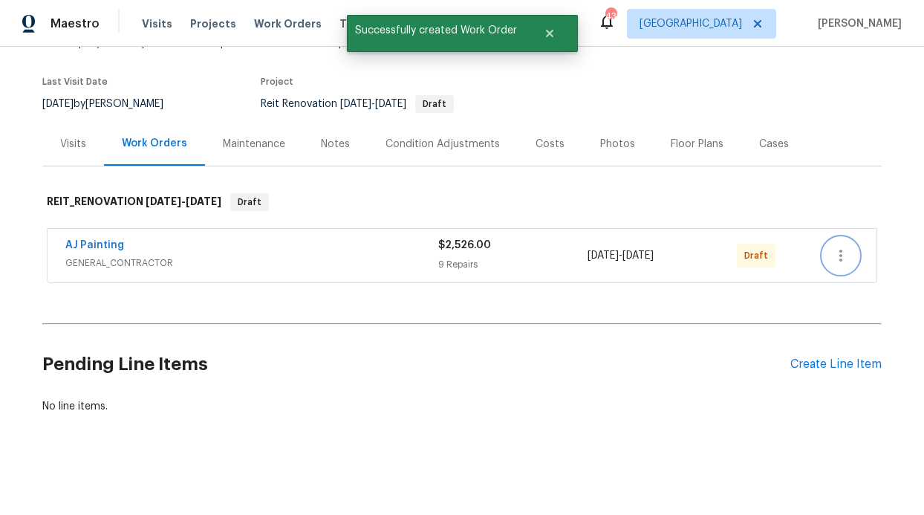
click at [823, 241] on button "button" at bounding box center [841, 256] width 36 height 36
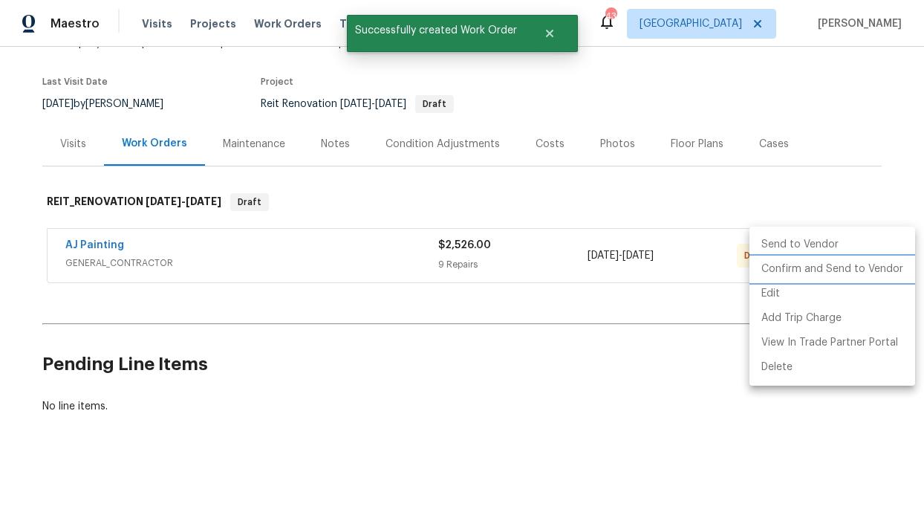
click at [808, 270] on li "Confirm and Send to Vendor" at bounding box center [833, 269] width 166 height 25
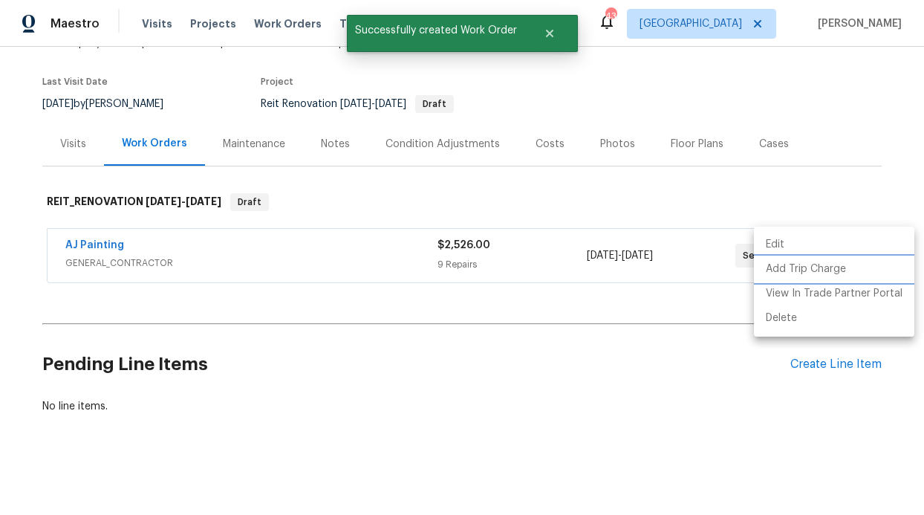
click at [808, 268] on li "Add Trip Charge" at bounding box center [834, 269] width 160 height 25
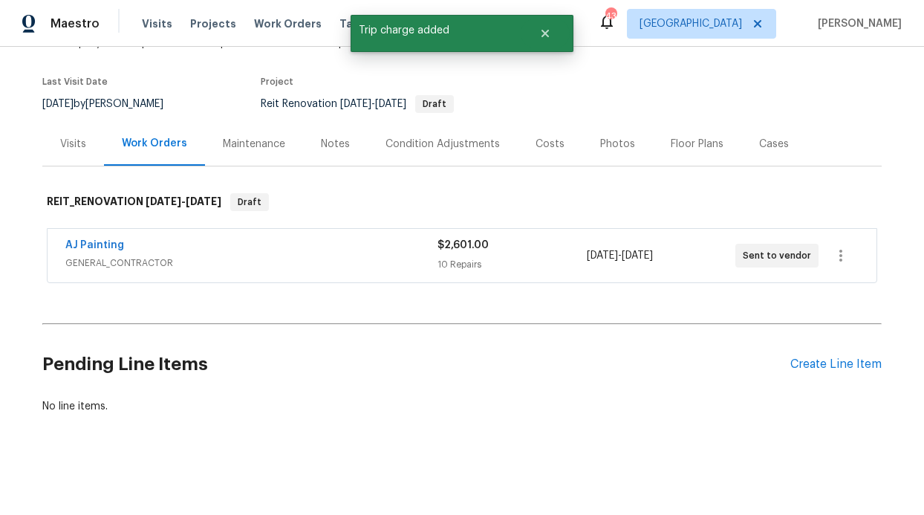
click at [653, 250] on span "[DATE]" at bounding box center [637, 255] width 31 height 10
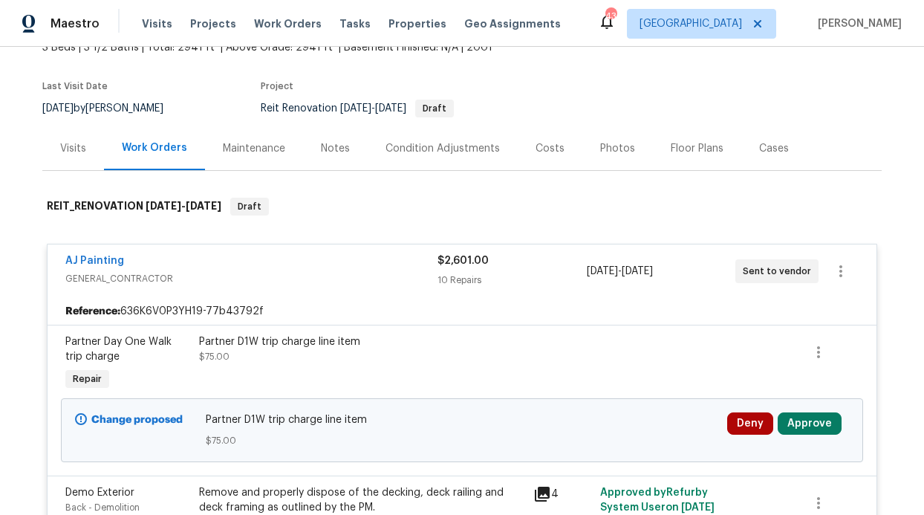
scroll to position [99, 0]
click at [817, 348] on icon "button" at bounding box center [818, 352] width 3 height 12
click at [826, 346] on li "Cancel" at bounding box center [824, 351] width 57 height 25
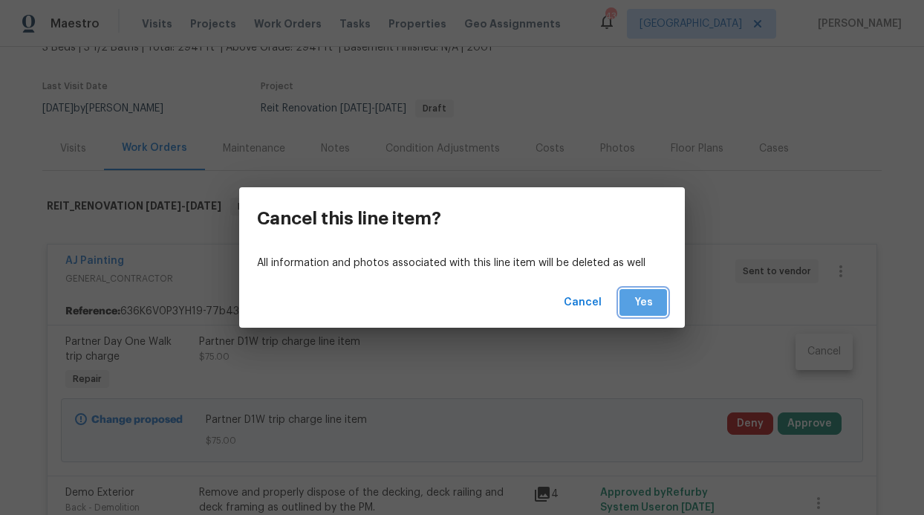
click at [643, 305] on span "Yes" at bounding box center [643, 302] width 24 height 19
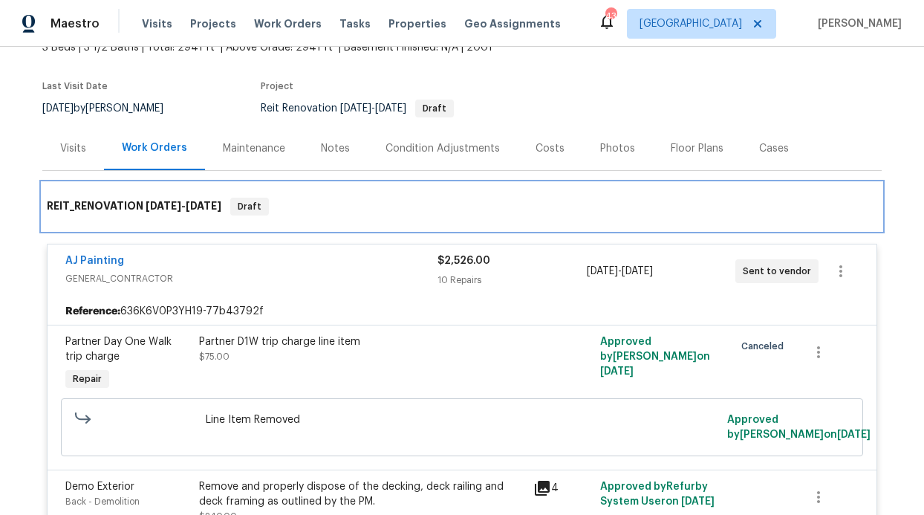
click at [568, 218] on div "REIT_RENOVATION [DATE] - [DATE] Draft" at bounding box center [461, 207] width 839 height 48
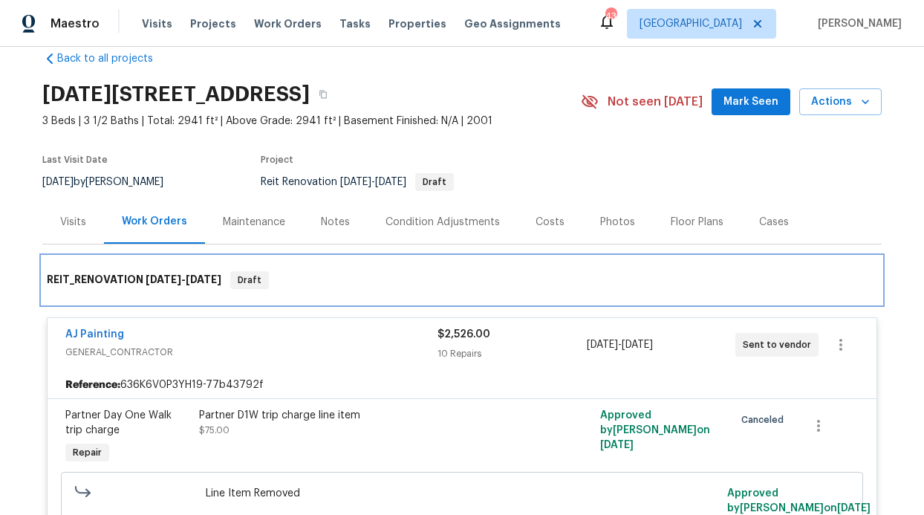
scroll to position [0, 0]
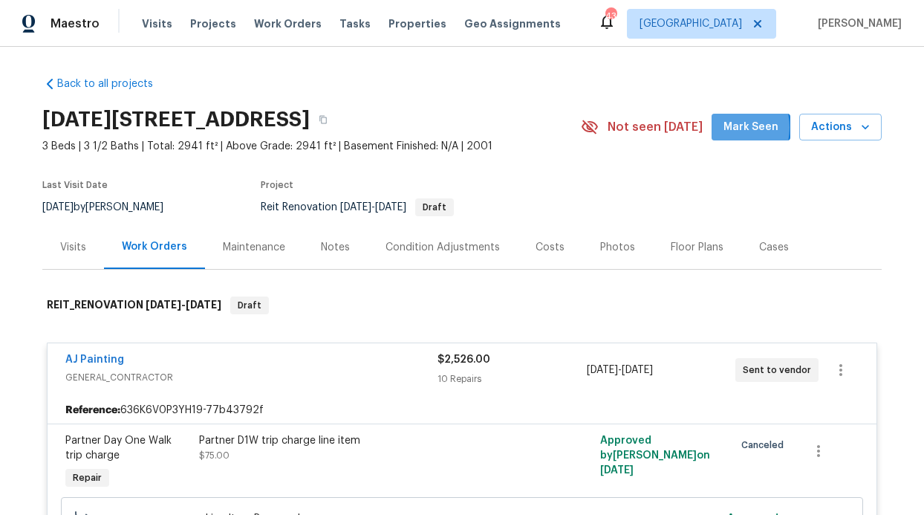
click at [728, 128] on span "Mark Seen" at bounding box center [751, 127] width 55 height 19
click at [287, 228] on div "Maintenance" at bounding box center [254, 247] width 98 height 44
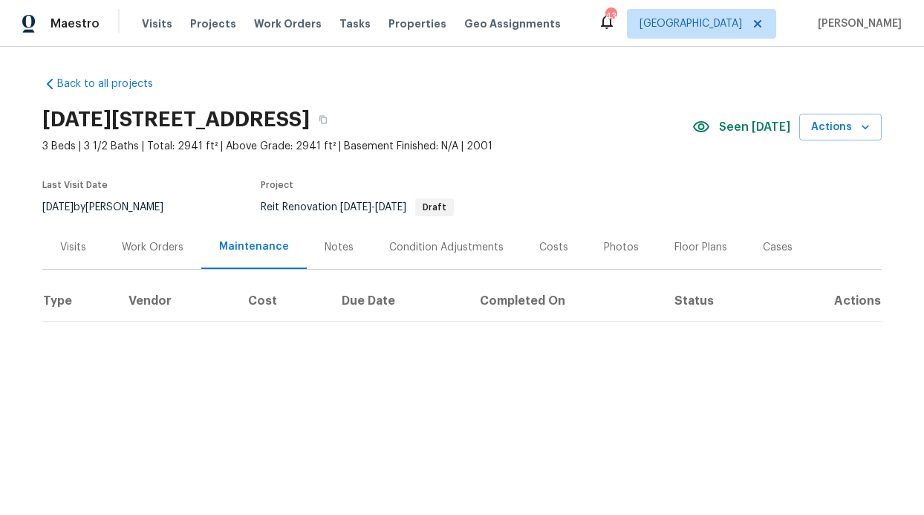
drag, startPoint x: 296, startPoint y: 242, endPoint x: 334, endPoint y: 256, distance: 40.4
click at [307, 242] on div "Notes" at bounding box center [339, 247] width 65 height 44
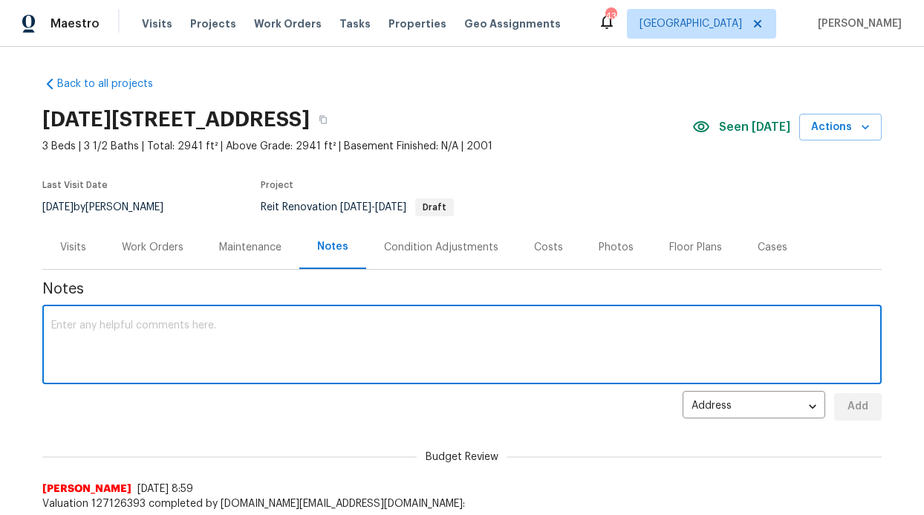
click at [275, 337] on textarea at bounding box center [462, 346] width 822 height 52
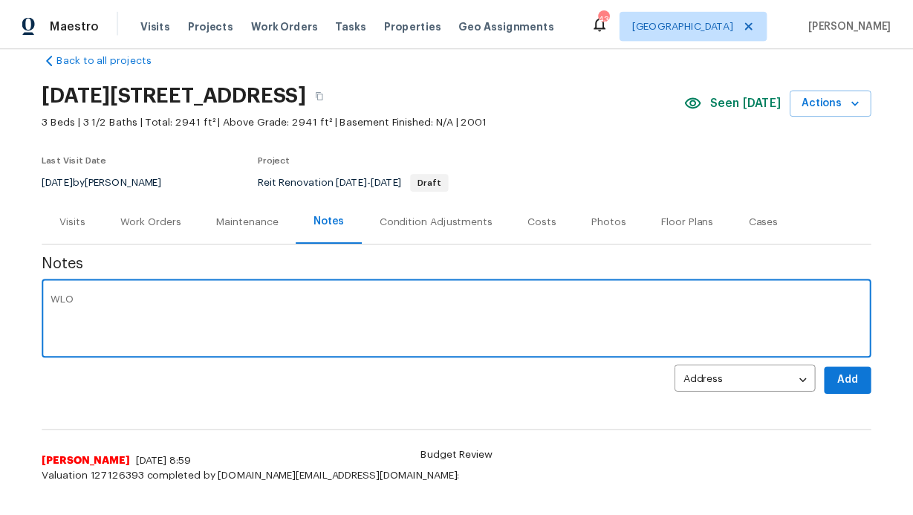
scroll to position [25, 0]
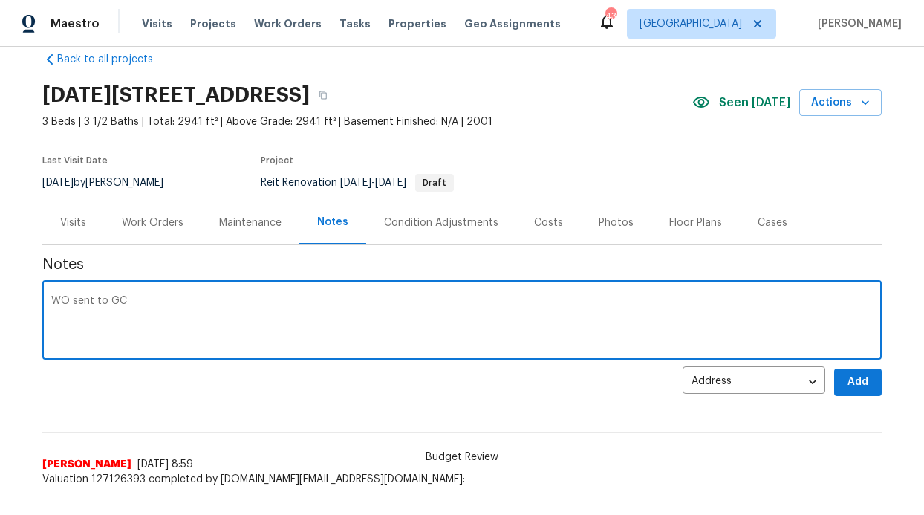
type textarea "WO sent to GC"
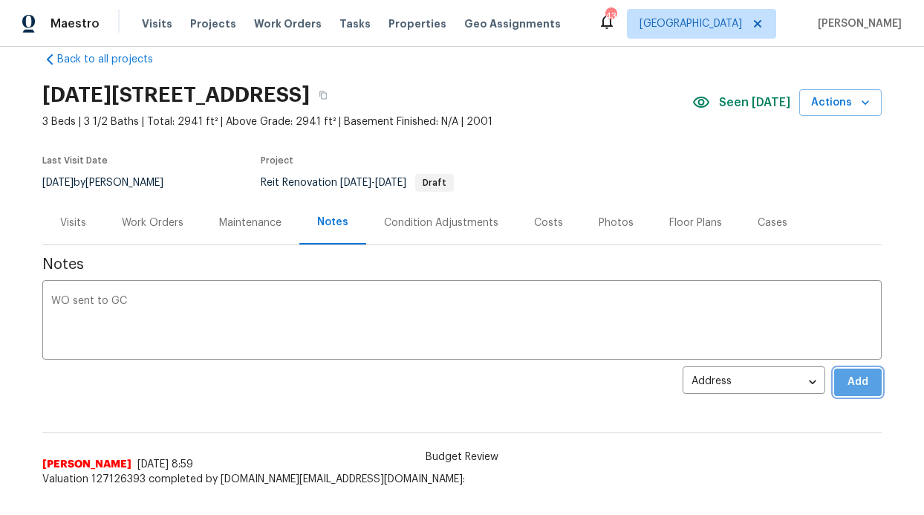
click at [856, 379] on span "Add" at bounding box center [858, 382] width 24 height 19
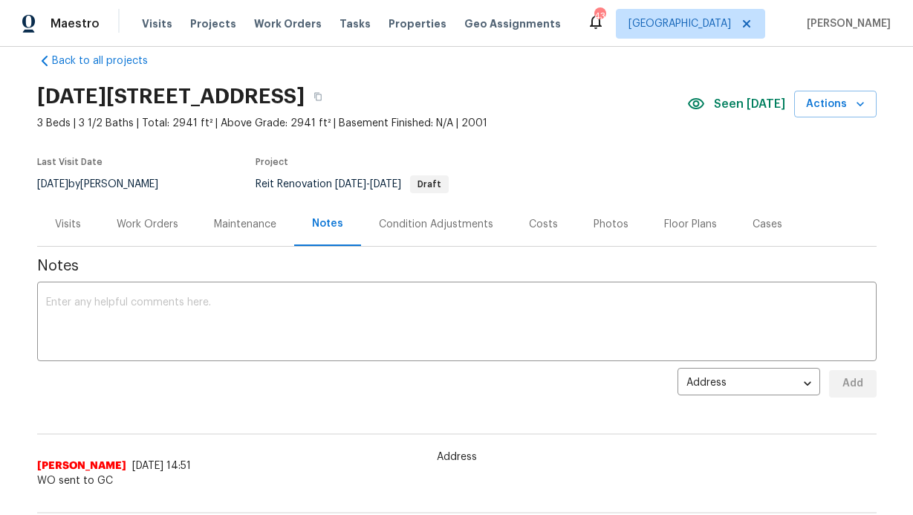
scroll to position [22, 0]
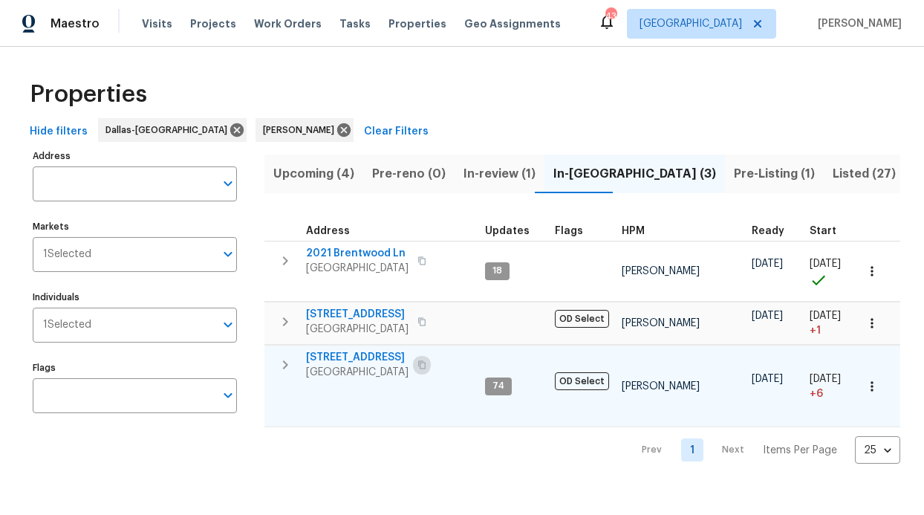
click at [420, 365] on button "button" at bounding box center [422, 364] width 18 height 21
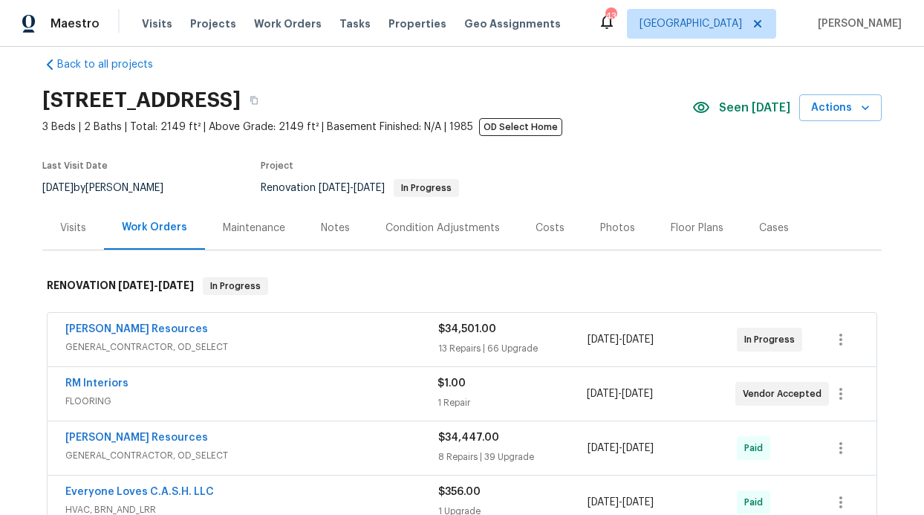
scroll to position [29, 0]
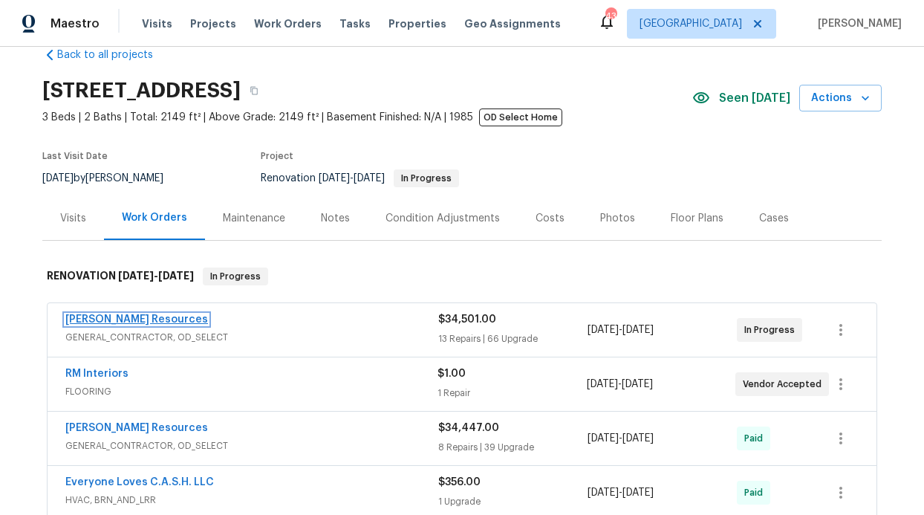
click at [124, 316] on link "[PERSON_NAME] Resources" at bounding box center [136, 319] width 143 height 10
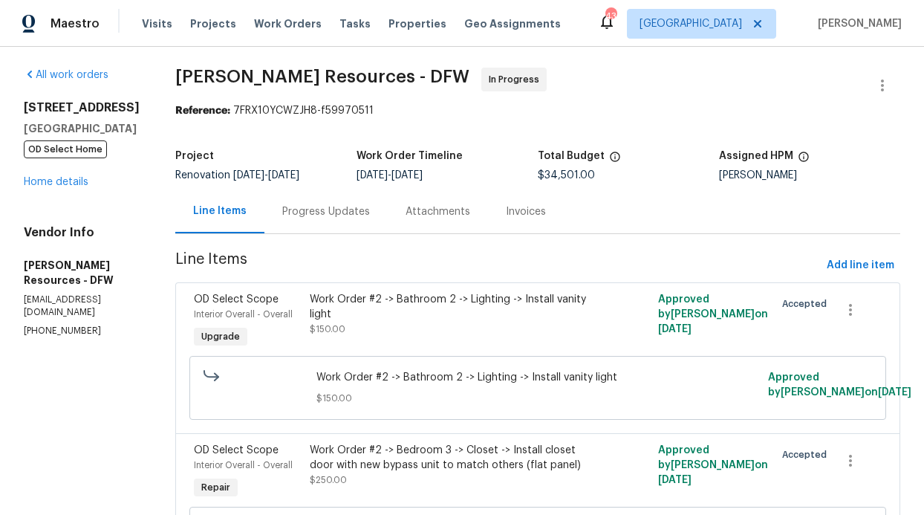
drag, startPoint x: 348, startPoint y: 213, endPoint x: 363, endPoint y: 227, distance: 20.0
click at [348, 213] on div "Progress Updates" at bounding box center [326, 211] width 88 height 15
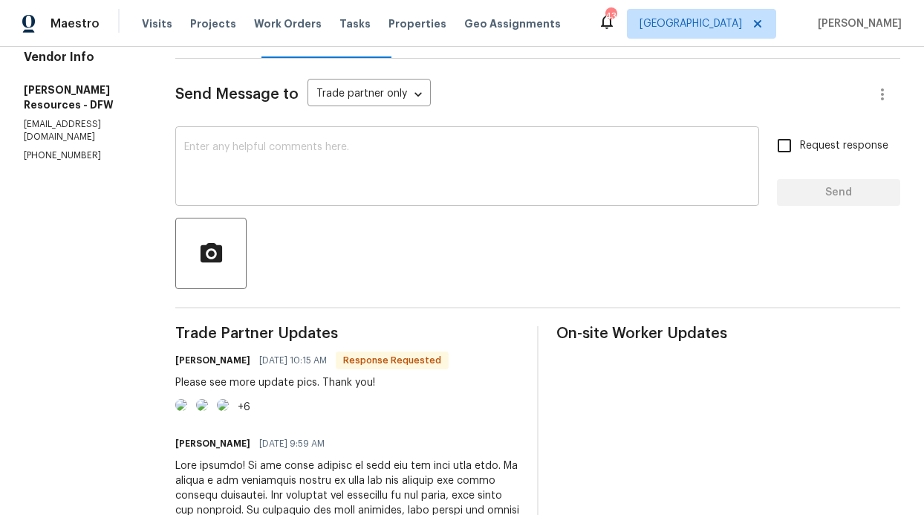
scroll to position [177, 0]
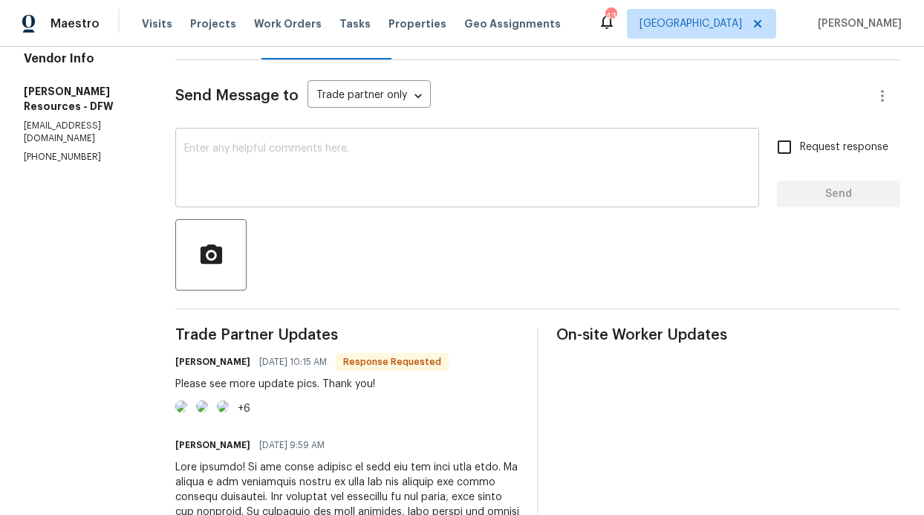
click at [372, 174] on textarea at bounding box center [467, 169] width 566 height 52
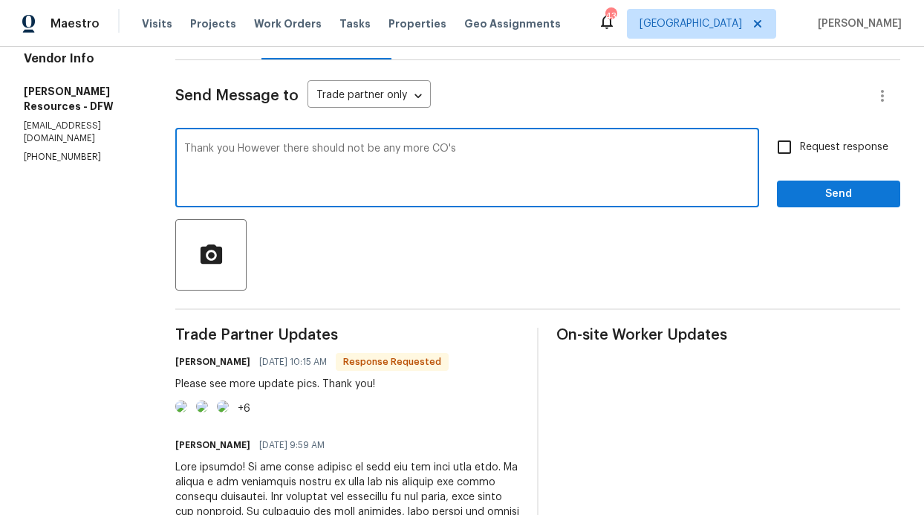
type textarea "Thank you However there should not be any more CO's"
click at [800, 155] on span "Request response" at bounding box center [844, 148] width 88 height 16
click at [796, 155] on input "Request response" at bounding box center [784, 146] width 31 height 31
checkbox input "true"
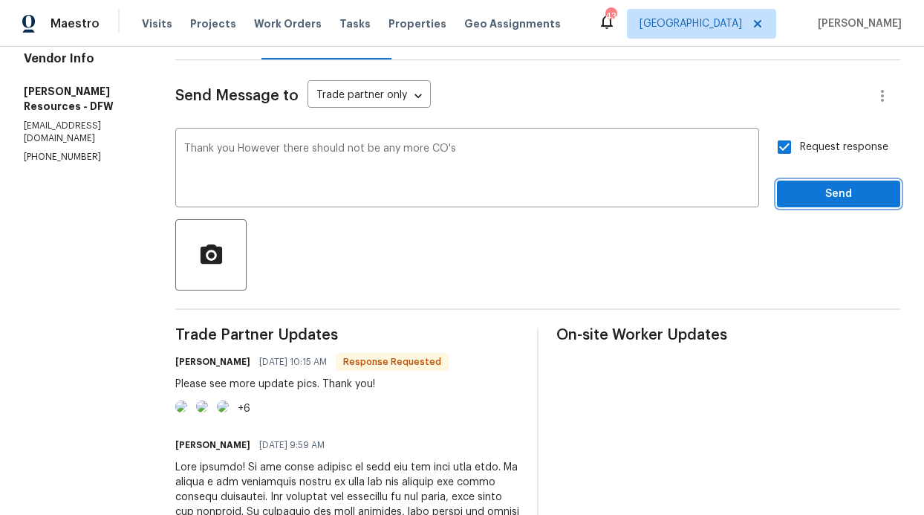
click at [807, 196] on span "Send" at bounding box center [839, 194] width 100 height 19
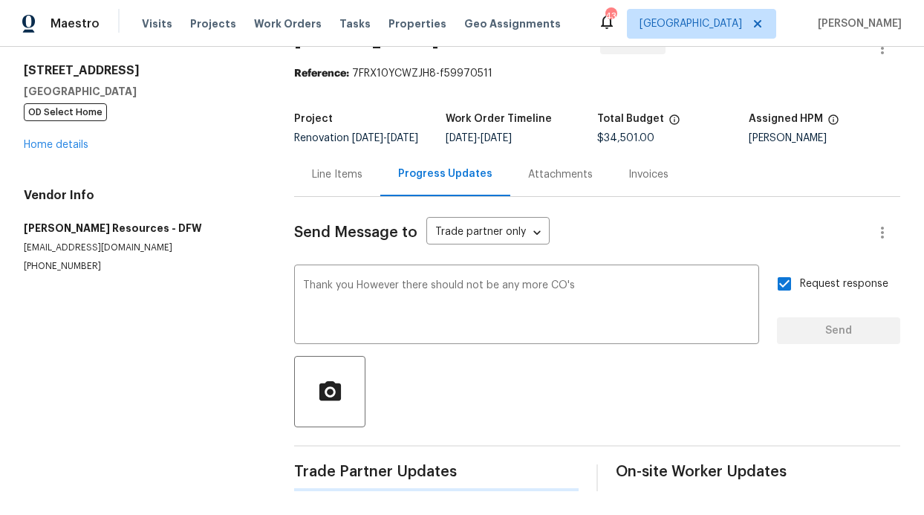
scroll to position [62, 0]
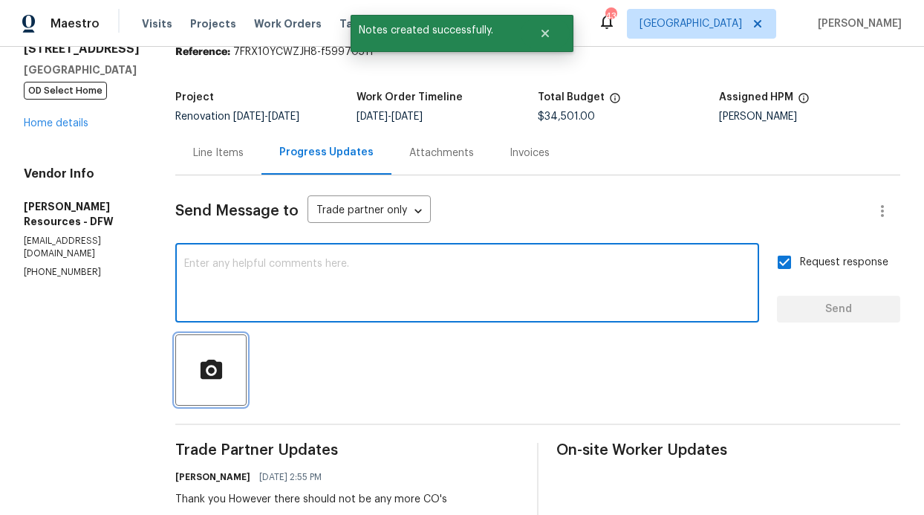
click at [247, 370] on button "button" at bounding box center [210, 369] width 71 height 71
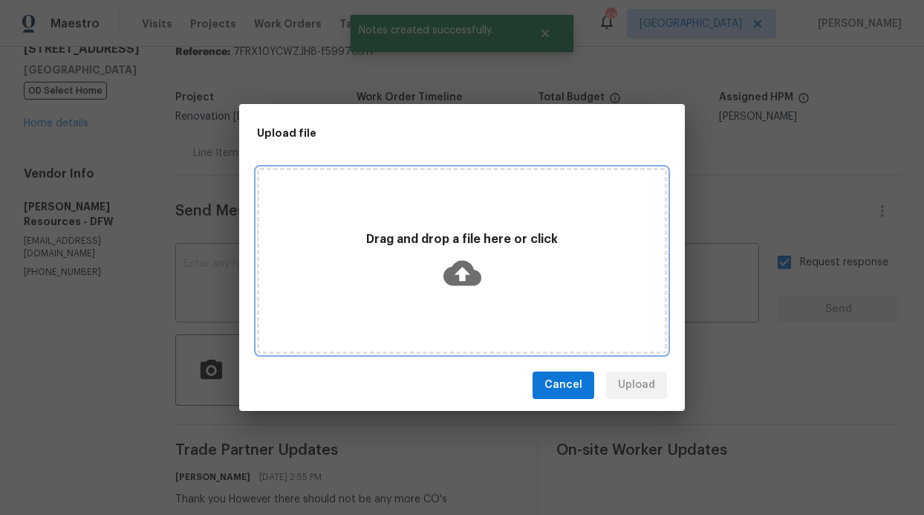
click at [472, 267] on icon at bounding box center [462, 272] width 38 height 25
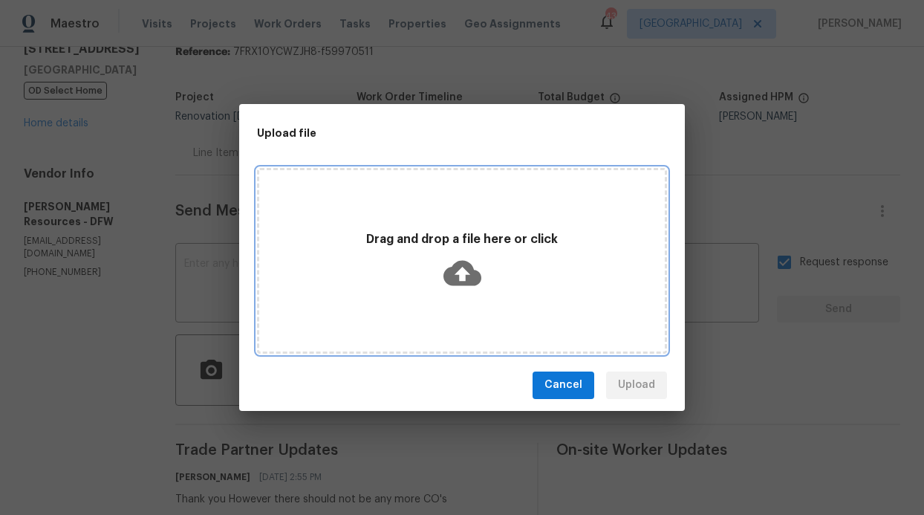
click at [458, 282] on icon at bounding box center [462, 272] width 38 height 25
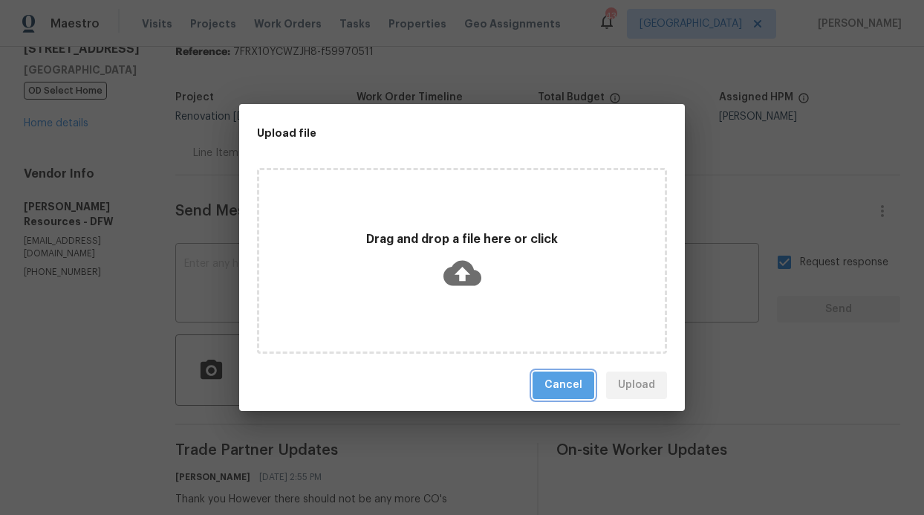
click at [571, 383] on span "Cancel" at bounding box center [564, 385] width 38 height 19
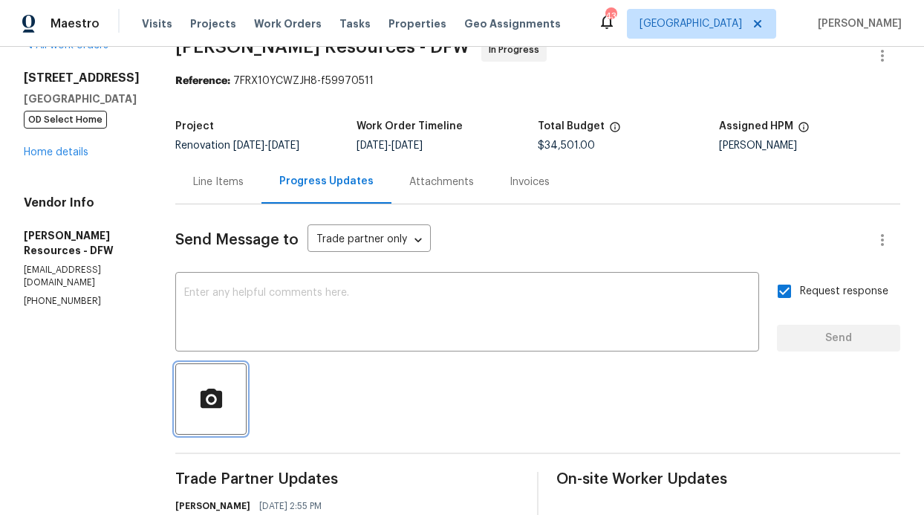
scroll to position [0, 0]
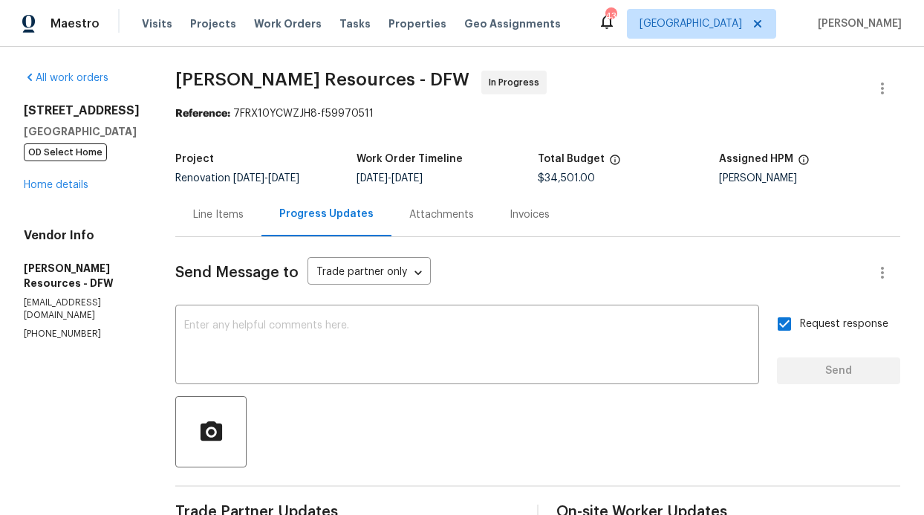
drag, startPoint x: 180, startPoint y: 287, endPoint x: 21, endPoint y: 279, distance: 159.2
copy p "[EMAIL_ADDRESS][DOMAIN_NAME]"
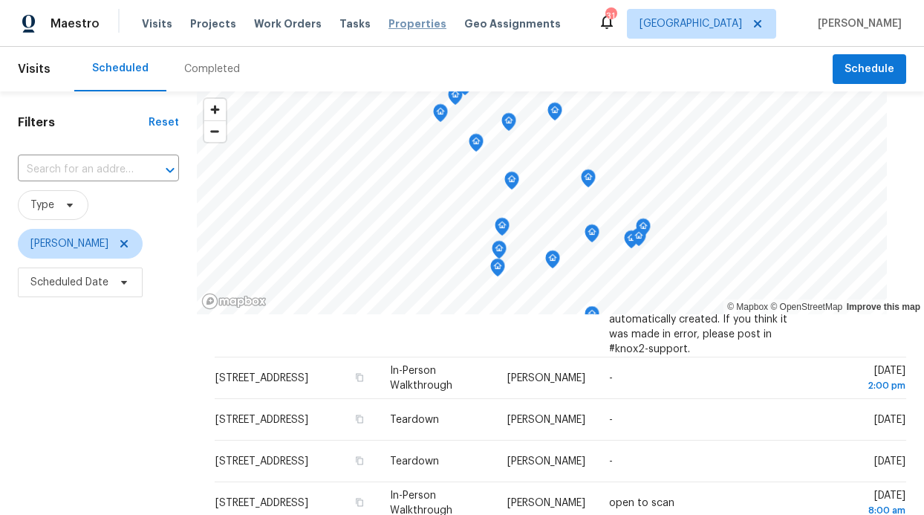
click at [406, 27] on span "Properties" at bounding box center [418, 23] width 58 height 15
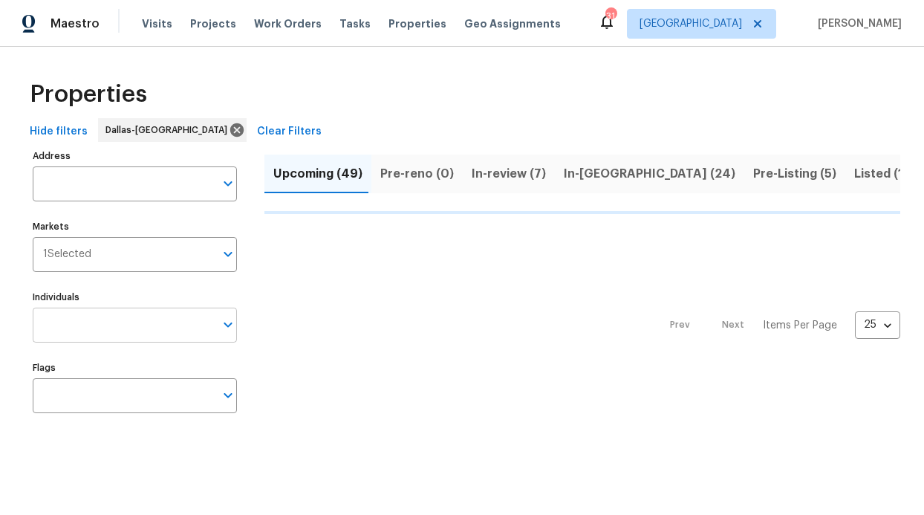
click at [81, 313] on input "Individuals" at bounding box center [124, 325] width 182 height 35
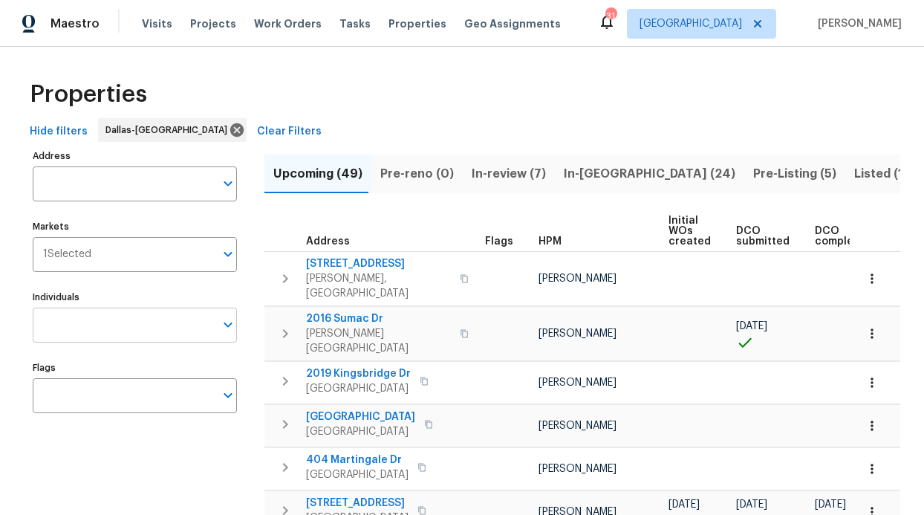
click at [85, 316] on input "Individuals" at bounding box center [124, 325] width 182 height 35
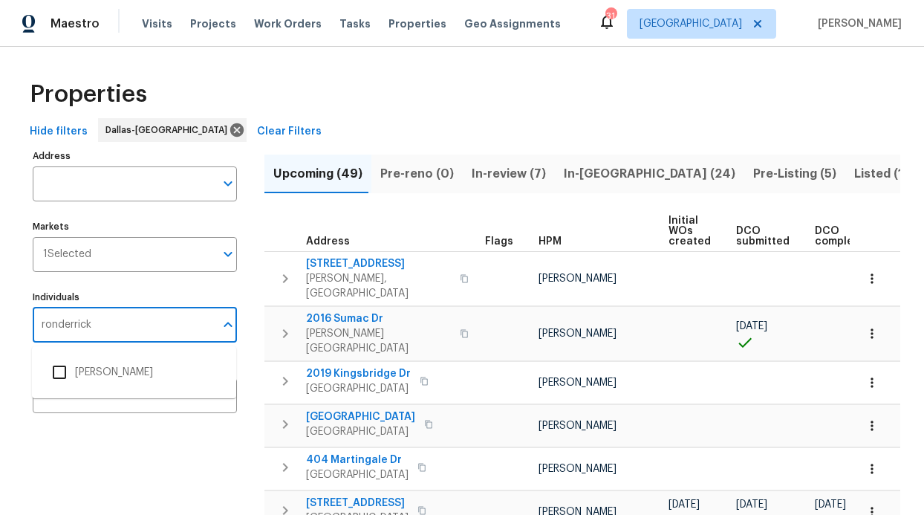
type input "ronderrick"
click at [577, 175] on span "In-[GEOGRAPHIC_DATA] (24)" at bounding box center [650, 173] width 172 height 21
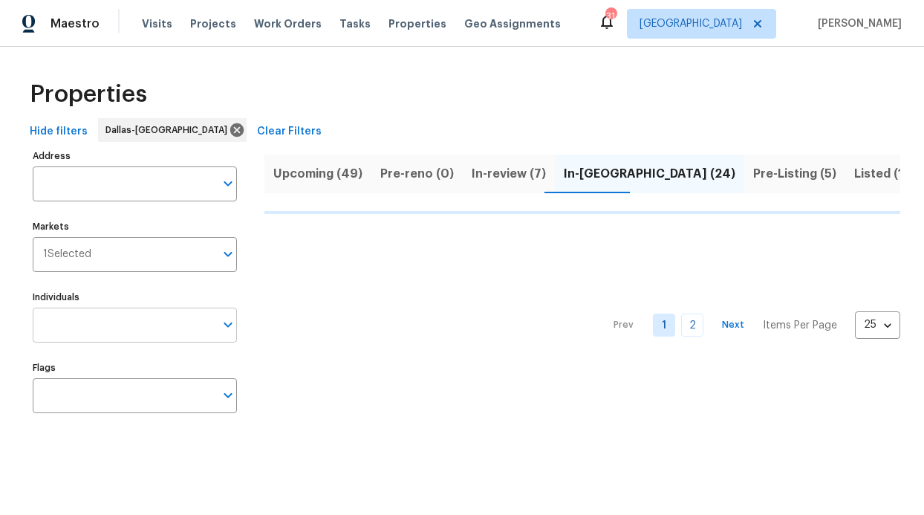
click at [84, 332] on input "Individuals" at bounding box center [124, 325] width 182 height 35
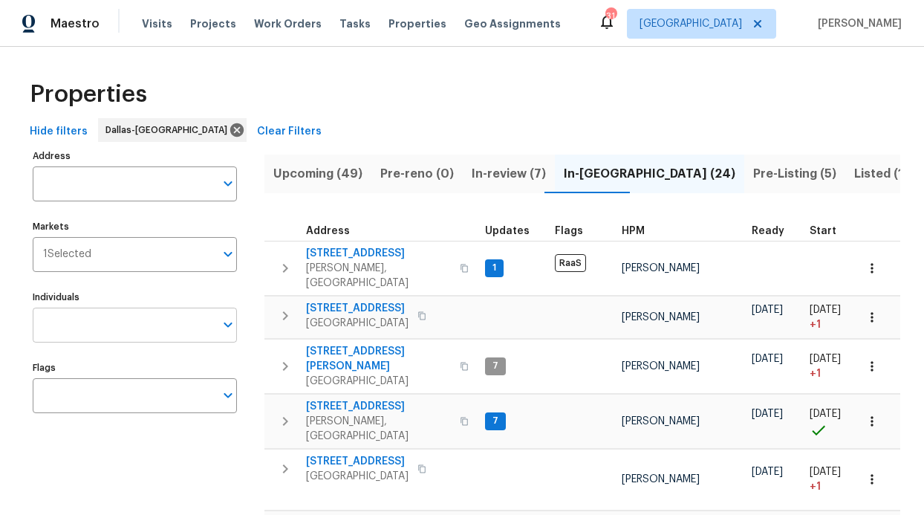
click at [98, 331] on input "Individuals" at bounding box center [124, 325] width 182 height 35
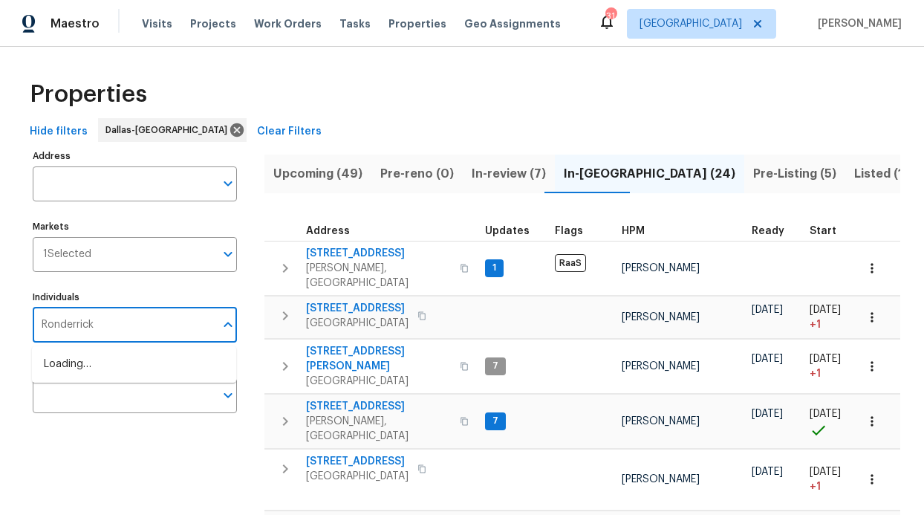
type input "Ronderrick"
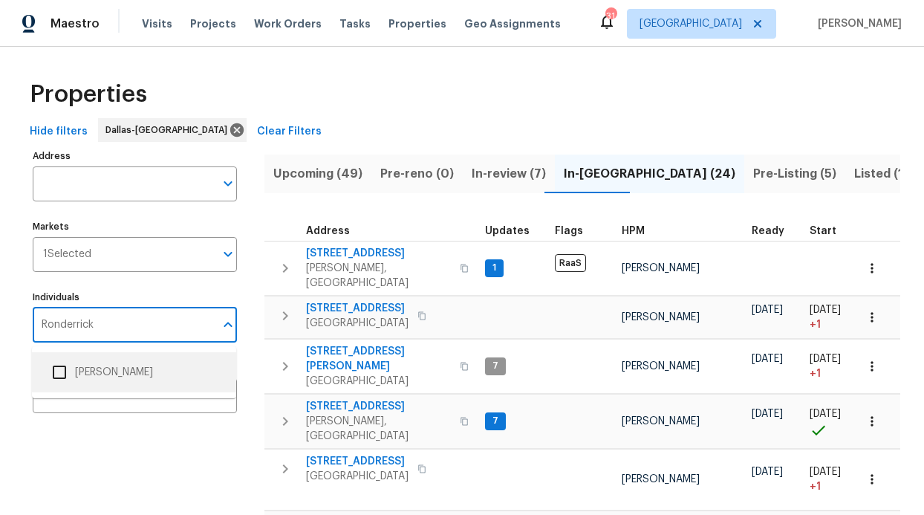
click at [155, 374] on li "[PERSON_NAME]" at bounding box center [134, 372] width 181 height 31
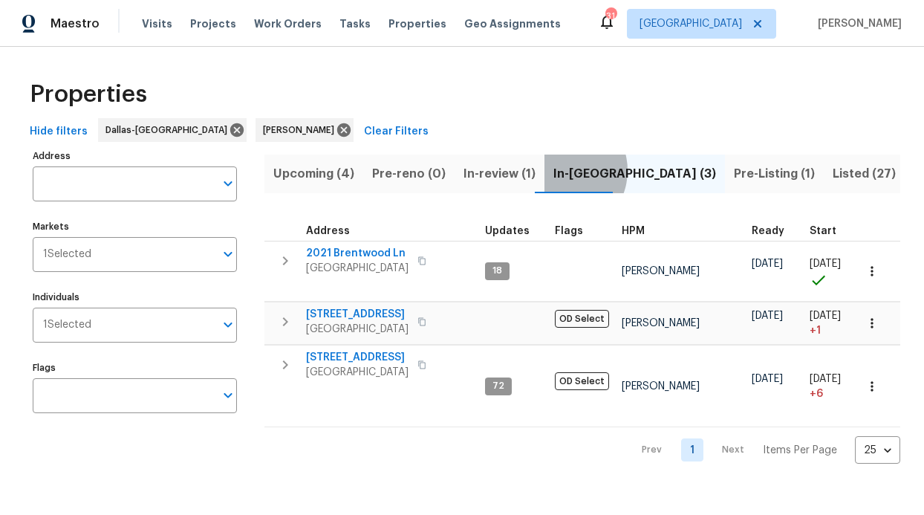
click at [553, 170] on span "In-[GEOGRAPHIC_DATA] (3)" at bounding box center [634, 173] width 163 height 21
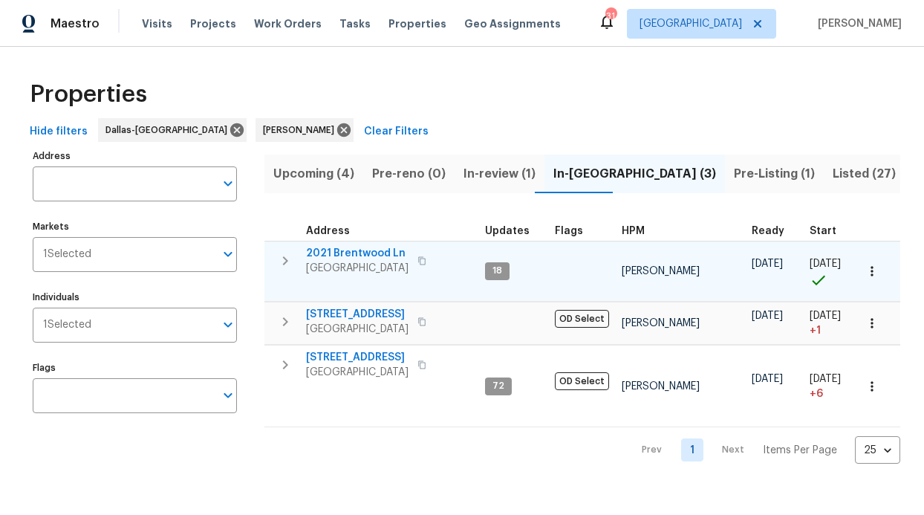
click at [361, 252] on span "2021 Brentwood Ln" at bounding box center [357, 253] width 103 height 15
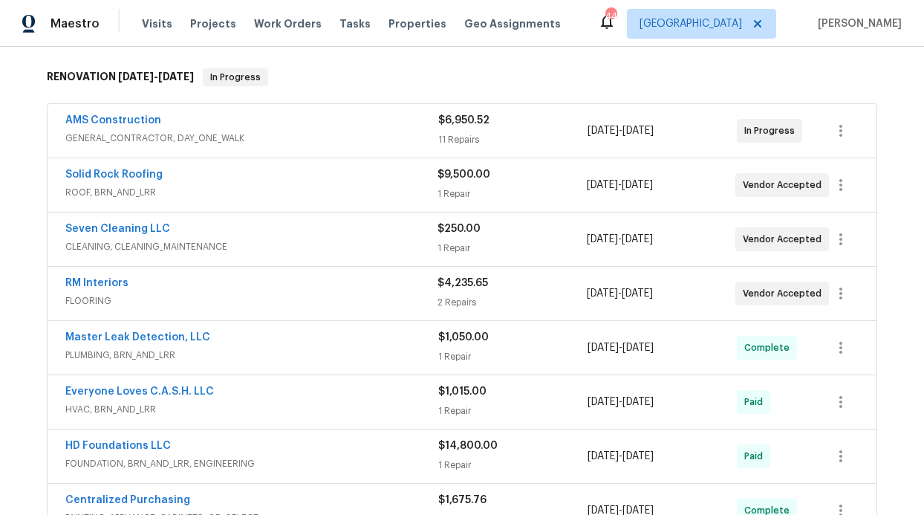
scroll to position [494, 0]
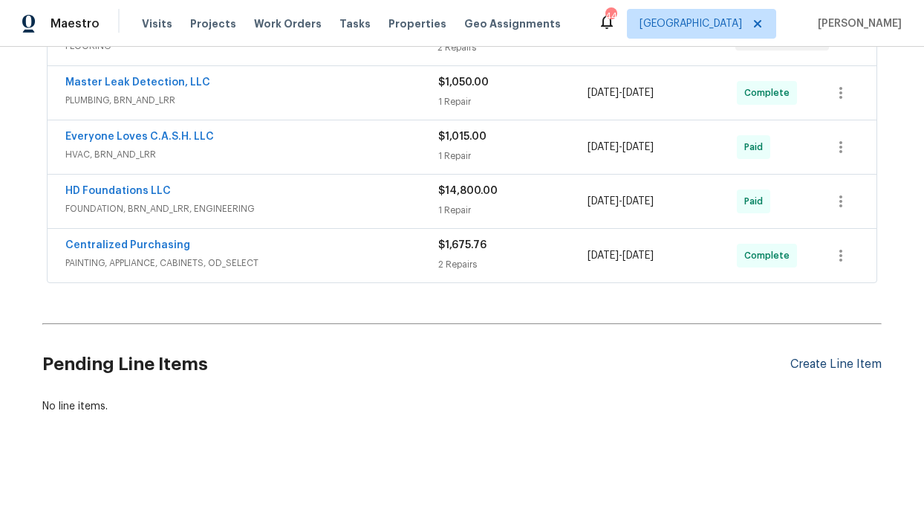
click at [816, 359] on div "Create Line Item" at bounding box center [835, 364] width 91 height 14
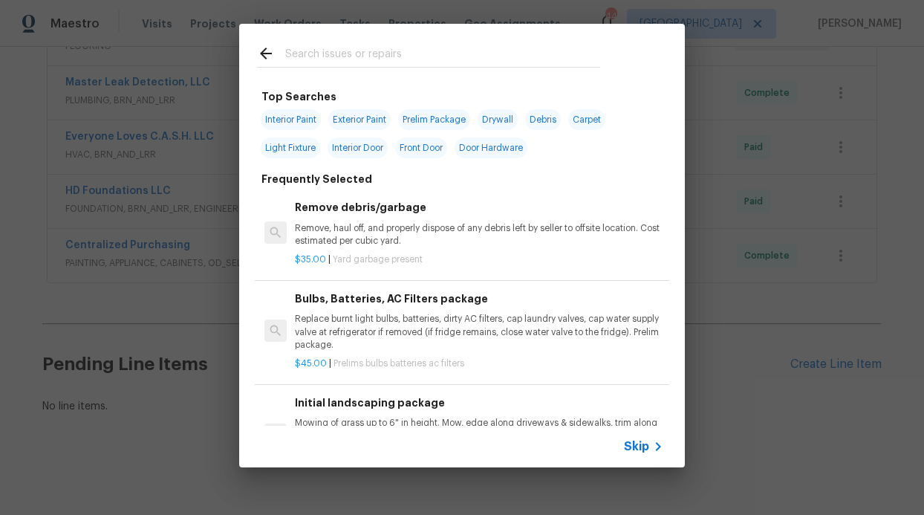
click at [634, 446] on span "Skip" at bounding box center [636, 446] width 25 height 15
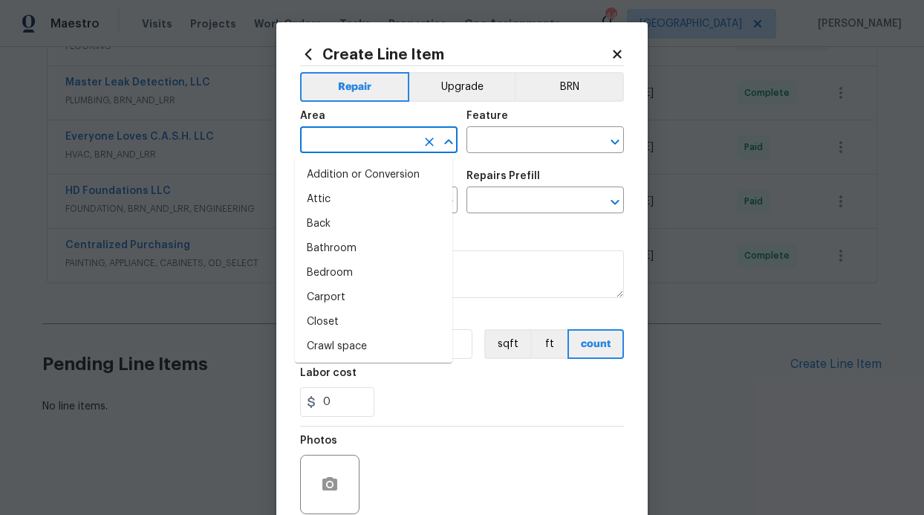
click at [365, 141] on input "text" at bounding box center [358, 141] width 116 height 23
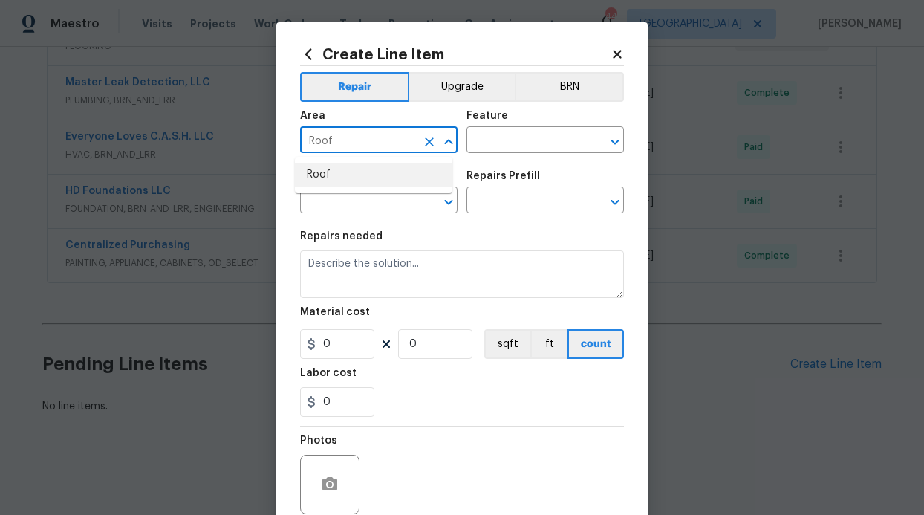
click at [363, 168] on li "Roof" at bounding box center [373, 175] width 157 height 25
type input "Roof"
click at [474, 149] on input "text" at bounding box center [525, 141] width 116 height 23
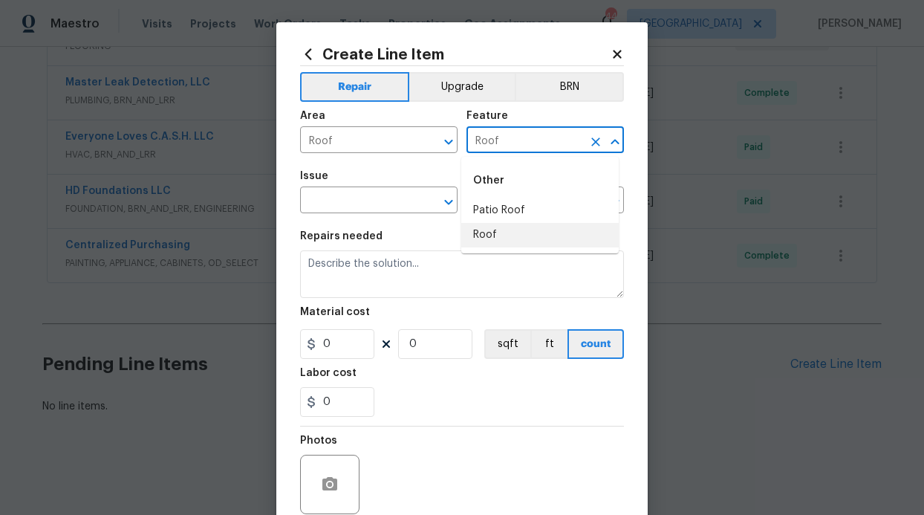
click at [521, 227] on li "Roof" at bounding box center [539, 235] width 157 height 25
type input "Roof"
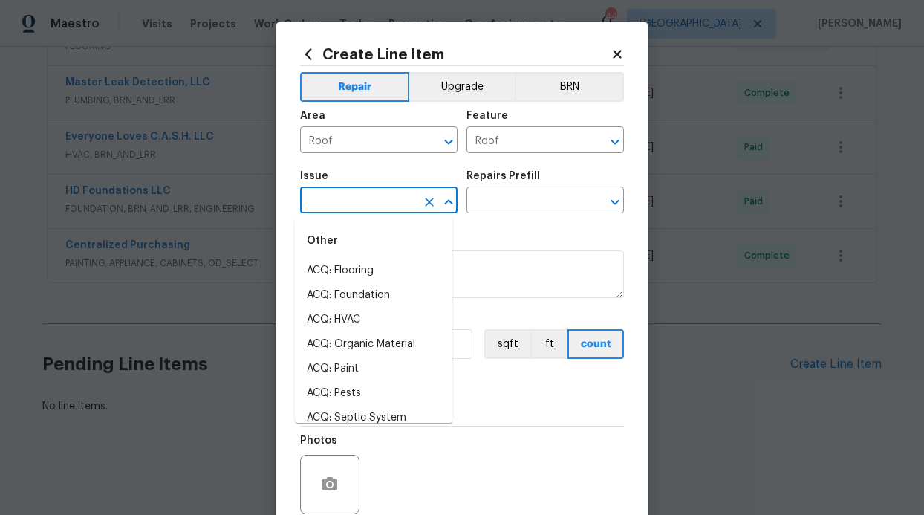
click at [313, 197] on input "text" at bounding box center [358, 201] width 116 height 23
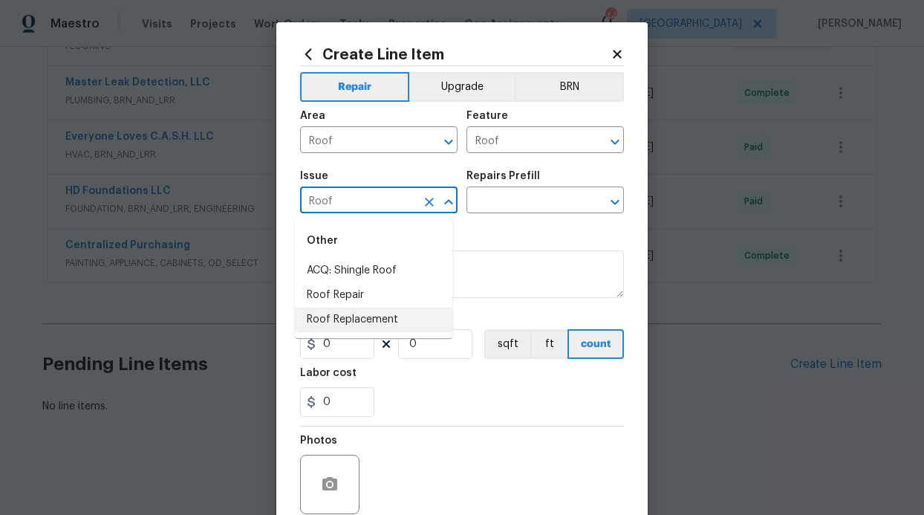
drag, startPoint x: 337, startPoint y: 319, endPoint x: 399, endPoint y: 270, distance: 78.9
click at [337, 319] on li "Roof Replacement" at bounding box center [373, 320] width 157 height 25
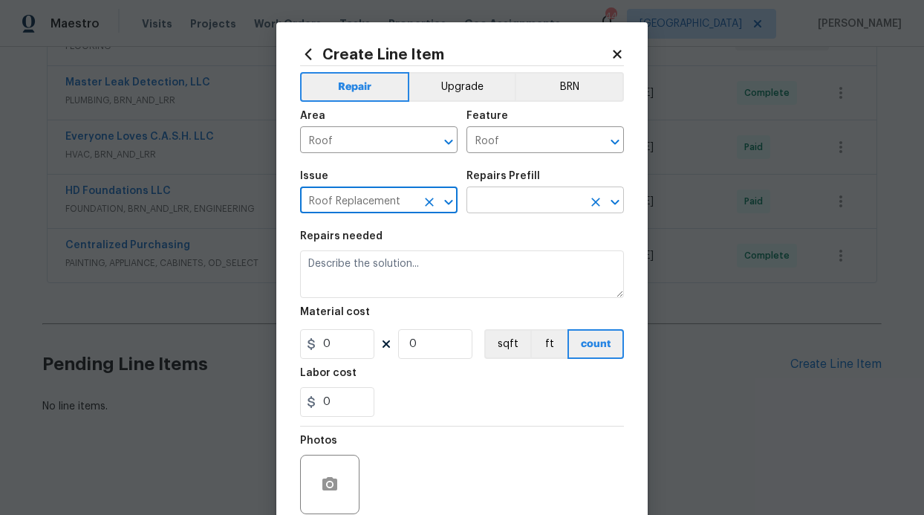
type input "Roof Replacement"
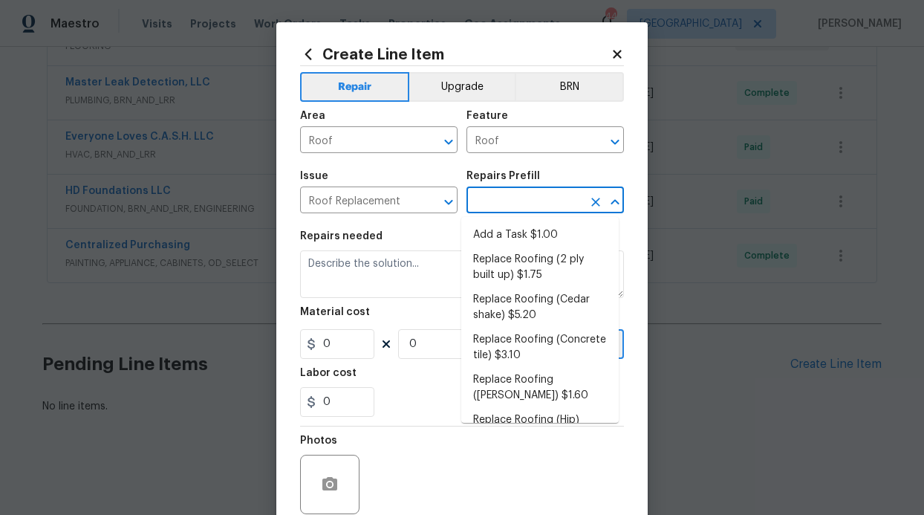
click at [474, 211] on input "text" at bounding box center [525, 201] width 116 height 23
click at [523, 256] on li "Replace Roofing (2 ply built up) $1.75" at bounding box center [539, 267] width 157 height 40
type input "[PERSON_NAME] and Trim"
type input "Replace Roofing (2 ply built up) $1.75"
type textarea "2 Ply Built up w/Gravel Roof: Remove the existing roof covering, prep the subst…"
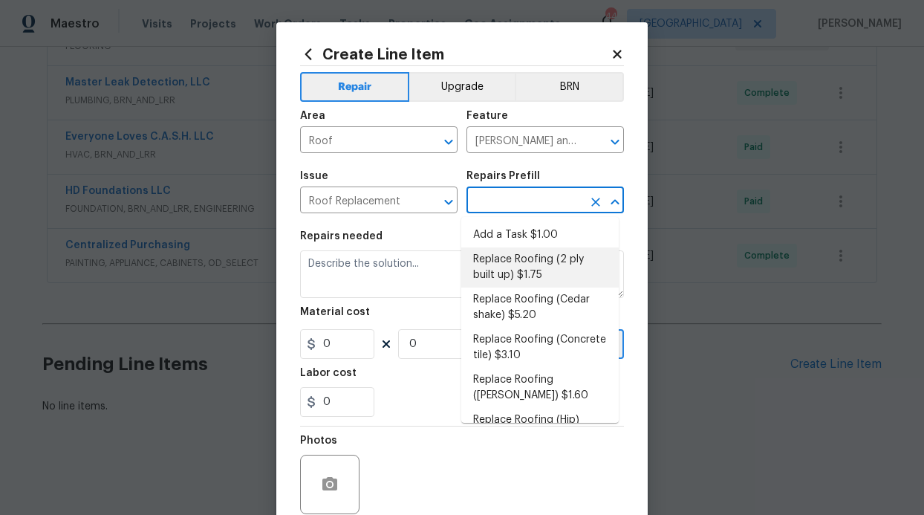
type input "1.75"
type input "1"
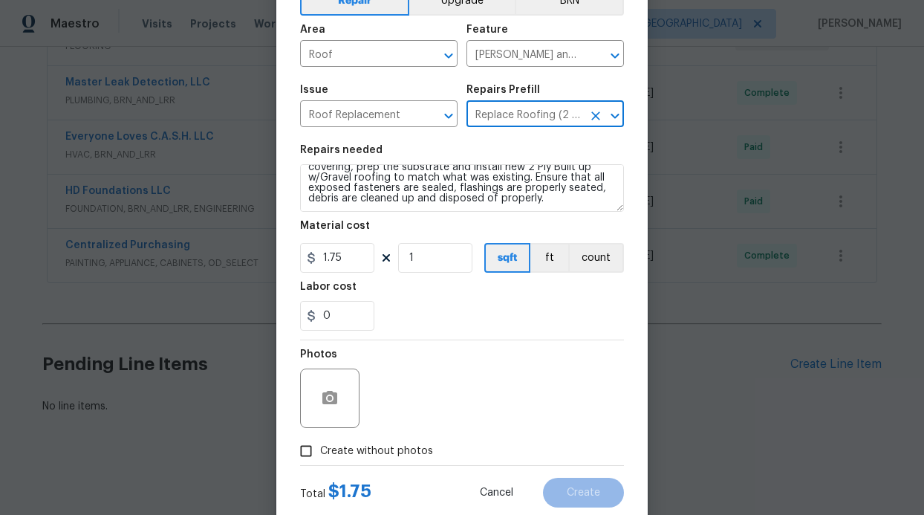
scroll to position [126, 0]
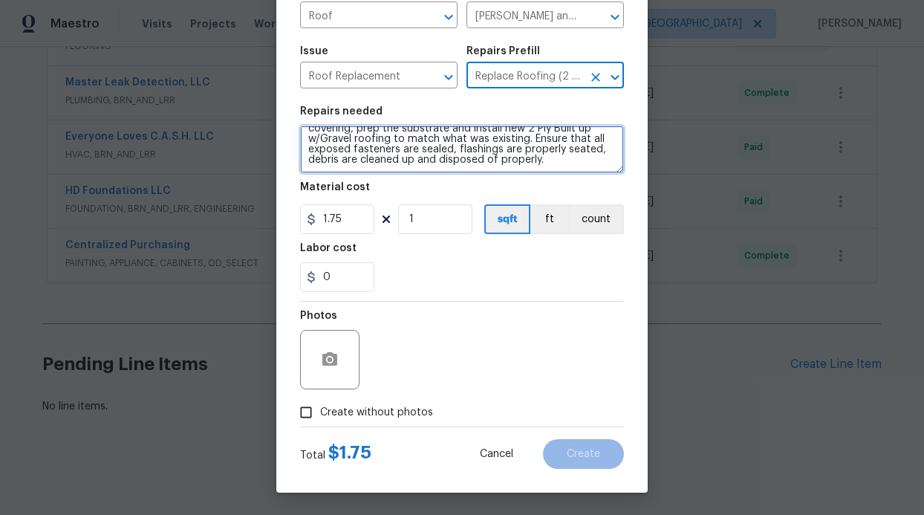
click at [545, 164] on textarea "2 Ply Built up w/Gravel Roof: Remove the existing roof covering, prep the subst…" at bounding box center [462, 150] width 324 height 48
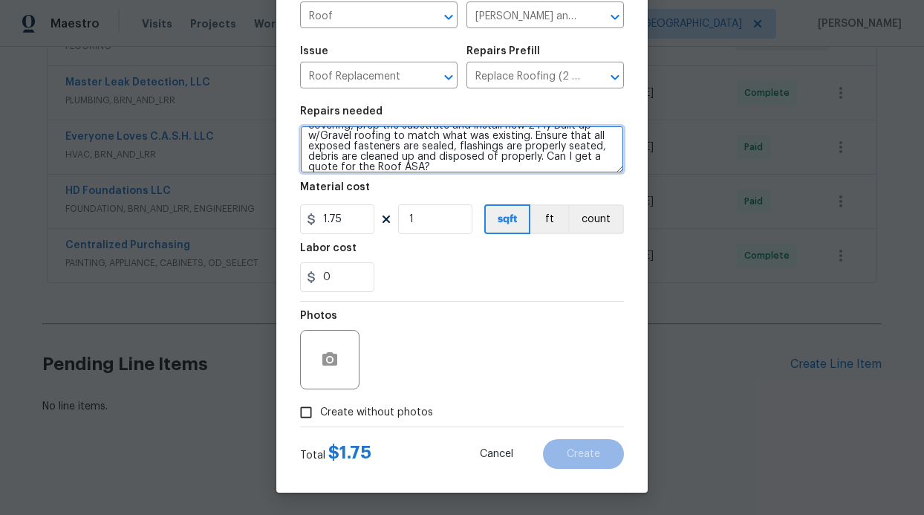
type textarea "2 Ply Built up w/Gravel Roof: Remove the existing roof covering, prep the subst…"
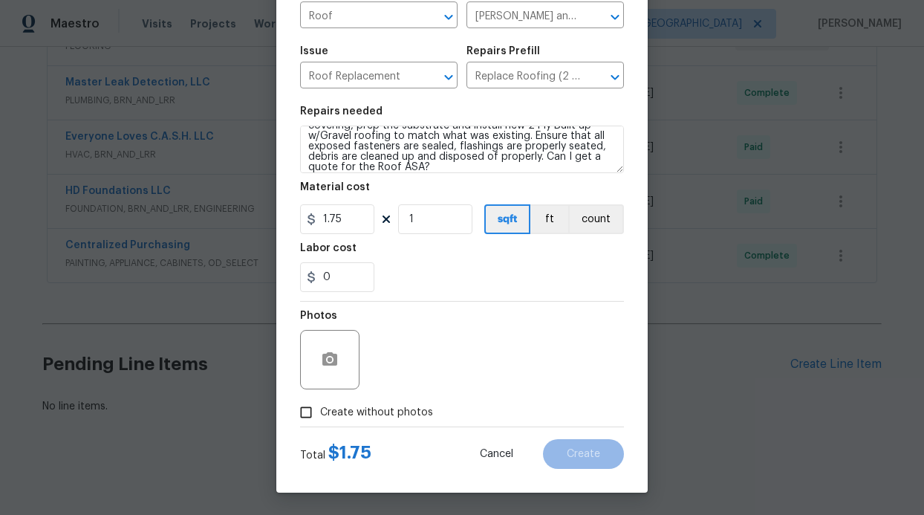
drag, startPoint x: 308, startPoint y: 412, endPoint x: 350, endPoint y: 396, distance: 44.7
click at [308, 412] on input "Create without photos" at bounding box center [306, 412] width 28 height 28
checkbox input "true"
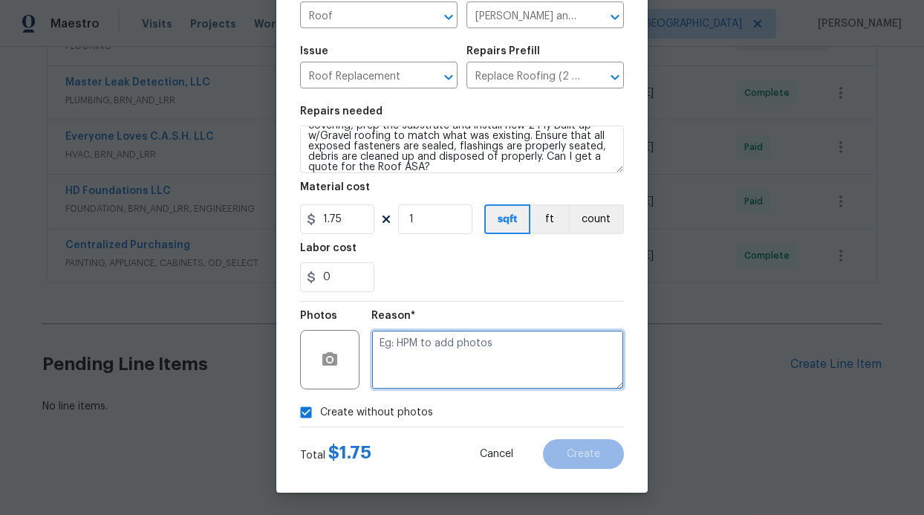
click at [391, 380] on textarea at bounding box center [497, 359] width 253 height 59
type textarea "C"
type textarea "Vendor will add photos"
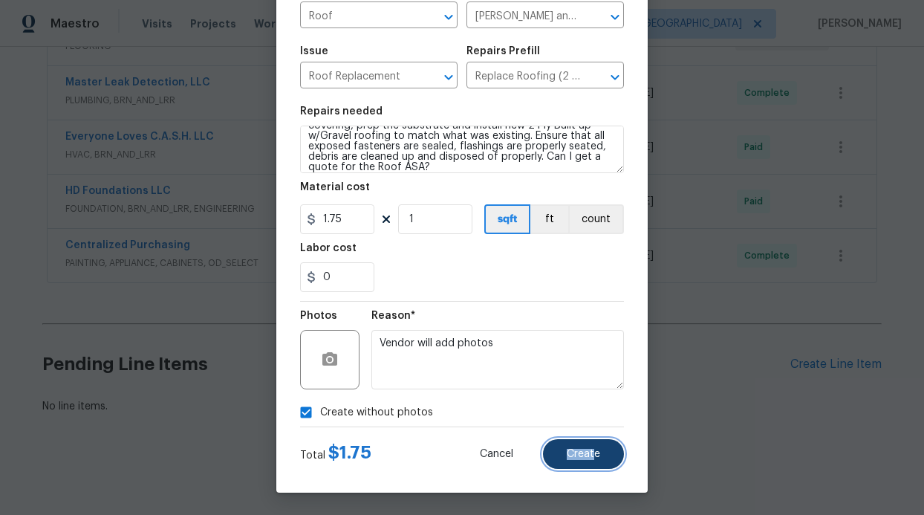
click at [588, 449] on span "Create" at bounding box center [583, 454] width 33 height 11
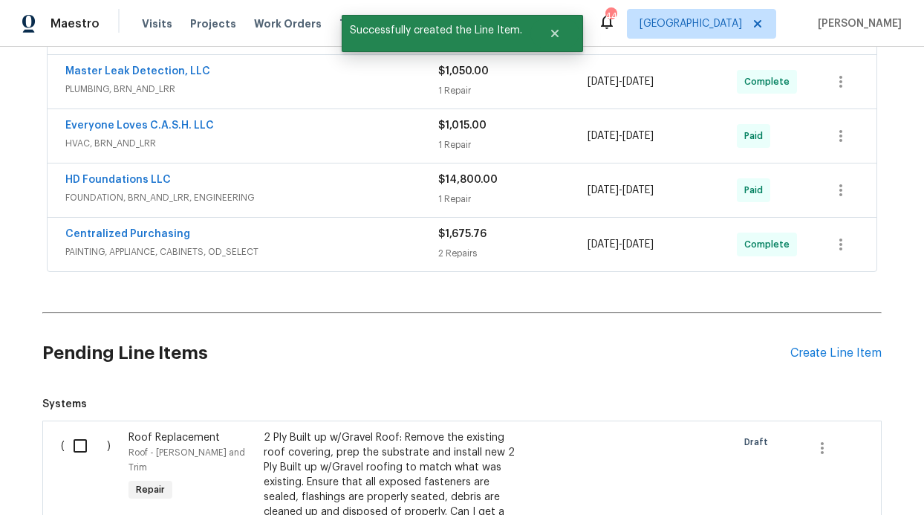
click at [65, 441] on input "checkbox" at bounding box center [86, 445] width 42 height 31
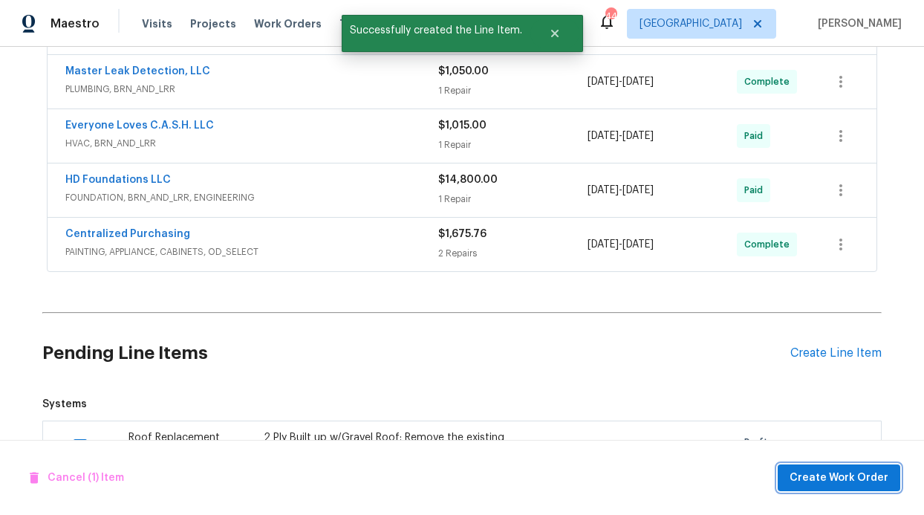
click at [866, 477] on span "Create Work Order" at bounding box center [839, 478] width 99 height 19
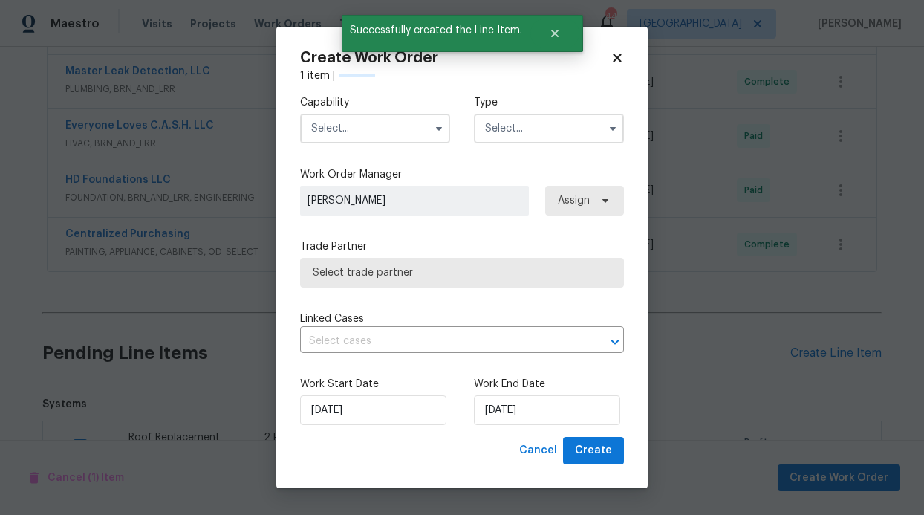
checkbox input "false"
click at [369, 136] on input "text" at bounding box center [375, 129] width 150 height 30
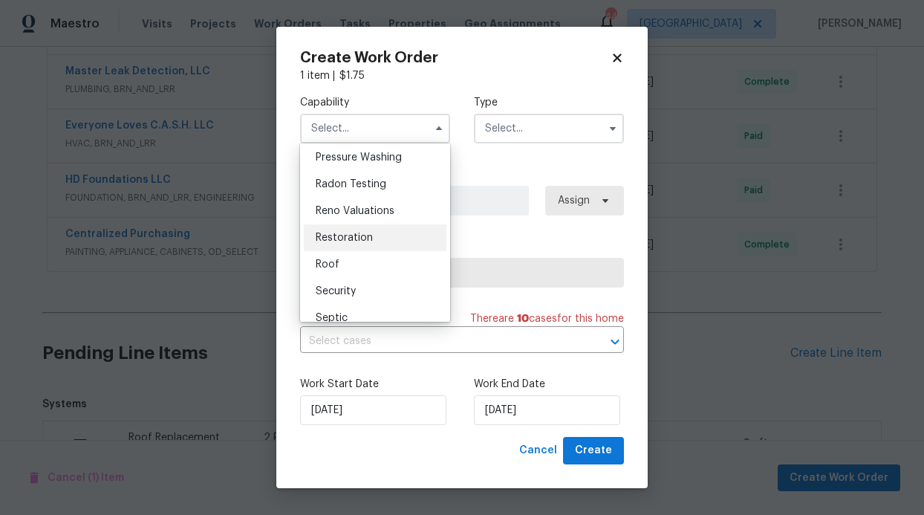
scroll to position [1428, 0]
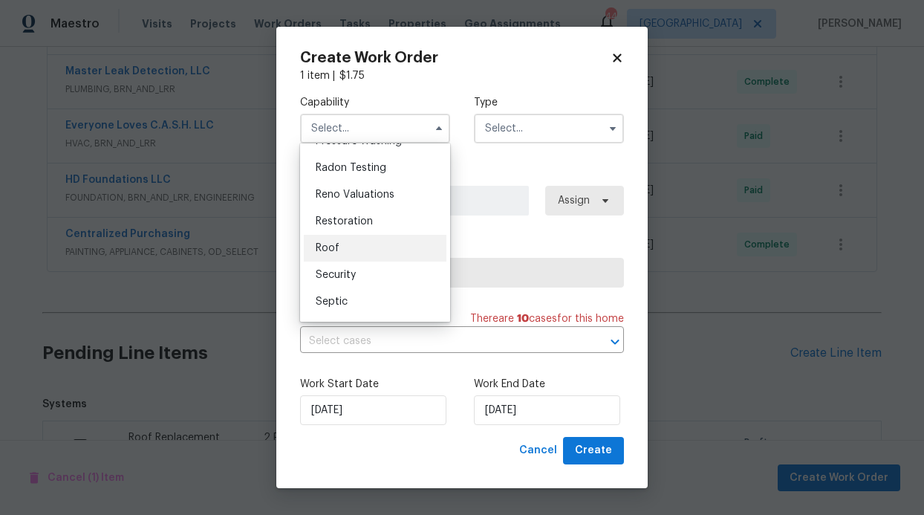
click at [340, 261] on div "Roof" at bounding box center [375, 248] width 143 height 27
type input "Roof"
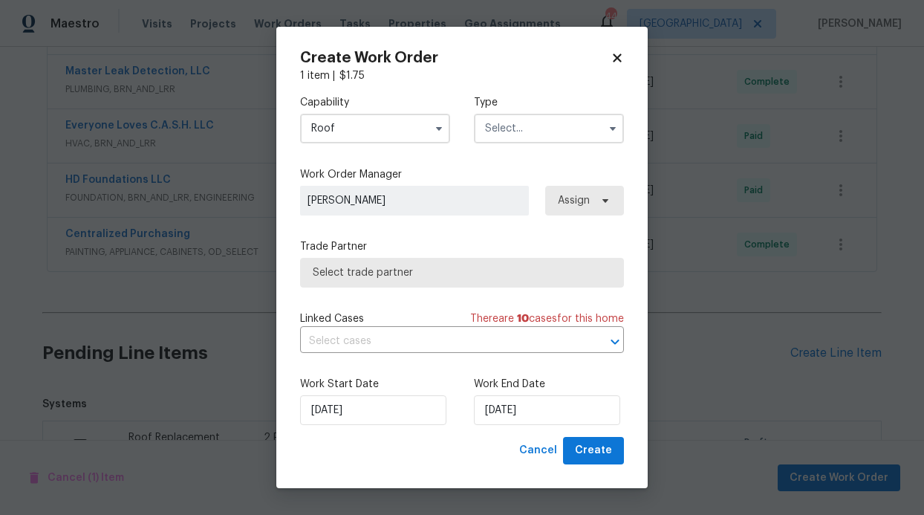
click at [551, 138] on input "text" at bounding box center [549, 129] width 150 height 30
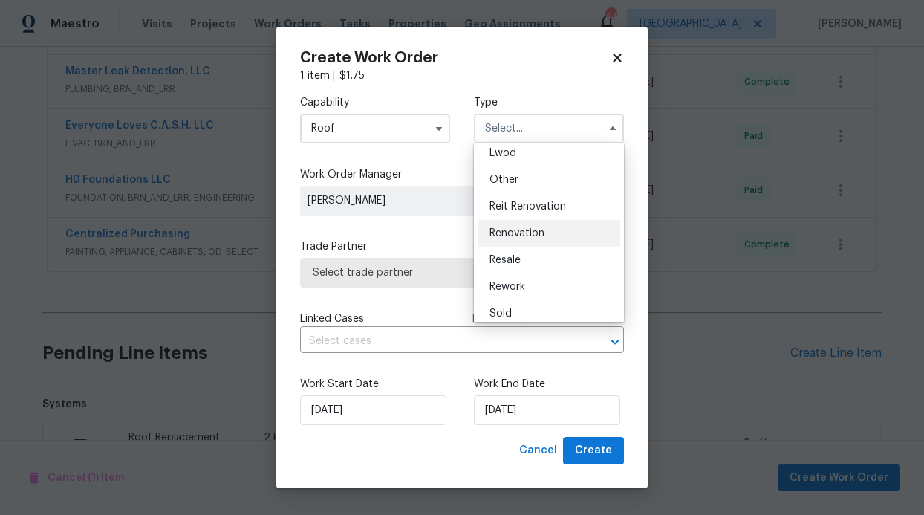
scroll to position [177, 0]
click at [519, 215] on div "Renovation" at bounding box center [549, 224] width 143 height 27
type input "Renovation"
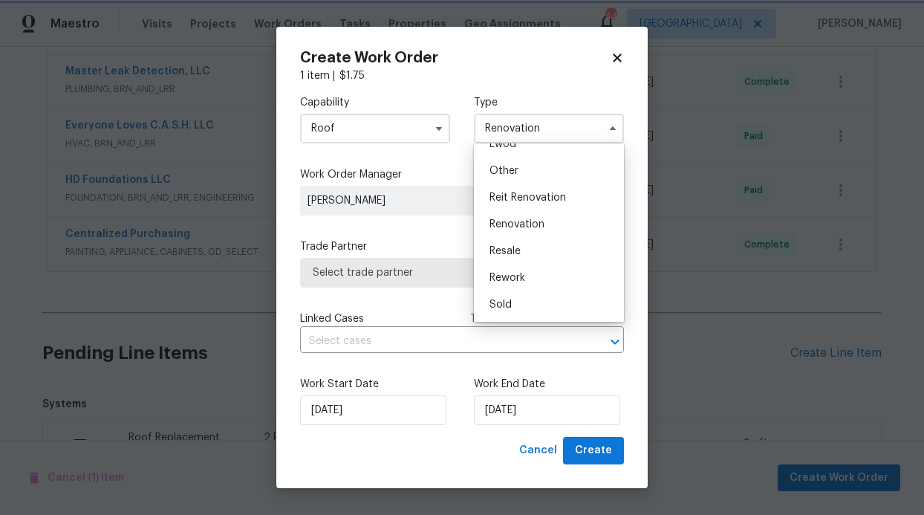
scroll to position [0, 0]
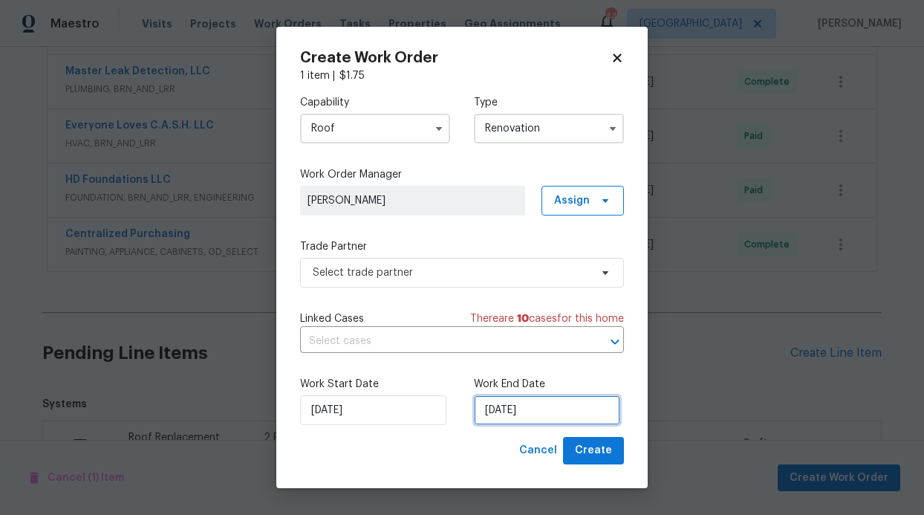
click at [516, 415] on input "[DATE]" at bounding box center [547, 410] width 146 height 30
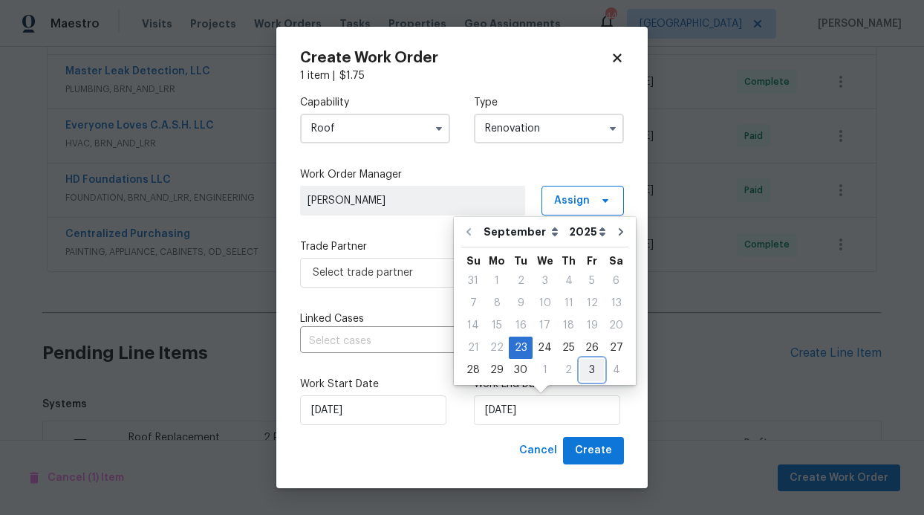
click at [591, 372] on div "3" at bounding box center [592, 370] width 24 height 21
type input "[DATE]"
select select "9"
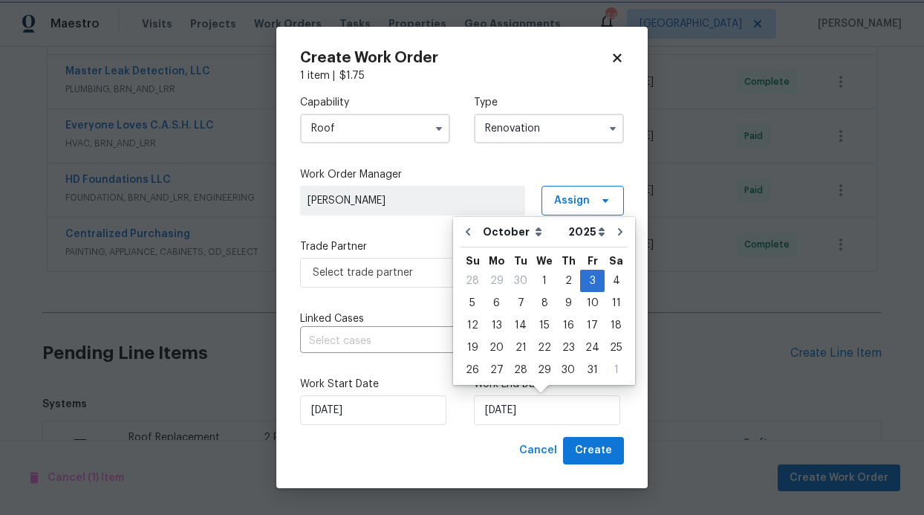
click at [406, 301] on div "Capability Roof Type Renovation Work Order Manager [PERSON_NAME] Assign Trade P…" at bounding box center [462, 260] width 324 height 354
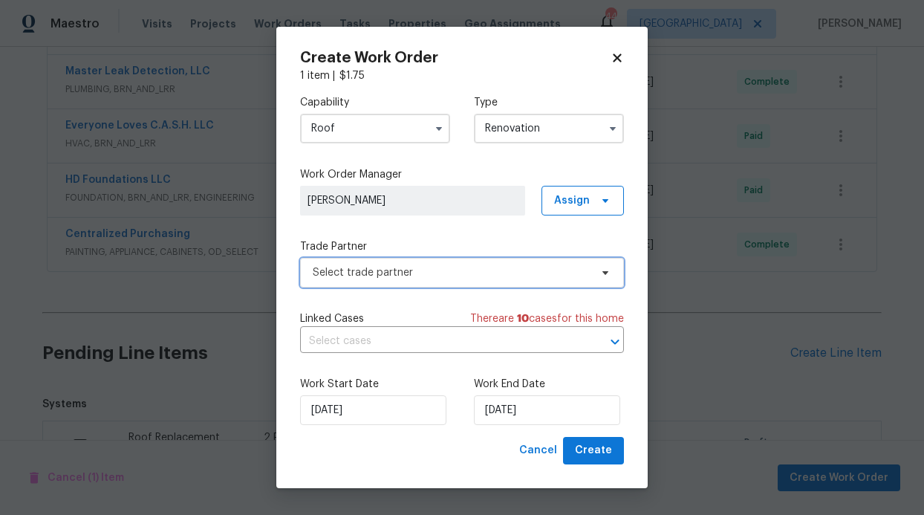
click at [513, 271] on span "Select trade partner" at bounding box center [451, 272] width 277 height 15
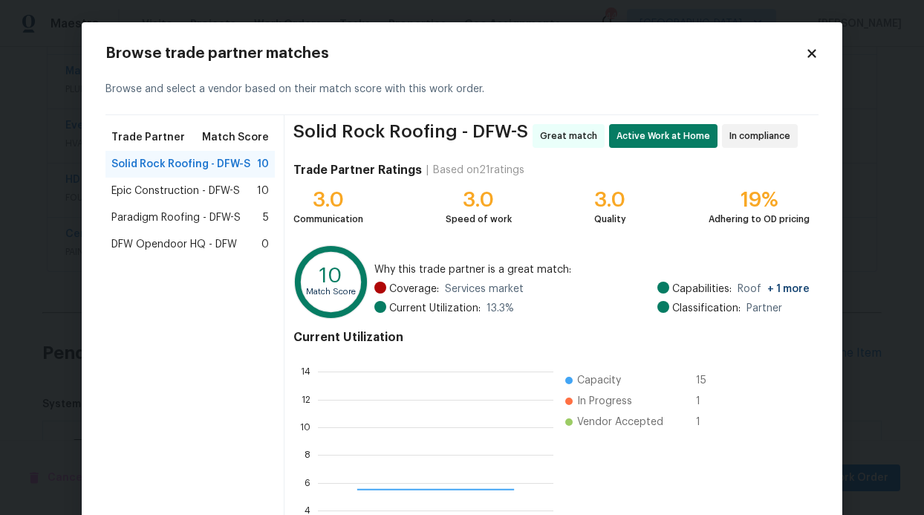
scroll to position [197, 224]
click at [191, 193] on span "Epic Construction - DFW-S" at bounding box center [175, 190] width 129 height 15
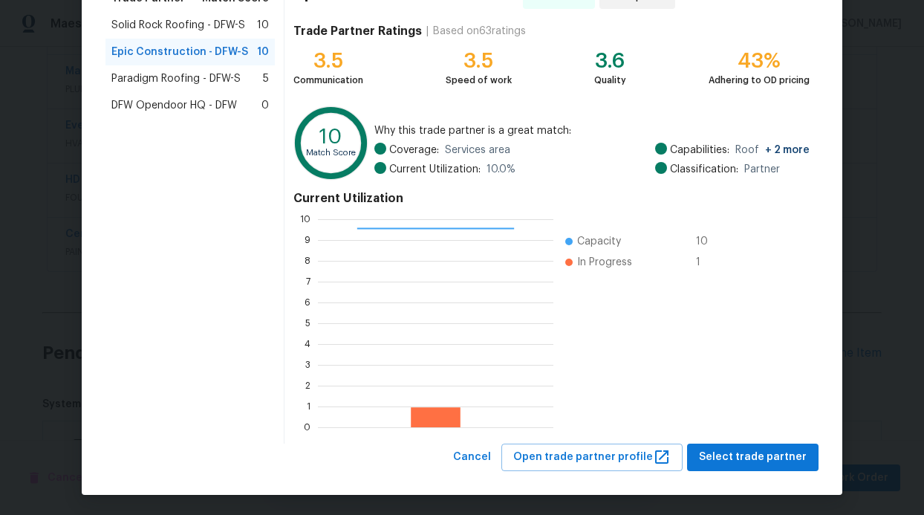
scroll to position [140, 0]
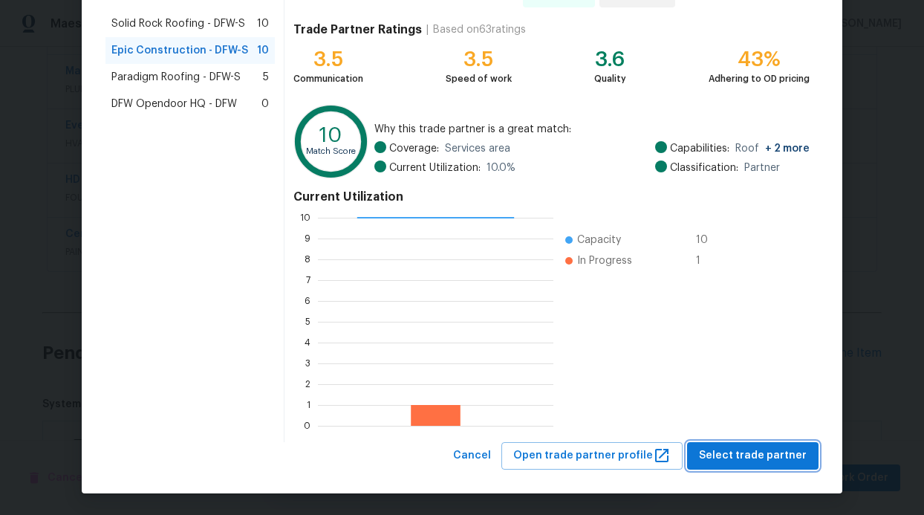
click at [740, 447] on span "Select trade partner" at bounding box center [753, 455] width 108 height 19
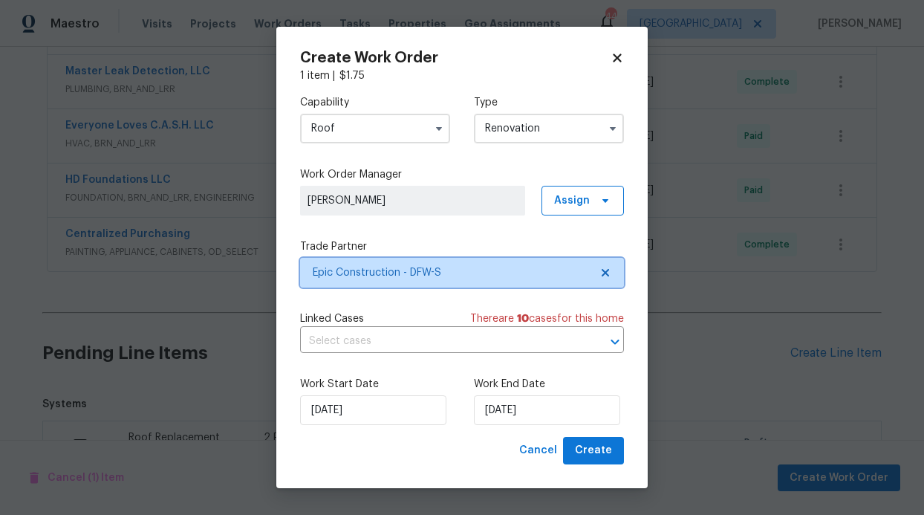
scroll to position [0, 0]
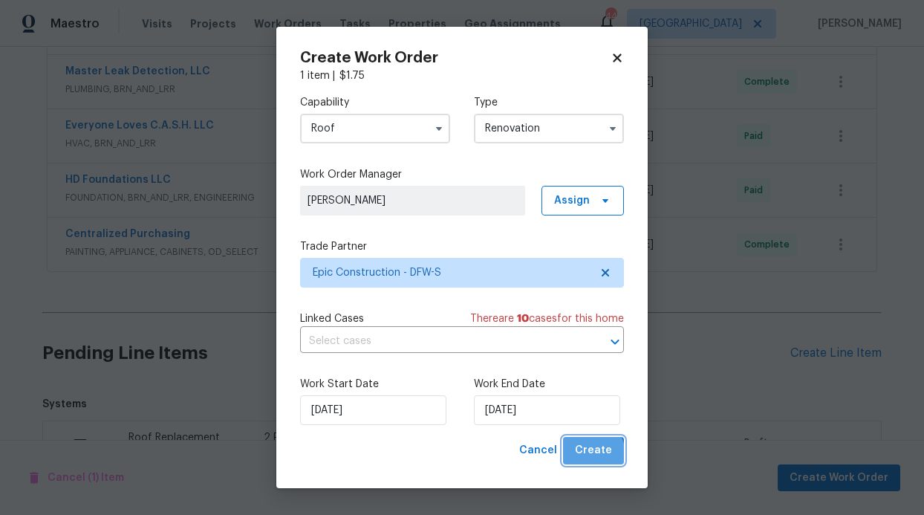
click at [585, 455] on span "Create" at bounding box center [593, 450] width 37 height 19
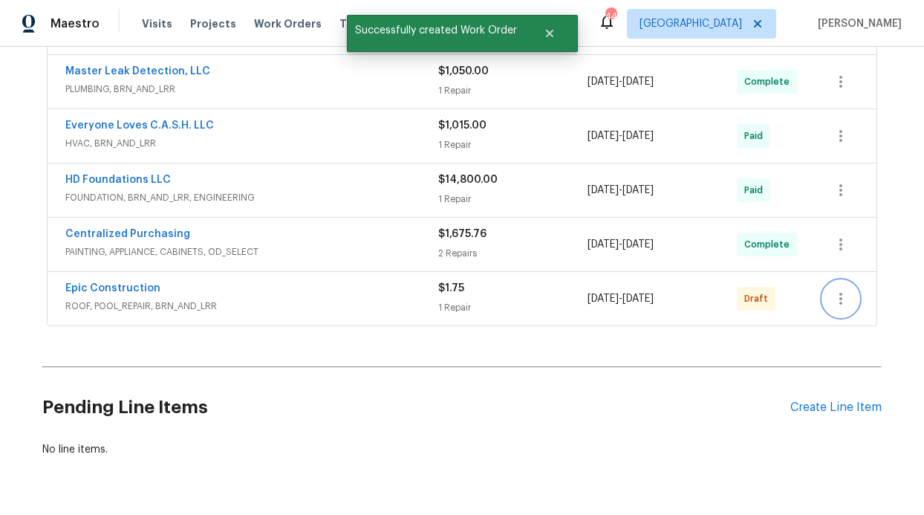
click at [832, 302] on icon "button" at bounding box center [841, 299] width 18 height 18
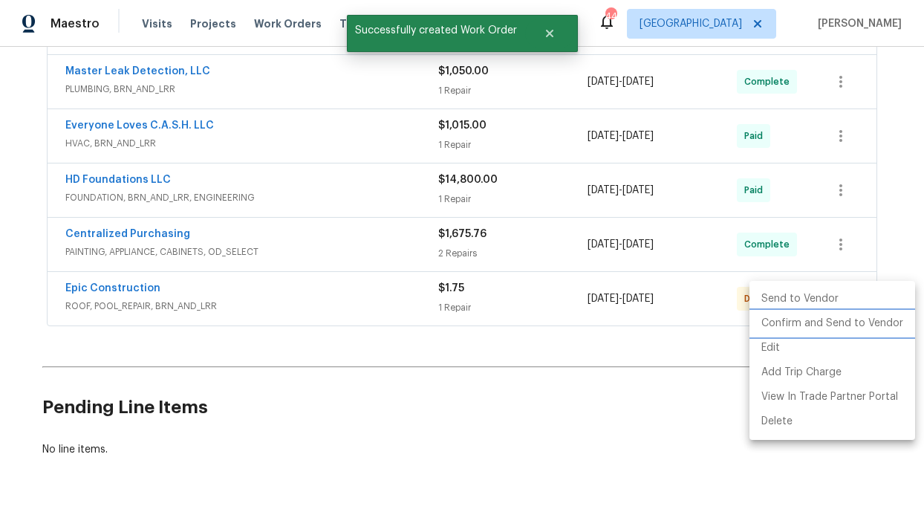
click at [819, 327] on li "Confirm and Send to Vendor" at bounding box center [833, 323] width 166 height 25
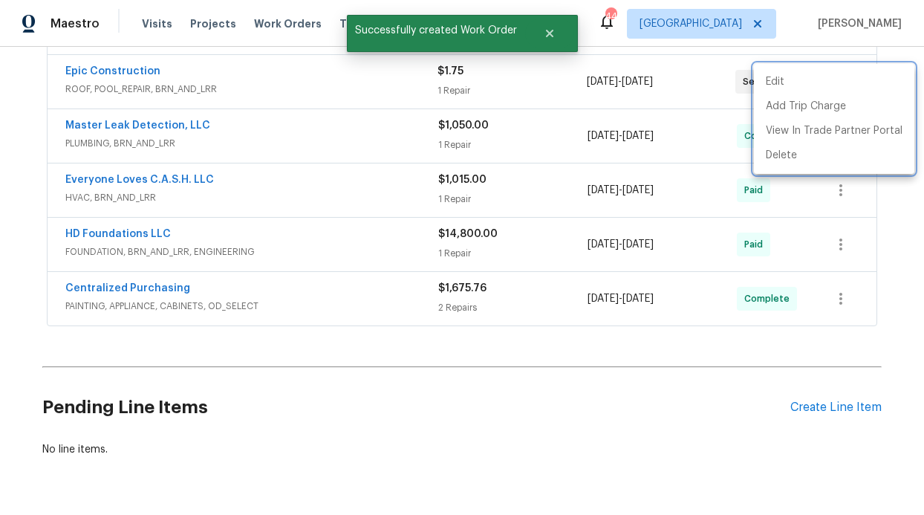
click at [328, 387] on div at bounding box center [462, 257] width 924 height 515
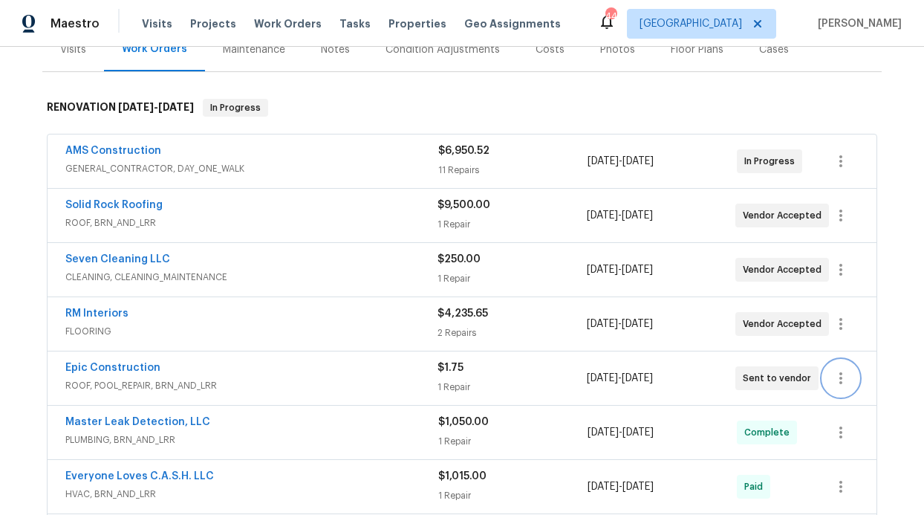
scroll to position [240, 0]
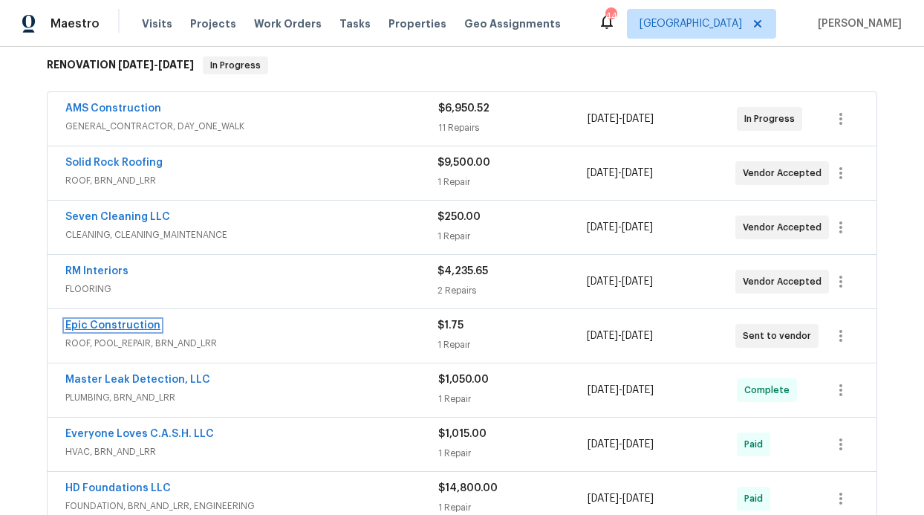
click at [131, 326] on link "Epic Construction" at bounding box center [112, 325] width 95 height 10
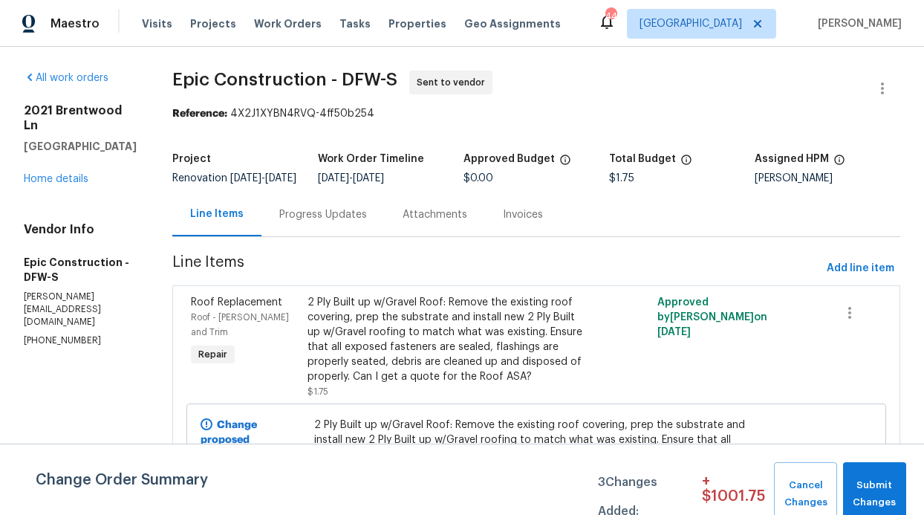
click at [301, 222] on div "Progress Updates" at bounding box center [323, 214] width 88 height 15
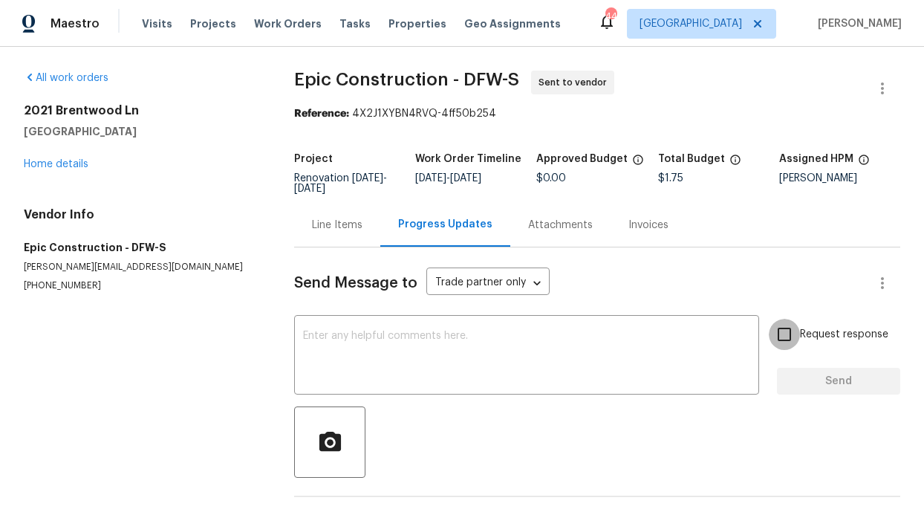
click at [786, 342] on input "Request response" at bounding box center [784, 334] width 31 height 31
checkbox input "true"
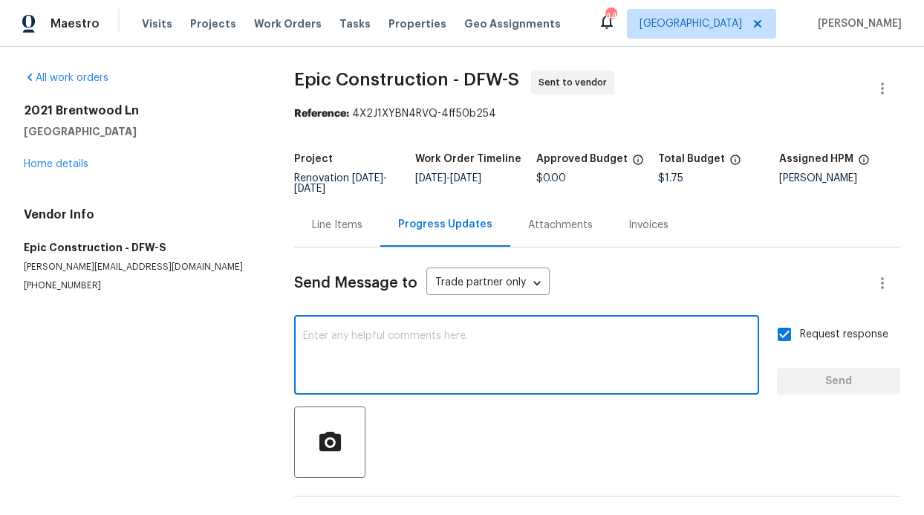
click at [573, 348] on textarea at bounding box center [526, 357] width 447 height 52
click at [492, 354] on textarea at bounding box center [526, 357] width 447 height 52
click at [463, 346] on textarea at bounding box center [526, 357] width 447 height 52
click at [455, 346] on textarea at bounding box center [526, 357] width 447 height 52
type textarea "Can I get a quote ASAP?"
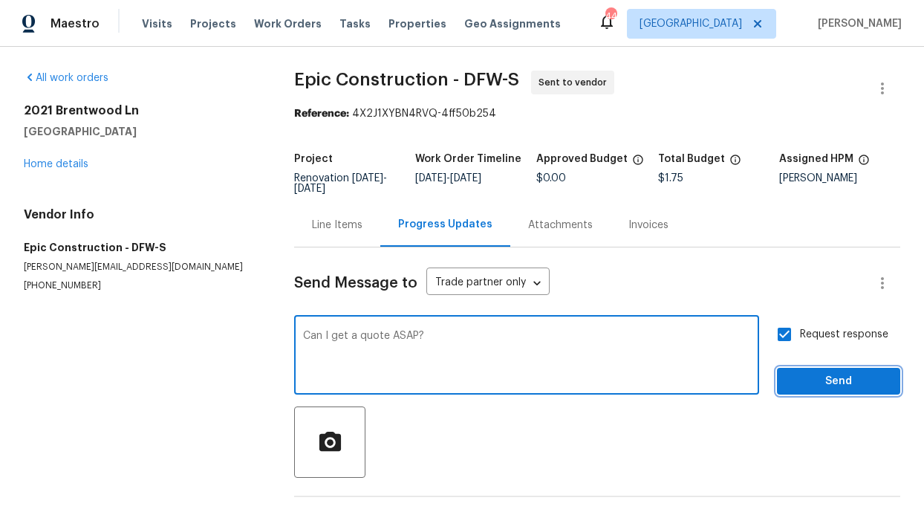
click at [821, 389] on span "Send" at bounding box center [839, 381] width 100 height 19
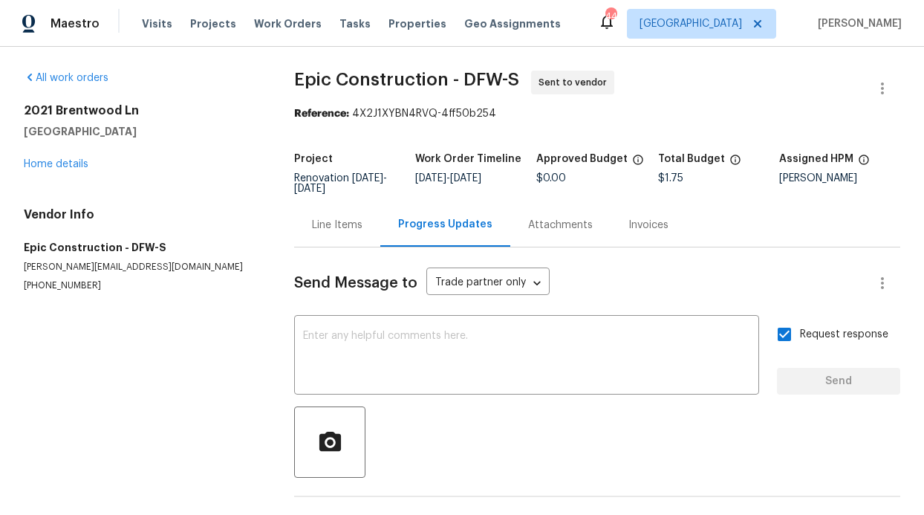
click at [49, 171] on div "[STREET_ADDRESS] Home details" at bounding box center [141, 137] width 235 height 68
click at [51, 166] on link "Home details" at bounding box center [56, 164] width 65 height 10
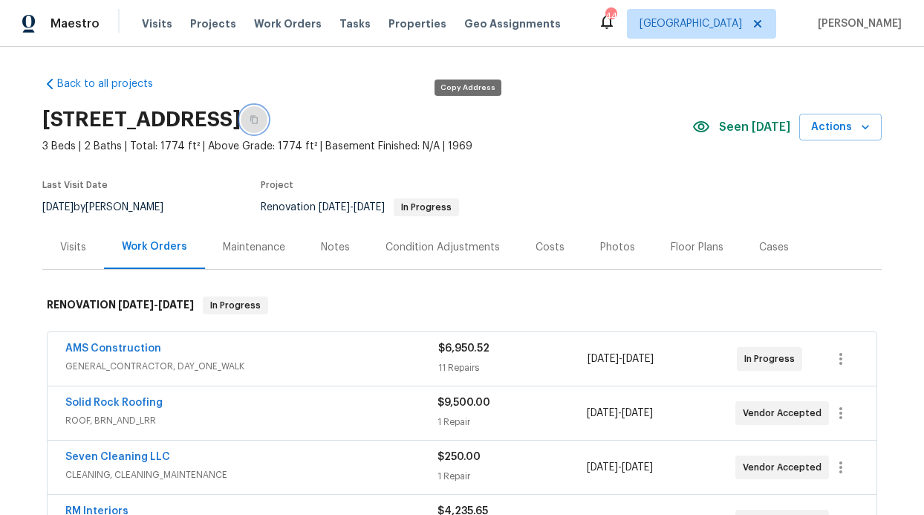
click at [267, 113] on button "button" at bounding box center [254, 119] width 27 height 27
